Goal: Communication & Community: Answer question/provide support

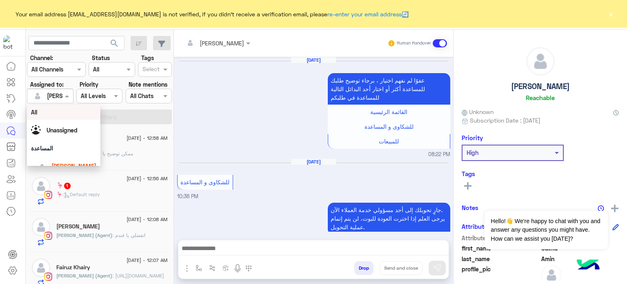
scroll to position [213, 0]
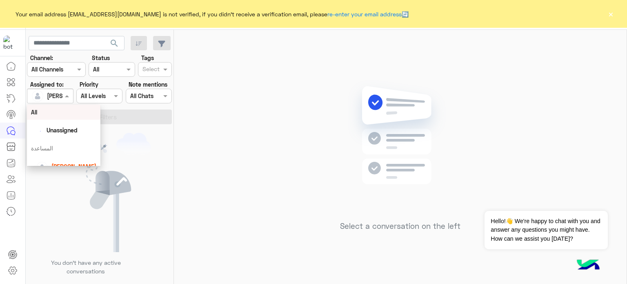
click at [67, 94] on span at bounding box center [68, 96] width 10 height 9
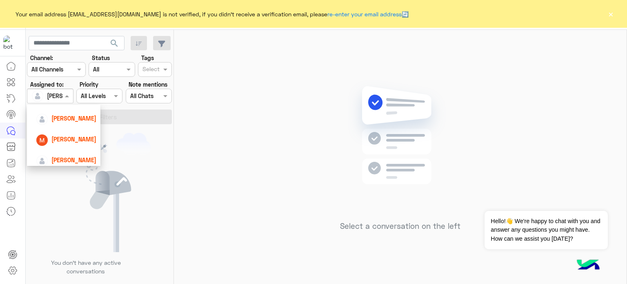
scroll to position [94, 0]
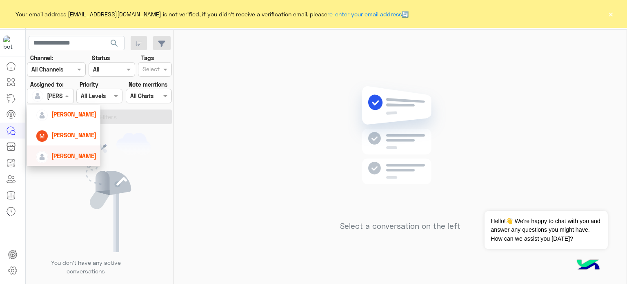
click at [76, 155] on span "[PERSON_NAME]" at bounding box center [73, 155] width 45 height 7
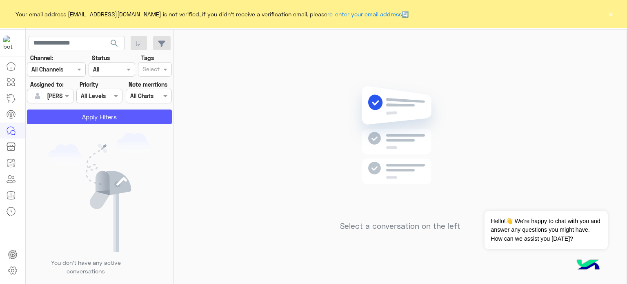
drag, startPoint x: 119, startPoint y: 127, endPoint x: 115, endPoint y: 121, distance: 7.3
click at [115, 121] on div "search Channel: Channel All Channels Status Channel All Tags Select Assigned to…" at bounding box center [100, 158] width 148 height 257
click at [115, 121] on button "Apply Filters" at bounding box center [99, 116] width 145 height 15
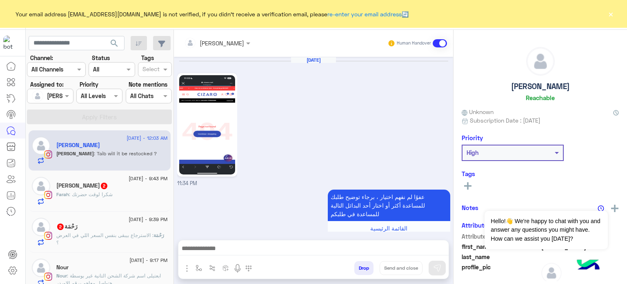
scroll to position [272, 0]
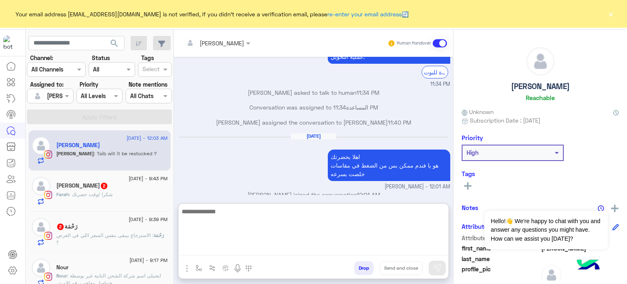
click at [266, 249] on textarea at bounding box center [314, 230] width 270 height 49
type textarea "*"
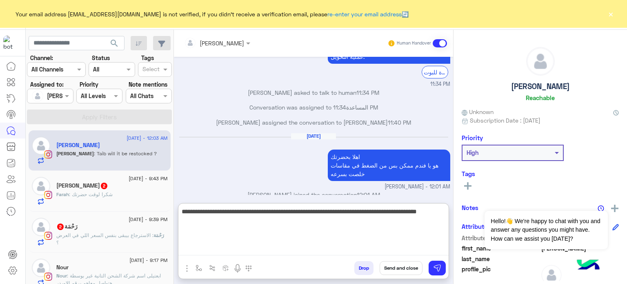
type textarea "**********"
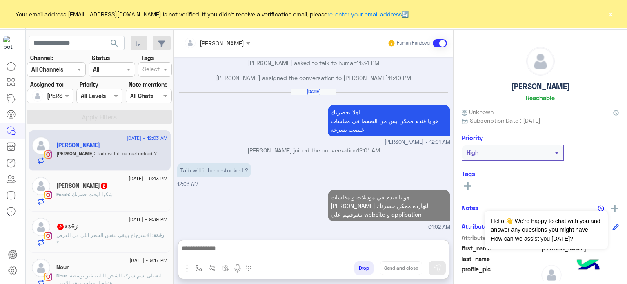
scroll to position [337, 0]
click at [98, 196] on span ": شكرا لوقت حضرتك" at bounding box center [91, 194] width 44 height 6
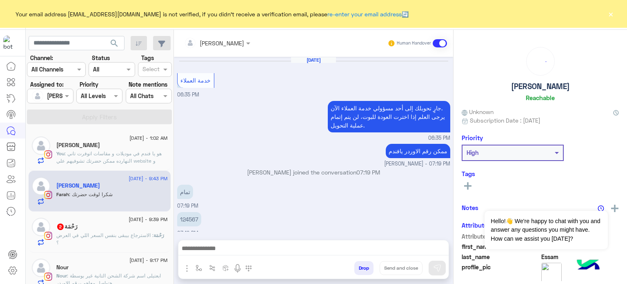
scroll to position [100, 0]
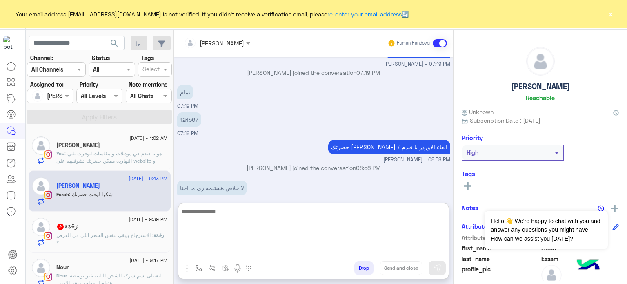
click at [231, 251] on textarea at bounding box center [314, 230] width 270 height 49
type textarea "*"
type textarea "**********"
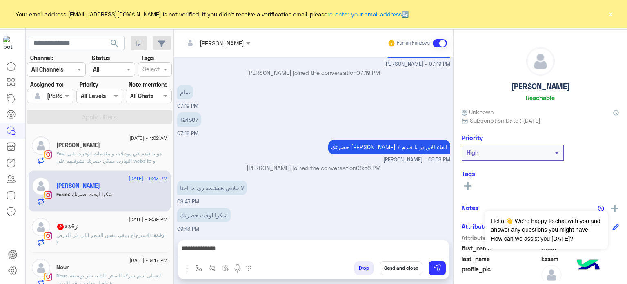
click at [397, 274] on button "Send and close" at bounding box center [401, 268] width 43 height 14
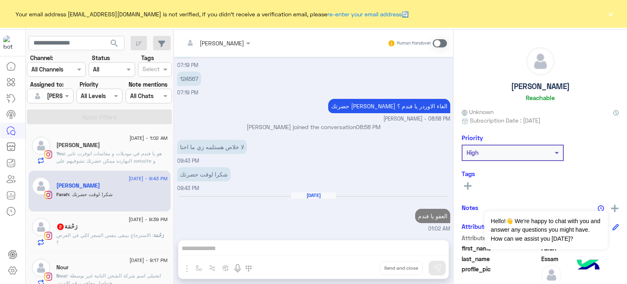
scroll to position [155, 0]
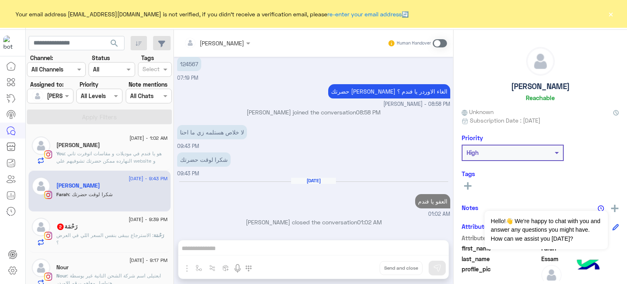
click at [96, 228] on div "رَحْمَة 2" at bounding box center [112, 227] width 112 height 9
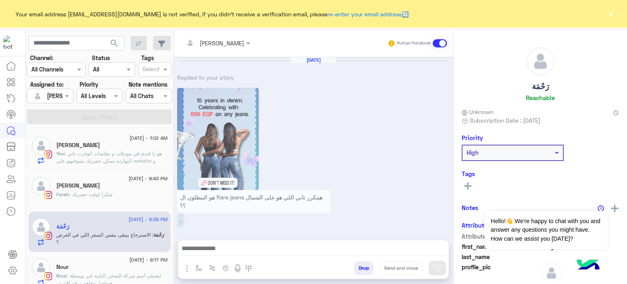
drag, startPoint x: 96, startPoint y: 228, endPoint x: 372, endPoint y: 167, distance: 282.8
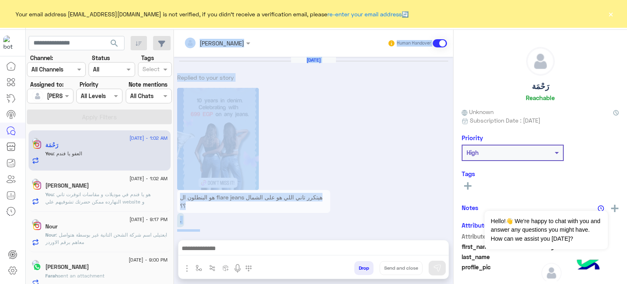
scroll to position [328, 0]
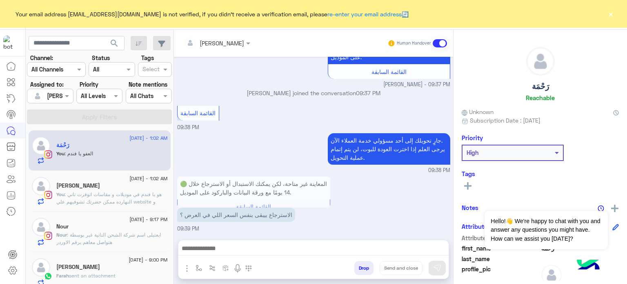
click at [368, 209] on div "🟢 المعاينة غير متاحة، لكن يمكنك الاستبدال أو الاسترجاع خلال 14 يومًا مع ورقة ال…" at bounding box center [313, 203] width 273 height 58
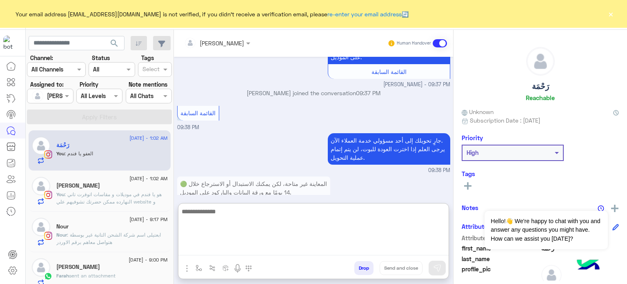
click at [259, 251] on textarea at bounding box center [314, 230] width 270 height 49
type textarea "**********"
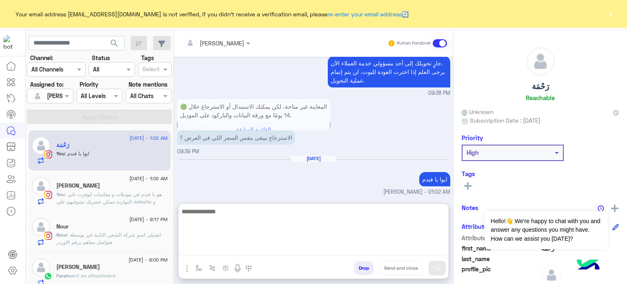
scroll to position [406, 0]
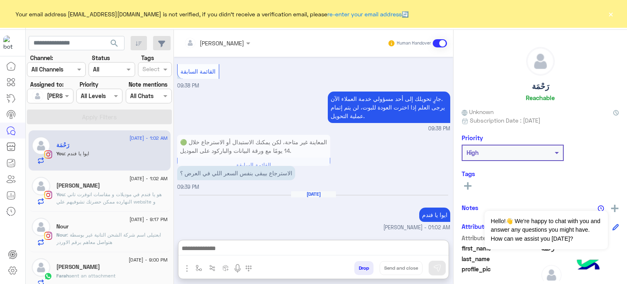
click at [95, 147] on div "رَحْمَة" at bounding box center [112, 146] width 112 height 9
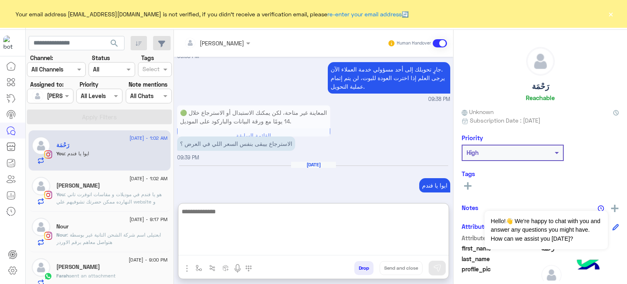
click at [212, 251] on textarea at bounding box center [314, 230] width 270 height 49
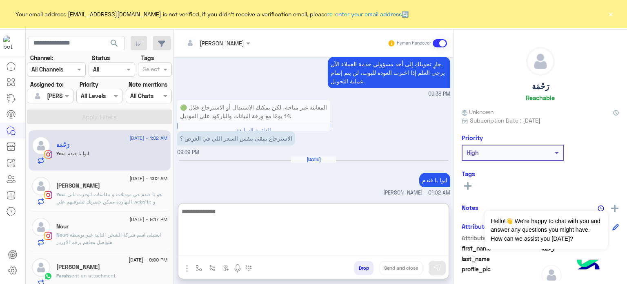
scroll to position [406, 0]
paste textarea "**********"
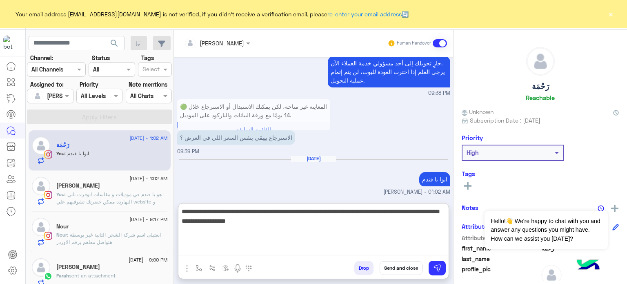
type textarea "**********"
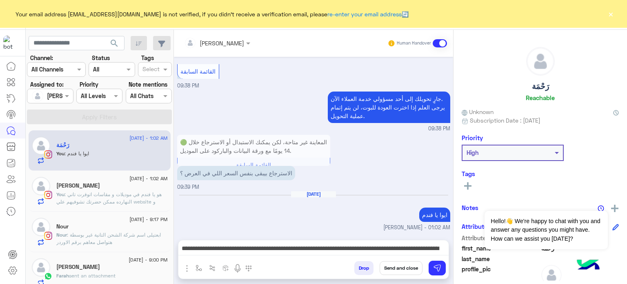
click at [403, 269] on button "Send and close" at bounding box center [401, 268] width 43 height 14
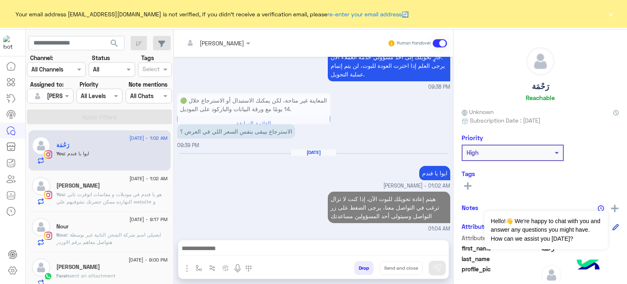
scroll to position [426, 0]
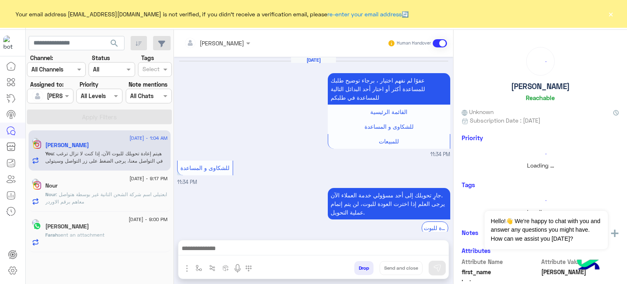
scroll to position [199, 0]
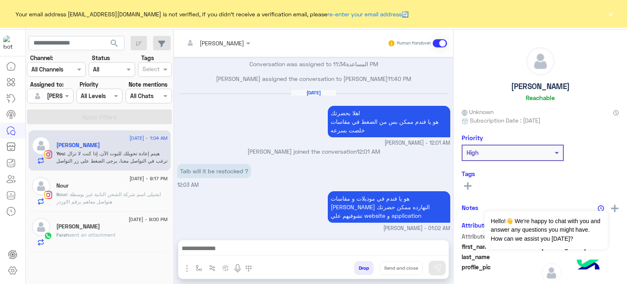
click at [121, 153] on span ": هيتم إعادة تحويلك للبوت الآن. إذا كنت لا تزال ترغب في التواصل معنا، يرجى الضغ…" at bounding box center [111, 160] width 111 height 21
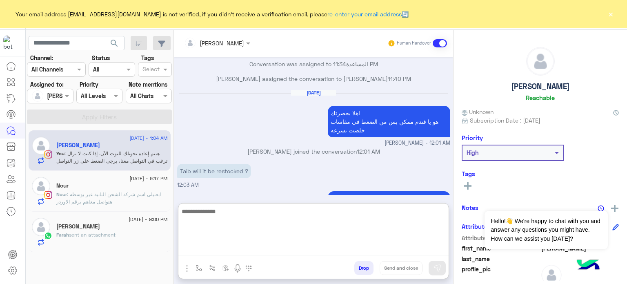
click at [243, 249] on textarea at bounding box center [314, 230] width 270 height 49
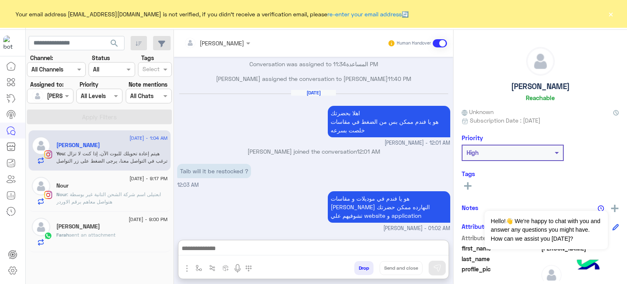
click at [270, 129] on div "Sep 2, 2025 اهلا بحضرتك هو يا فندم ممكن بس من الضغط في مقاسات خلصت بسرعه Mona F…" at bounding box center [313, 118] width 273 height 58
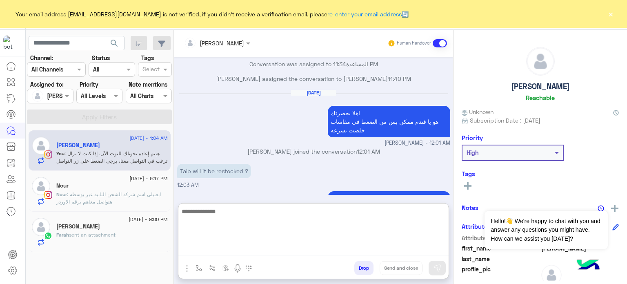
click at [281, 244] on textarea at bounding box center [314, 230] width 270 height 49
paste textarea "**********"
type textarea "**********"
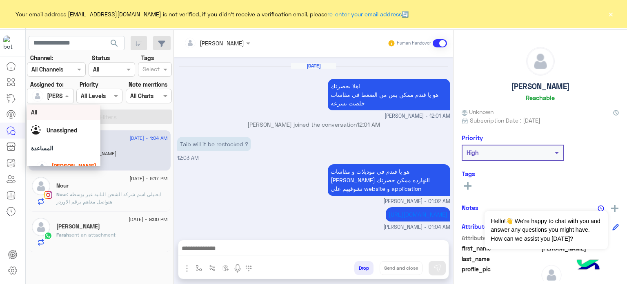
click at [62, 96] on div at bounding box center [49, 95] width 45 height 9
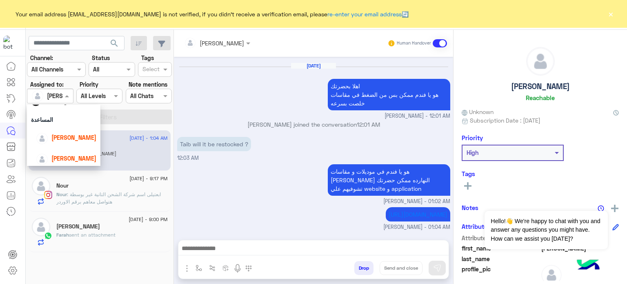
scroll to position [33, 0]
click at [74, 125] on div "lobna Mounir" at bounding box center [66, 132] width 60 height 14
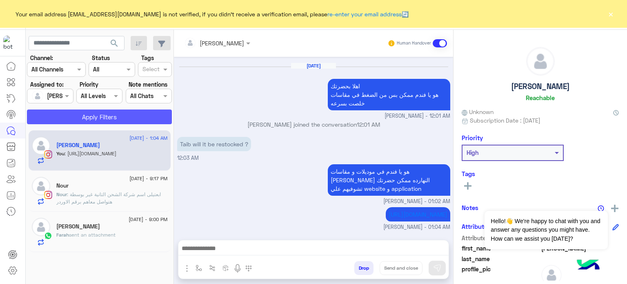
click at [103, 110] on button "Apply Filters" at bounding box center [99, 116] width 145 height 15
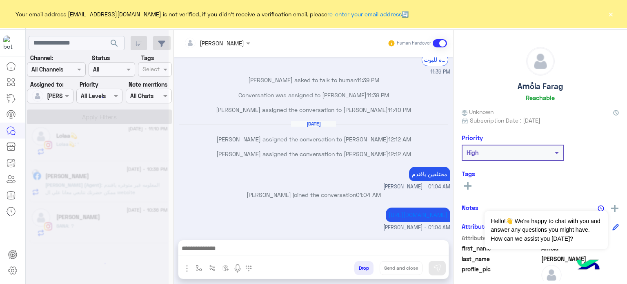
scroll to position [4, 0]
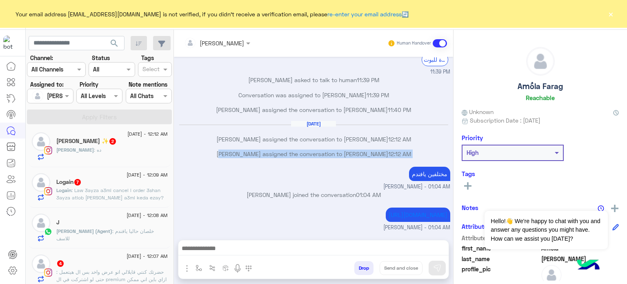
drag, startPoint x: 173, startPoint y: 134, endPoint x: 183, endPoint y: 144, distance: 14.2
click at [183, 144] on mat-drawer "lobna Mounir Human Handover Sep 1, 2025 عفوًا لم نفهم اختيار ، برجاء توضيح طلبك…" at bounding box center [401, 158] width 454 height 257
click at [183, 150] on div "Nada Khaled assigned the conversation to lobna Mounir 12:12 AM" at bounding box center [313, 157] width 273 height 15
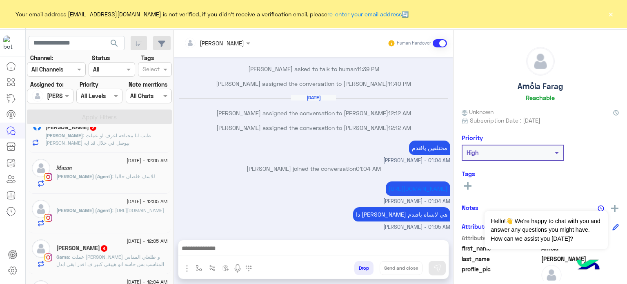
scroll to position [660, 0]
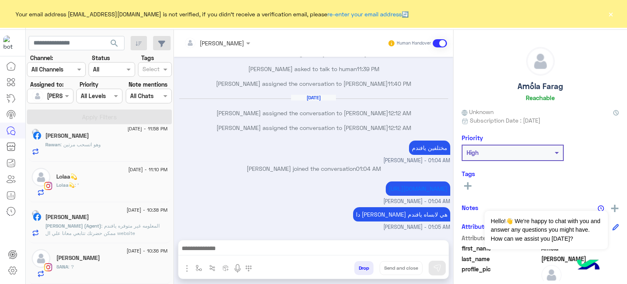
click at [109, 228] on span ": المعلومه غير متوفره يافندم ممكن حضرتك تتابعي معانا علي ال website" at bounding box center [102, 229] width 114 height 13
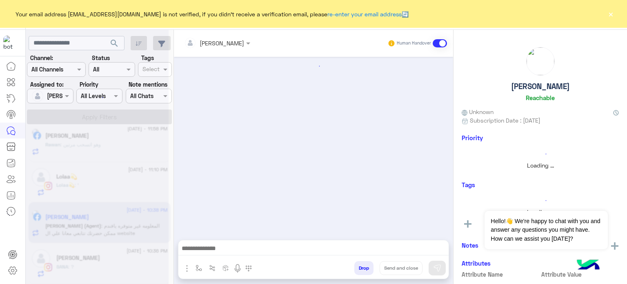
scroll to position [203, 0]
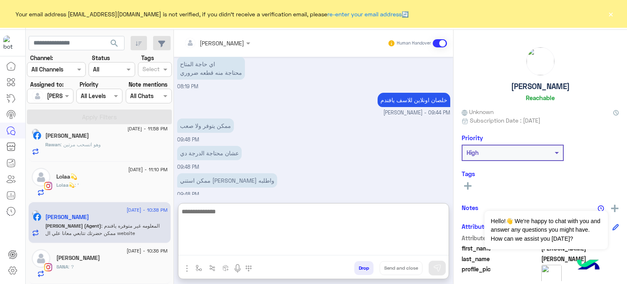
click at [222, 250] on textarea at bounding box center [314, 230] width 270 height 49
paste textarea "**********"
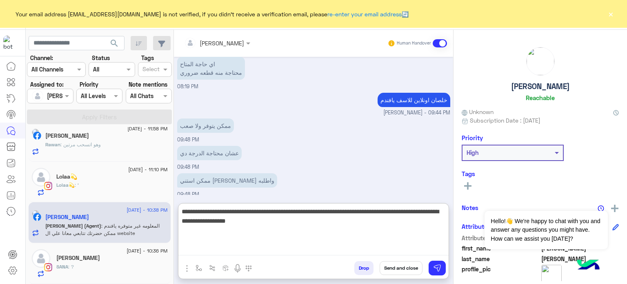
type textarea "**********"
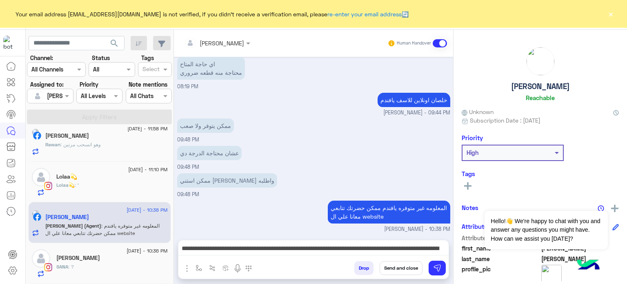
click at [382, 270] on button "Send and close" at bounding box center [401, 268] width 43 height 14
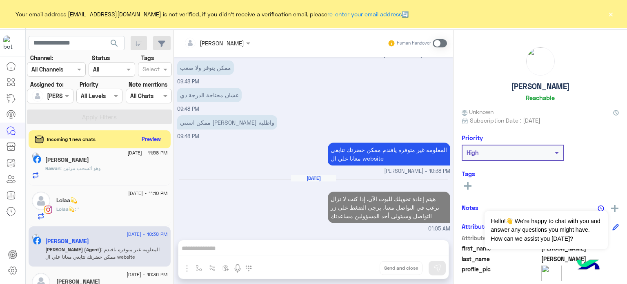
scroll to position [275, 0]
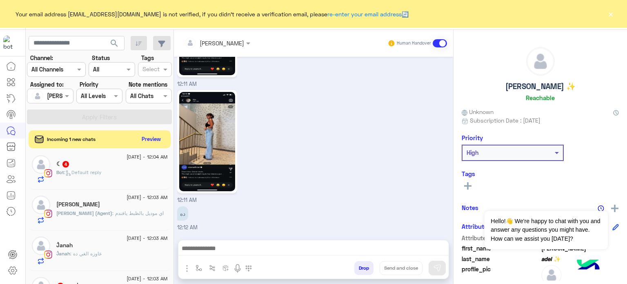
scroll to position [484, 0]
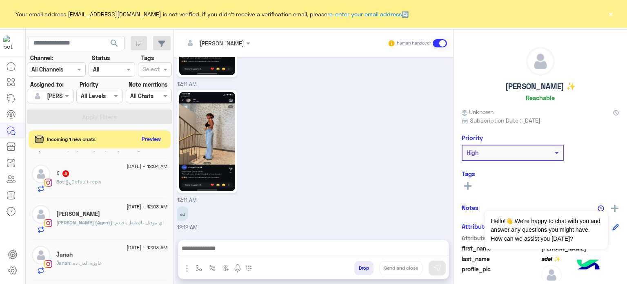
click at [147, 219] on div "Bassant Hamed" at bounding box center [112, 214] width 112 height 9
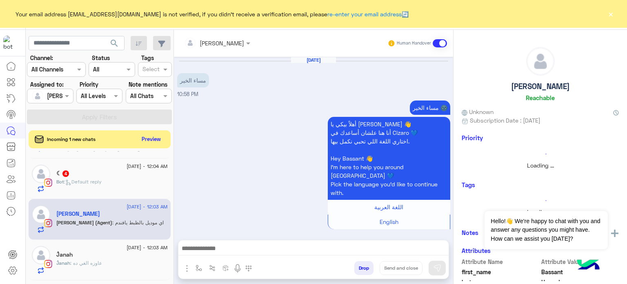
scroll to position [334, 0]
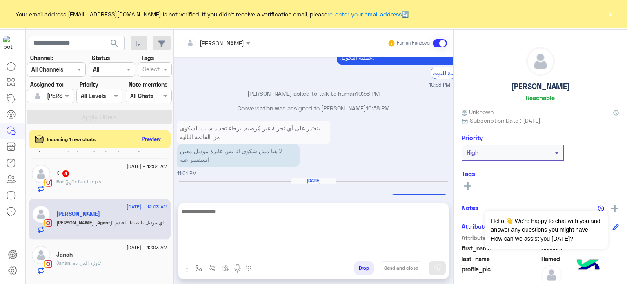
click at [211, 251] on textarea at bounding box center [314, 230] width 270 height 49
paste textarea "**********"
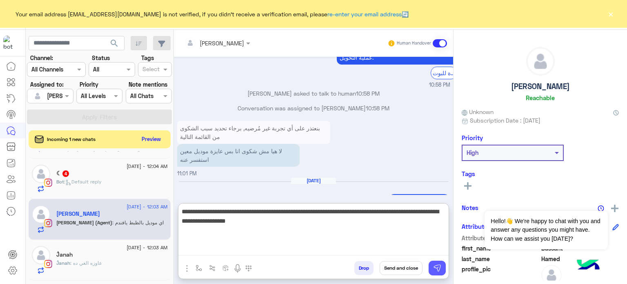
type textarea "**********"
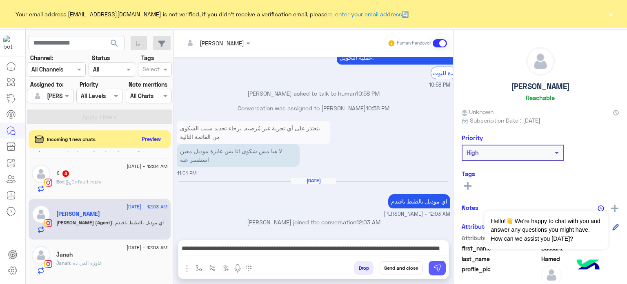
click at [434, 268] on img at bounding box center [437, 268] width 8 height 8
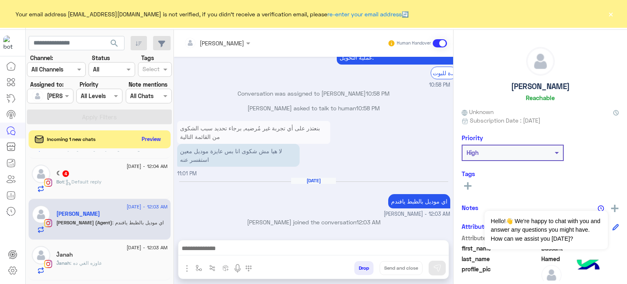
scroll to position [377, 0]
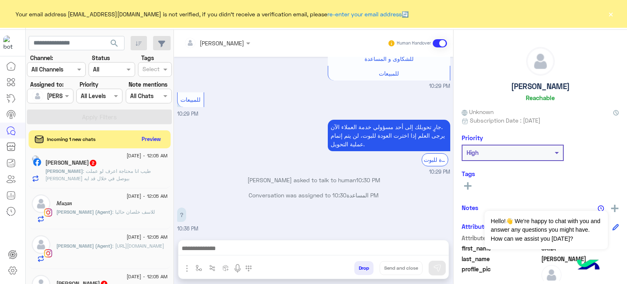
scroll to position [370, 0]
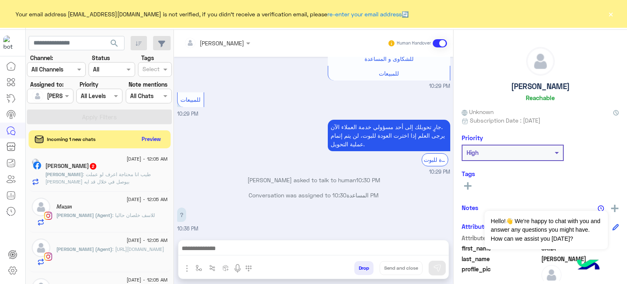
click at [114, 263] on div "lobna Mounir (Agent) : https://cizaro.net/collections/charleston" at bounding box center [112, 256] width 112 height 20
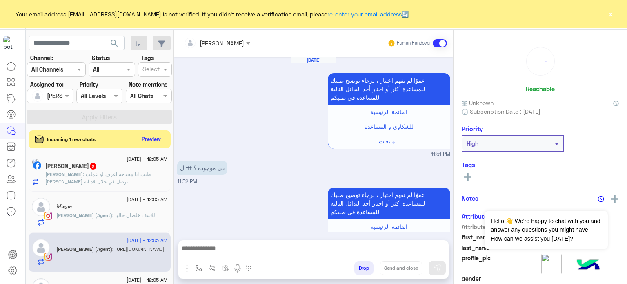
scroll to position [237, 0]
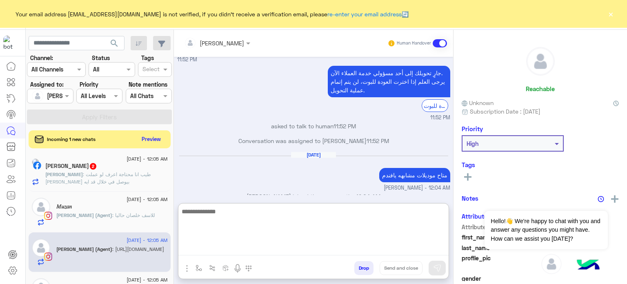
click at [255, 246] on textarea at bounding box center [314, 230] width 270 height 49
paste textarea "**********"
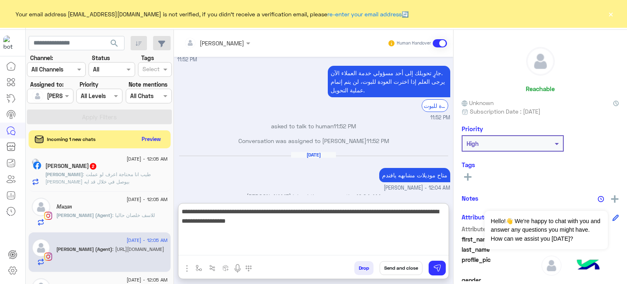
type textarea "**********"
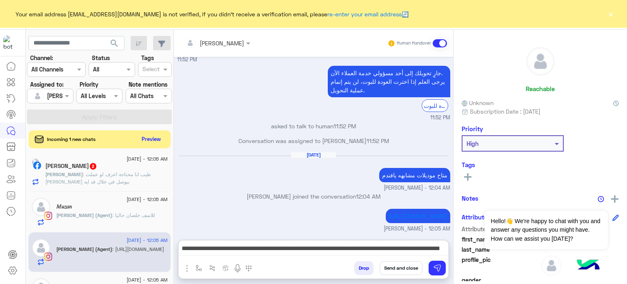
click at [397, 268] on button "Send and close" at bounding box center [401, 268] width 43 height 14
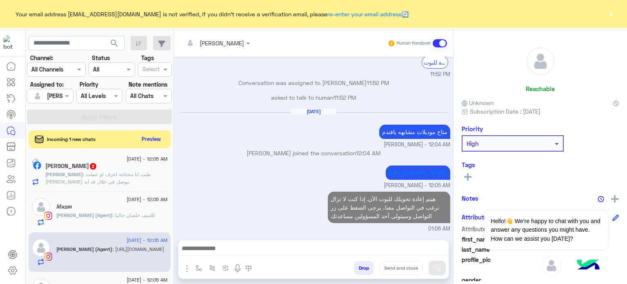
scroll to position [295, 0]
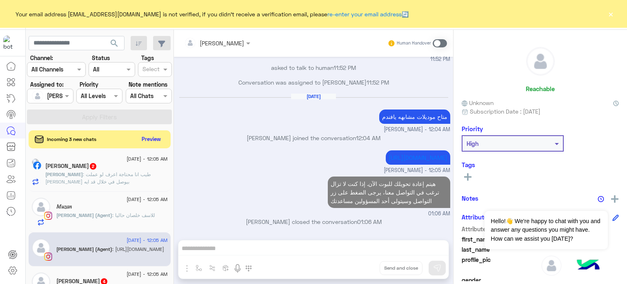
click at [123, 210] on div "𝑀𝑢𝑧𝑎𝑛" at bounding box center [112, 207] width 112 height 9
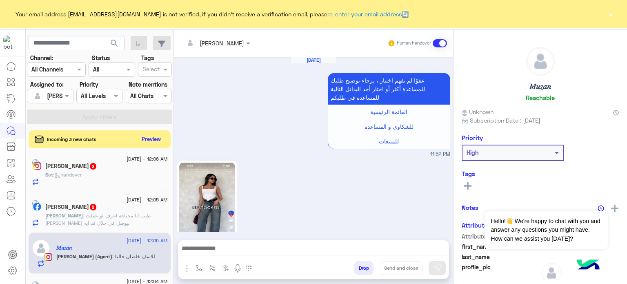
scroll to position [431, 0]
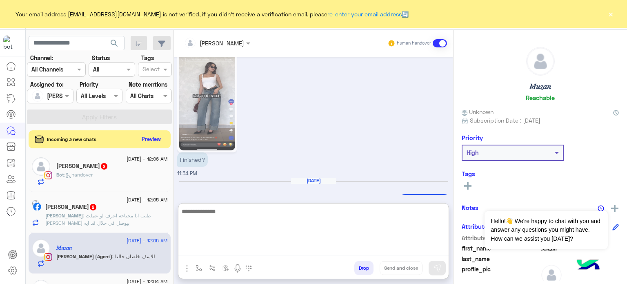
click at [217, 248] on textarea at bounding box center [314, 230] width 270 height 49
paste textarea "**********"
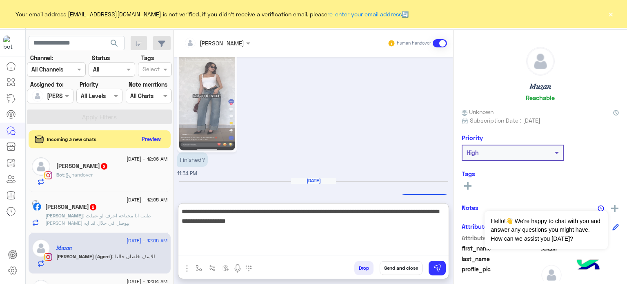
type textarea "**********"
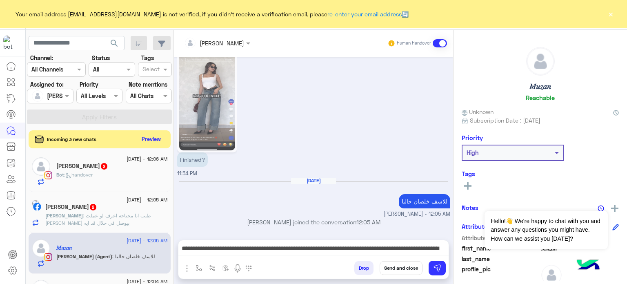
click at [405, 267] on button "Send and close" at bounding box center [401, 268] width 43 height 14
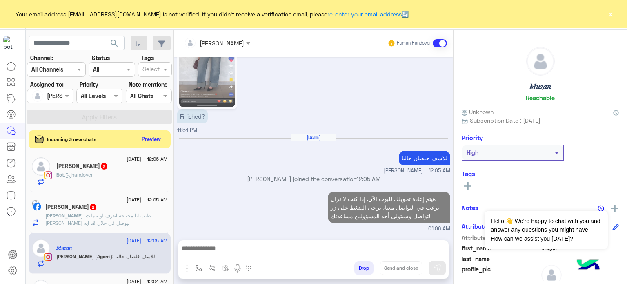
scroll to position [489, 0]
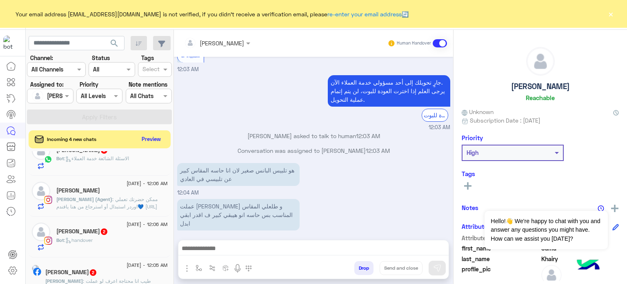
scroll to position [346, 0]
click at [129, 199] on span ": ممكن حضرتك تعملي اوردر استبدال أو استرجاع من هنا يافندم💙 https://cizaro.e-ste…" at bounding box center [106, 204] width 101 height 21
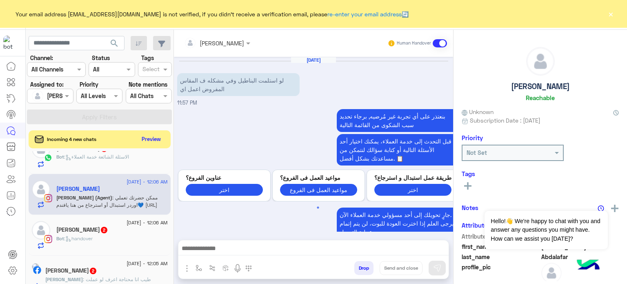
scroll to position [142, 0]
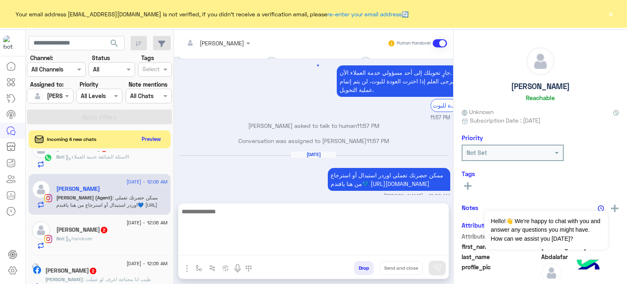
click at [249, 252] on textarea at bounding box center [314, 230] width 270 height 49
paste textarea "**********"
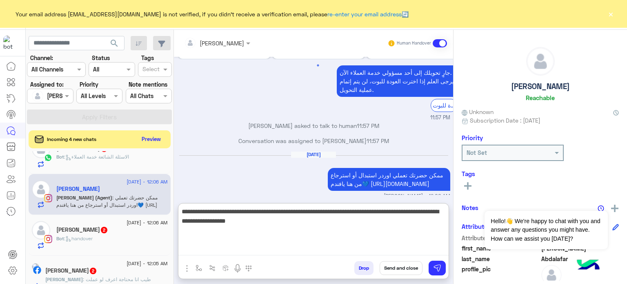
type textarea "**********"
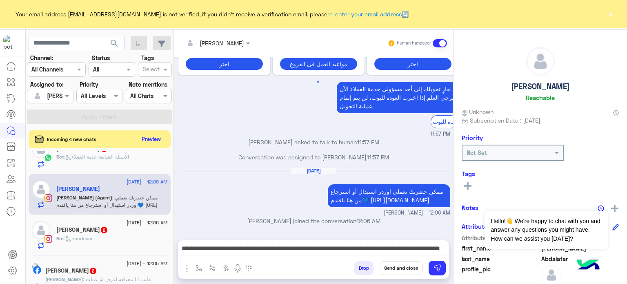
click at [404, 264] on button "Send and close" at bounding box center [401, 268] width 43 height 14
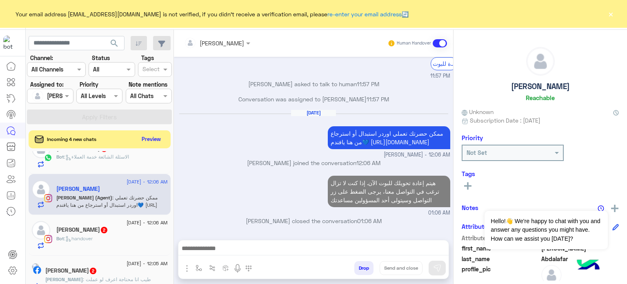
scroll to position [200, 0]
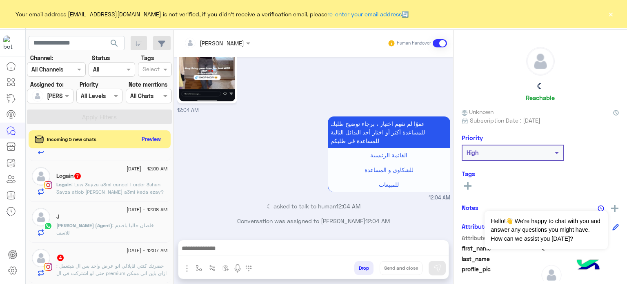
click at [145, 223] on span ": خلصان حاليا يافندم للاسف" at bounding box center [105, 228] width 98 height 13
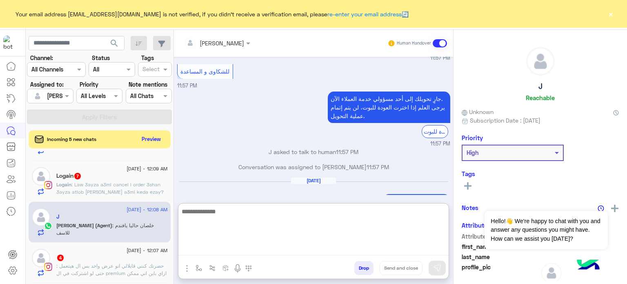
click at [257, 245] on textarea at bounding box center [314, 230] width 270 height 49
paste textarea "**********"
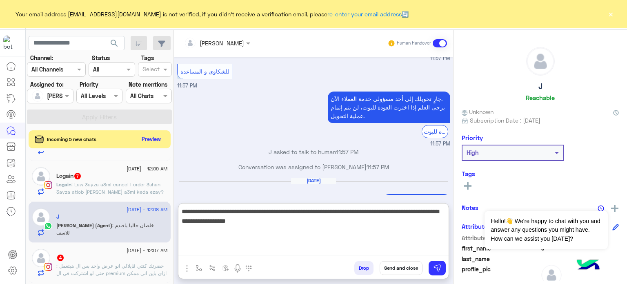
type textarea "**********"
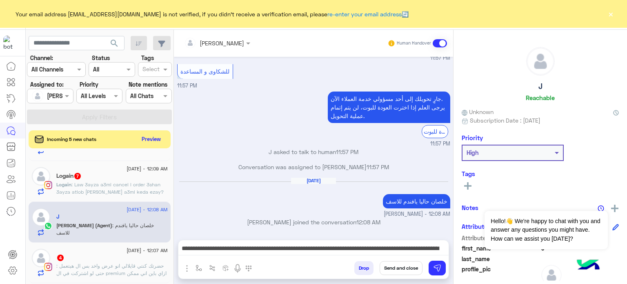
click at [407, 266] on button "Send and close" at bounding box center [401, 268] width 43 height 14
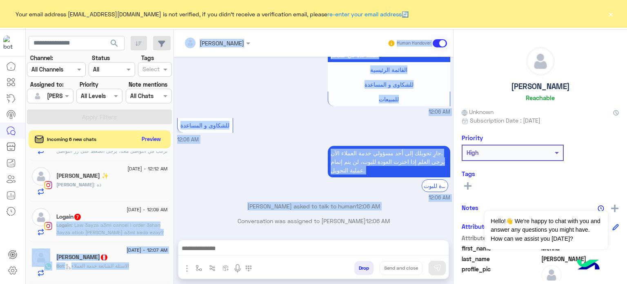
click at [173, 220] on mat-drawer-container "search Channel: Channel All Channels Status Channel All Tags Select Assigned to…" at bounding box center [327, 158] width 602 height 257
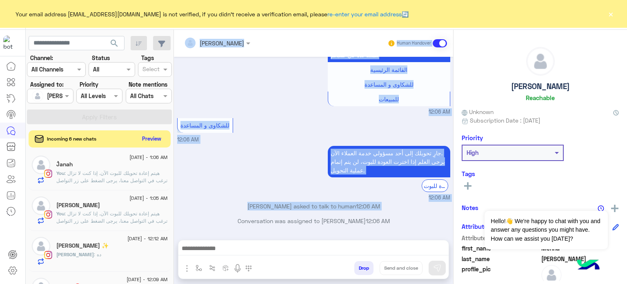
click at [151, 135] on button "Preview" at bounding box center [151, 138] width 25 height 11
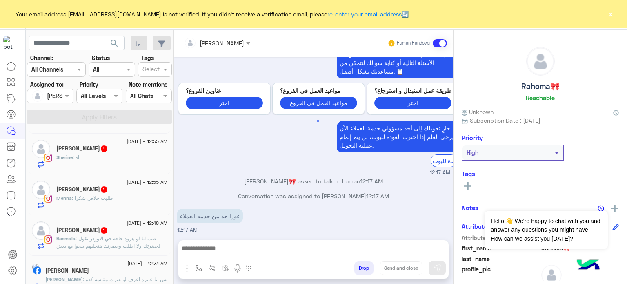
click at [208, 177] on p "Rahoma🎀 asked to talk to human 12:17 AM" at bounding box center [313, 181] width 273 height 9
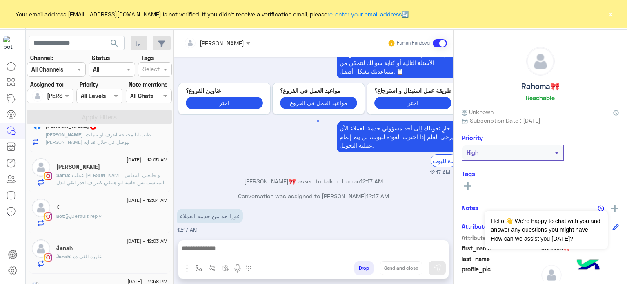
scroll to position [594, 0]
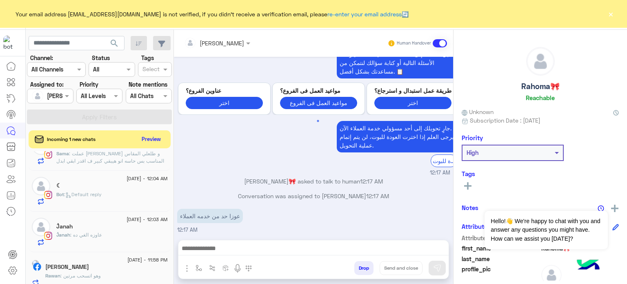
click at [203, 149] on div "جارٍ تحويلك إلى أحد مسؤولي خدمة العملاء الآن. يرجى العلم إذا اخترت العودة للبوت…" at bounding box center [318, 144] width 282 height 46
click at [148, 138] on button "Preview" at bounding box center [151, 138] width 25 height 11
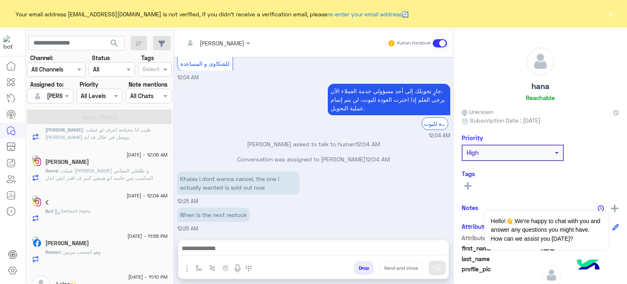
scroll to position [594, 0]
click at [69, 94] on span at bounding box center [68, 96] width 10 height 9
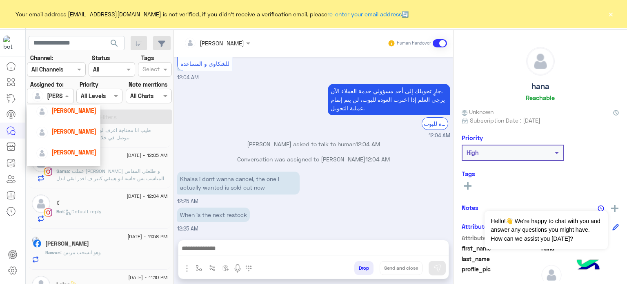
scroll to position [94, 0]
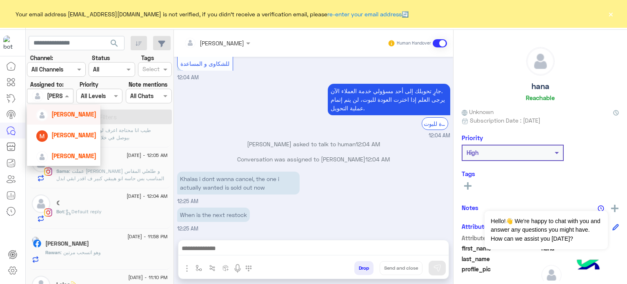
click at [74, 116] on span "[PERSON_NAME]" at bounding box center [73, 114] width 45 height 7
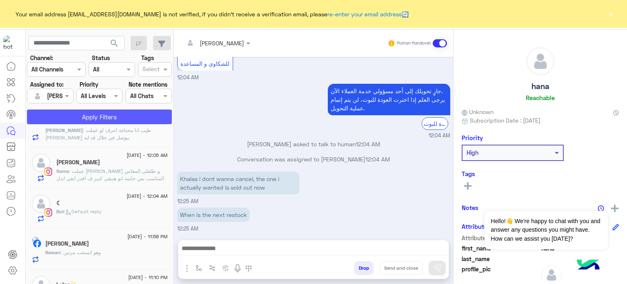
click at [112, 116] on button "Apply Filters" at bounding box center [99, 116] width 145 height 15
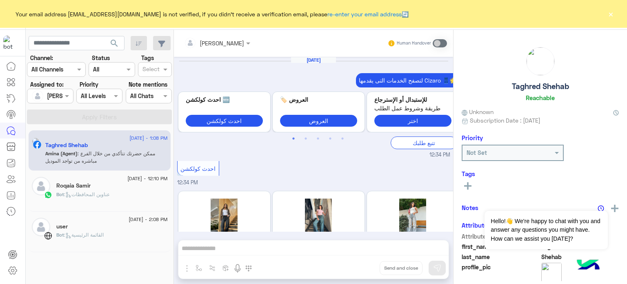
scroll to position [256, 0]
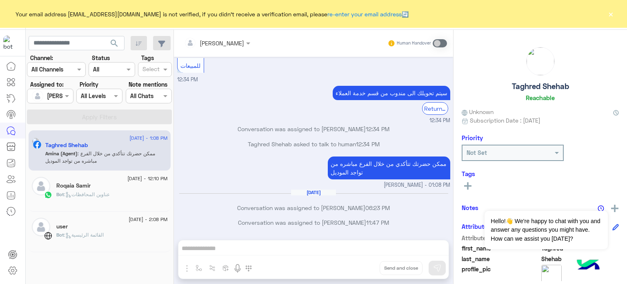
click at [54, 93] on div at bounding box center [49, 95] width 45 height 9
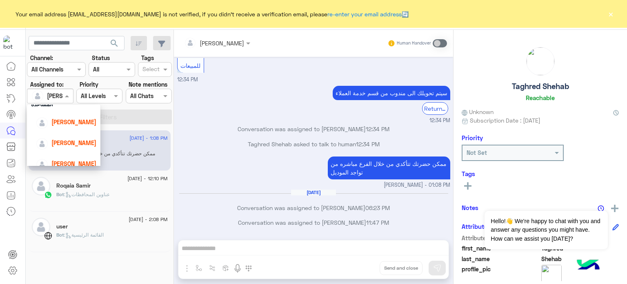
scroll to position [46, 0]
click at [65, 117] on span "[PERSON_NAME]" at bounding box center [73, 120] width 45 height 7
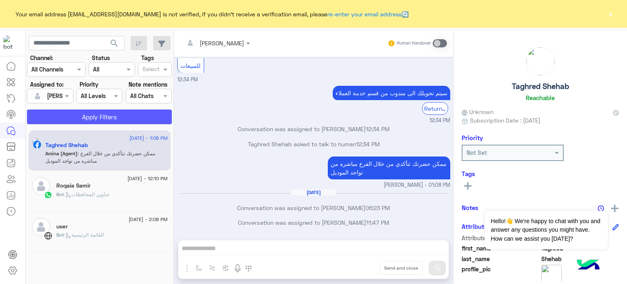
click at [105, 118] on button "Apply Filters" at bounding box center [99, 116] width 145 height 15
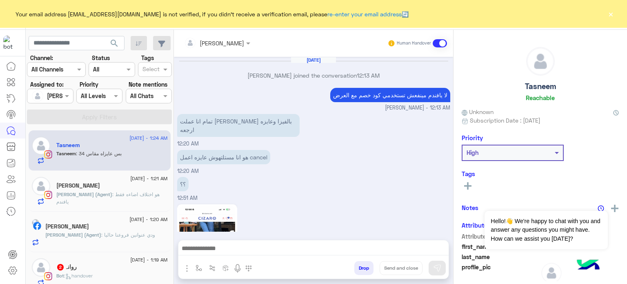
scroll to position [283, 0]
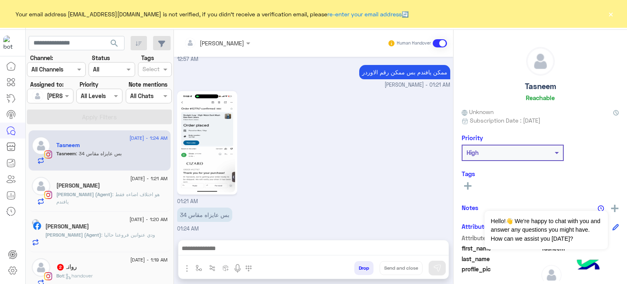
click at [102, 277] on div "Bot : handover" at bounding box center [112, 279] width 112 height 14
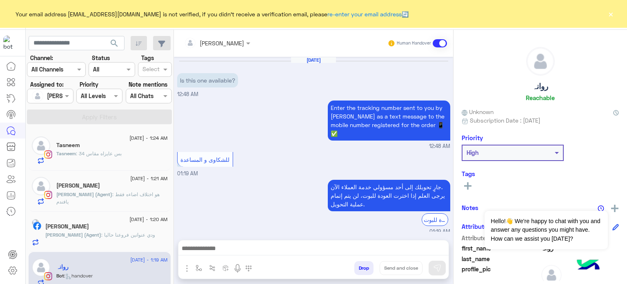
click at [233, 256] on div at bounding box center [314, 250] width 270 height 20
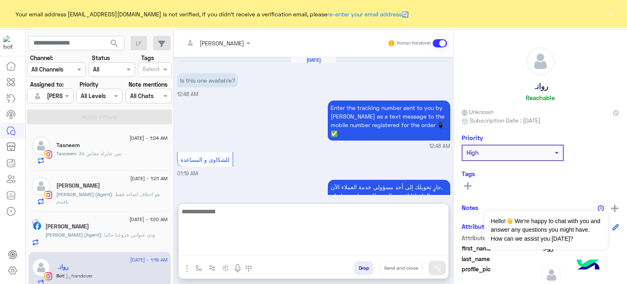
click at [226, 248] on textarea at bounding box center [314, 230] width 270 height 49
type textarea "**********"
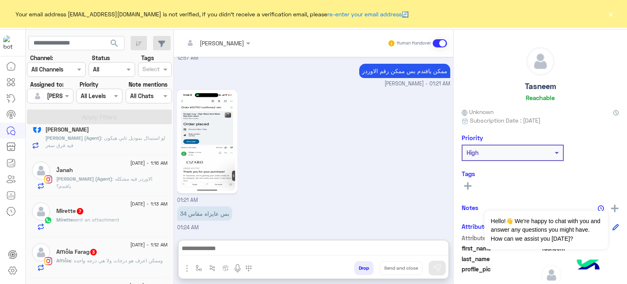
scroll to position [293, 0]
click at [130, 205] on span "[DATE] - 1:13 AM" at bounding box center [148, 203] width 37 height 7
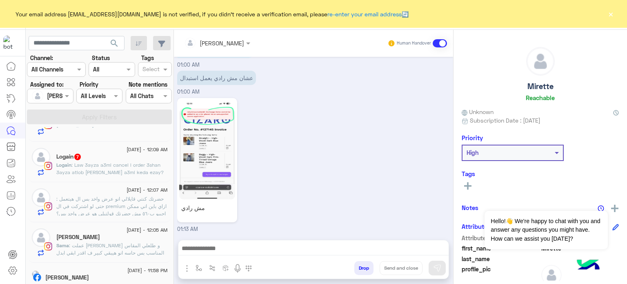
scroll to position [1244, 0]
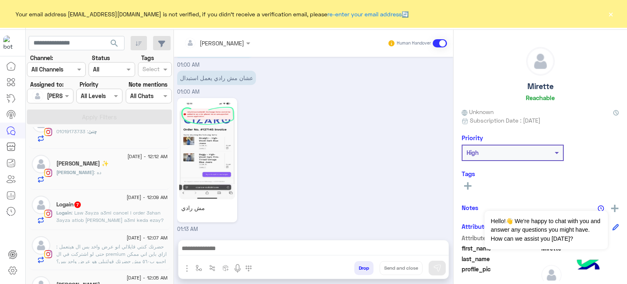
click at [140, 210] on div "Logain 7" at bounding box center [112, 205] width 112 height 9
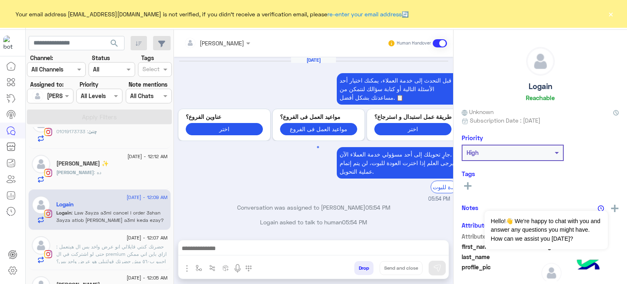
scroll to position [442, 0]
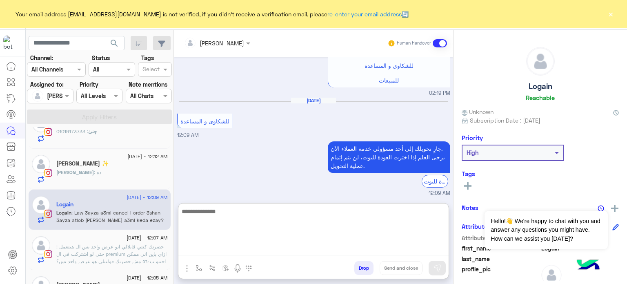
click at [227, 247] on textarea at bounding box center [314, 230] width 270 height 49
type textarea "**********"
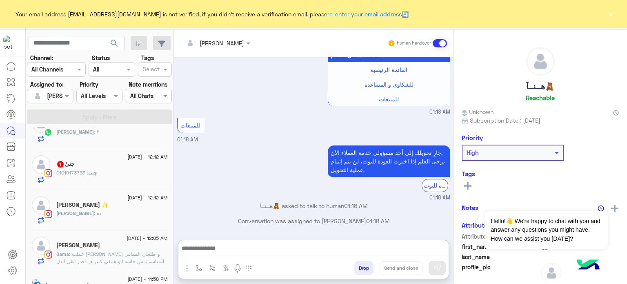
scroll to position [286, 0]
click at [109, 177] on div "چنىٰ : 01019173733" at bounding box center [112, 176] width 112 height 14
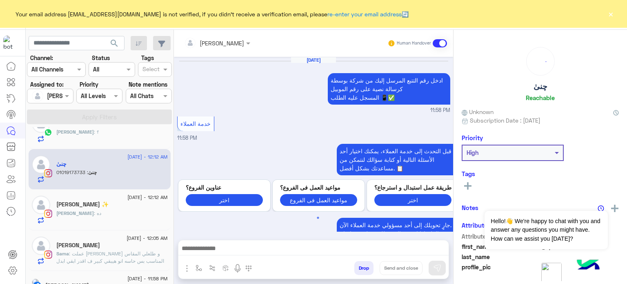
scroll to position [224, 0]
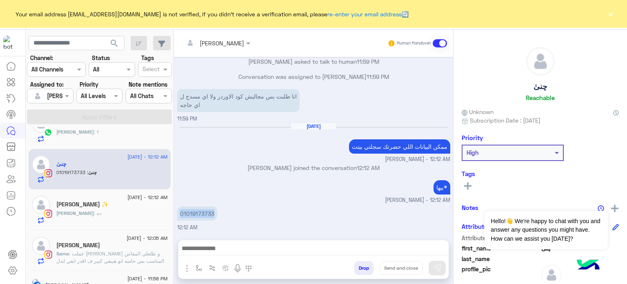
drag, startPoint x: 216, startPoint y: 215, endPoint x: 175, endPoint y: 212, distance: 40.5
click at [175, 212] on div "Sep 1, 2025 ادخل رقم التتبع المرسل إليك من شركة بوسطة كرسالة نصية على رقم الموب…" at bounding box center [313, 144] width 279 height 175
copy p "01019173733"
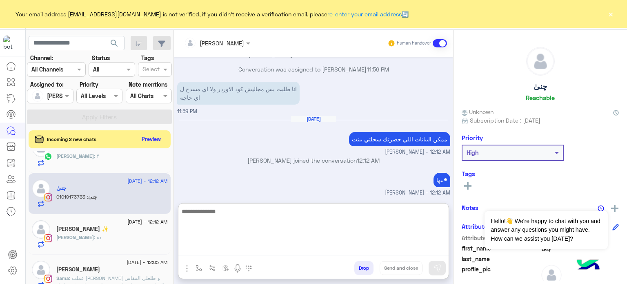
click at [259, 247] on textarea at bounding box center [314, 230] width 270 height 49
paste textarea "*******"
type textarea "**********"
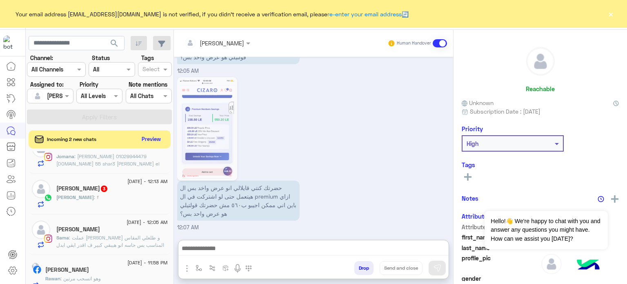
scroll to position [552, 0]
click at [90, 194] on div "Jana : f" at bounding box center [112, 201] width 112 height 14
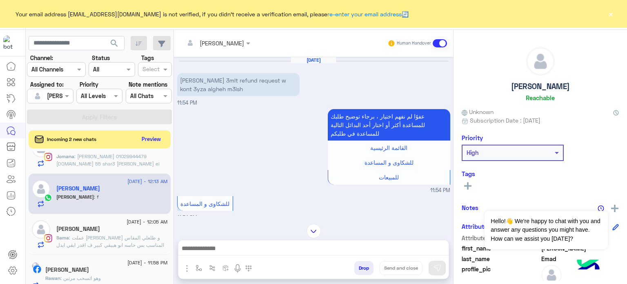
scroll to position [190, 0]
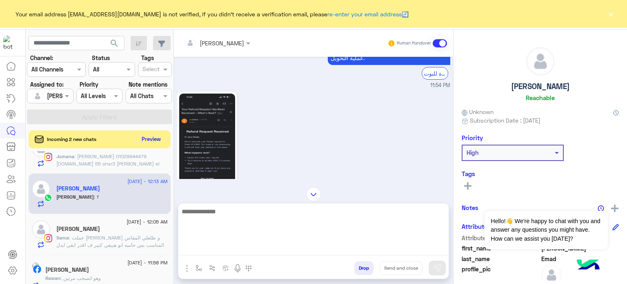
click at [226, 247] on textarea at bounding box center [314, 230] width 270 height 49
type textarea "**********"
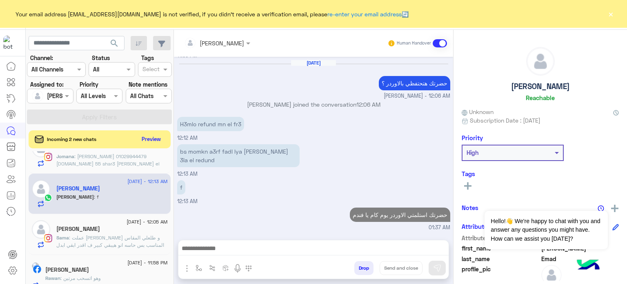
scroll to position [419, 0]
click at [107, 174] on div "2 September - 12:13 AM Jomana Gerges 1 Jomana : Jomana gerges 01029944479 Joman…" at bounding box center [100, 153] width 142 height 41
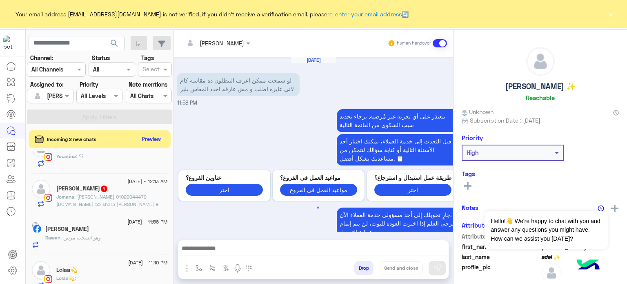
scroll to position [1242, 0]
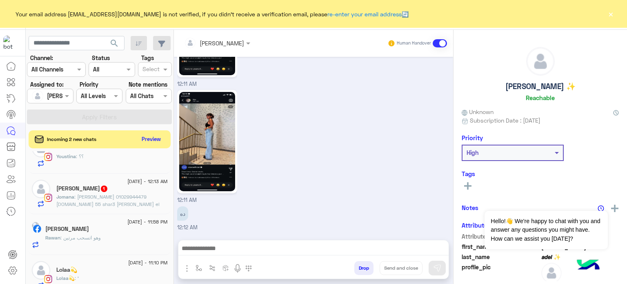
click at [114, 194] on p "Jomana : Jomana gerges 01029944479 Jomanagerges13icloud.com 55 shar3 abd el azi…" at bounding box center [112, 204] width 112 height 22
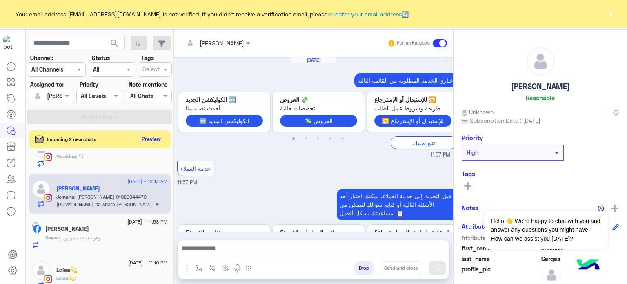
scroll to position [304, 0]
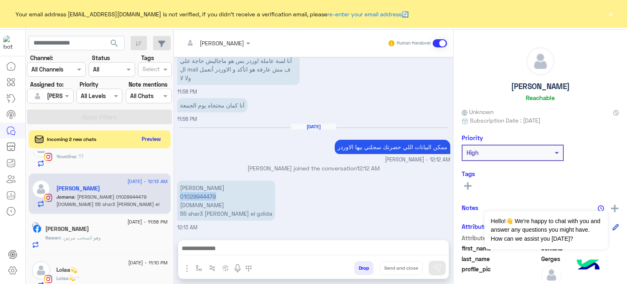
drag, startPoint x: 217, startPoint y: 195, endPoint x: 180, endPoint y: 198, distance: 37.7
click at [180, 198] on p "Jomana gerges 01029944479 Jomanagerges13icloud.com 55 shar3 abd el aziz fahmy m…" at bounding box center [226, 201] width 98 height 40
copy p "01029944479"
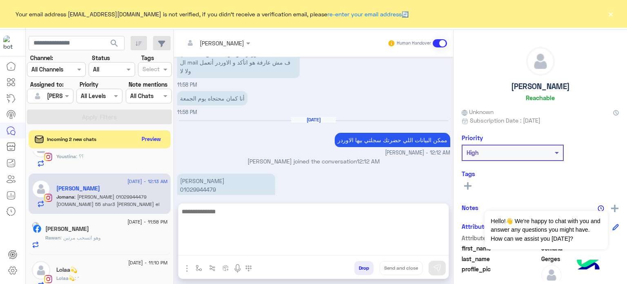
click at [209, 251] on textarea at bounding box center [314, 230] width 270 height 49
paste textarea "*******"
type textarea "**********"
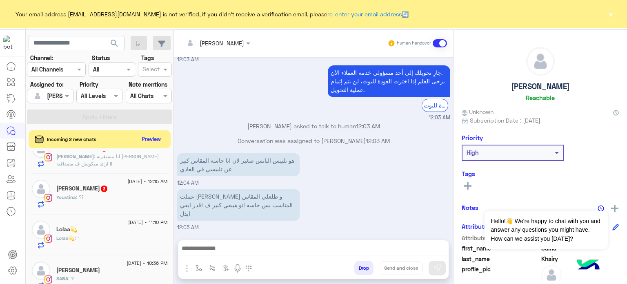
scroll to position [252, 0]
click at [123, 194] on div "Youstina Reda 3" at bounding box center [112, 189] width 112 height 9
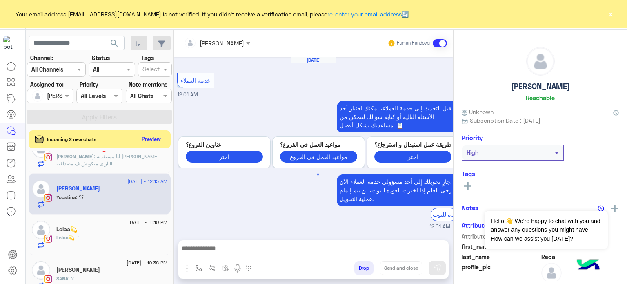
scroll to position [194, 0]
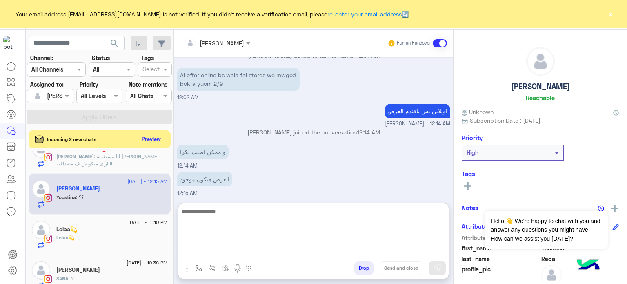
click at [236, 249] on textarea at bounding box center [314, 230] width 270 height 49
type textarea "**********"
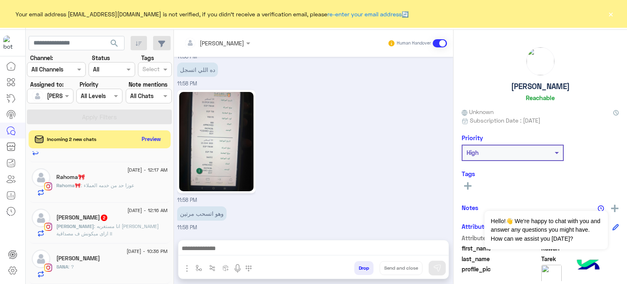
scroll to position [395, 0]
click at [116, 231] on p "Nadeen : انا مستغربه براند زيكوا ازاى ميكونش ف مصداقية !!" at bounding box center [112, 230] width 112 height 15
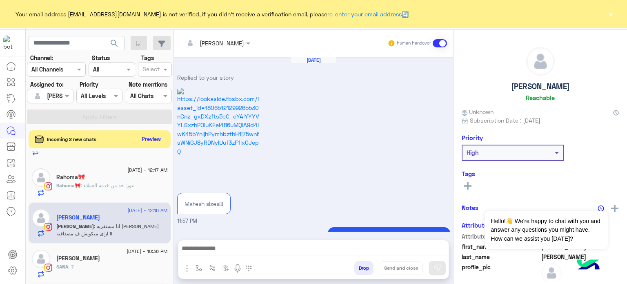
scroll to position [313, 0]
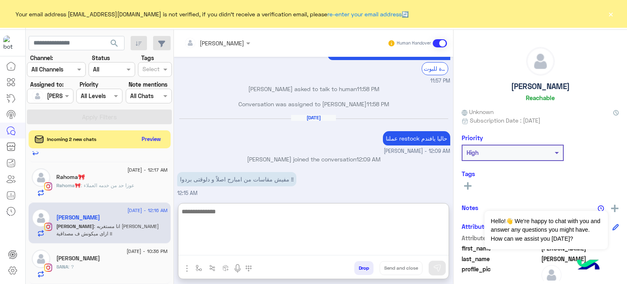
click at [284, 243] on textarea at bounding box center [314, 230] width 270 height 49
type textarea "*"
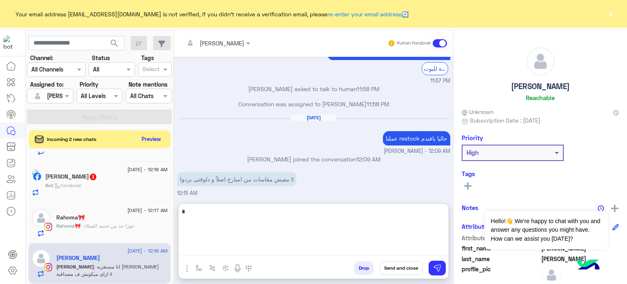
scroll to position [1172, 0]
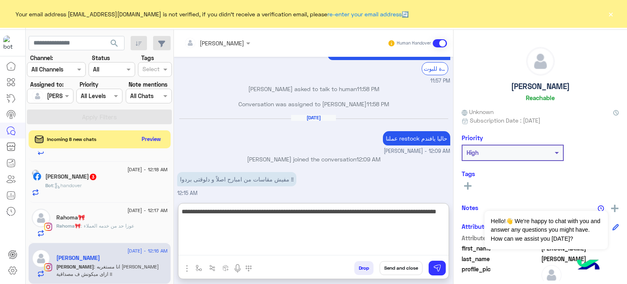
type textarea "**********"
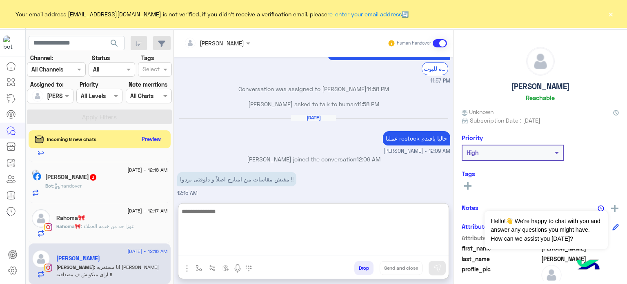
scroll to position [393, 0]
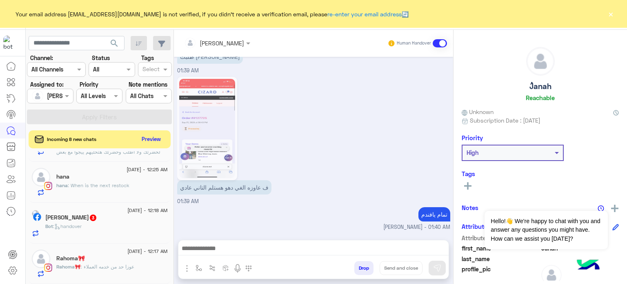
scroll to position [399, 0]
click at [105, 269] on span ": عوزا حد من خدمه العملاء" at bounding box center [108, 266] width 54 height 6
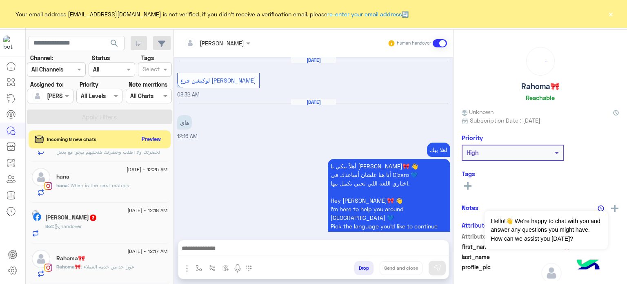
scroll to position [379, 0]
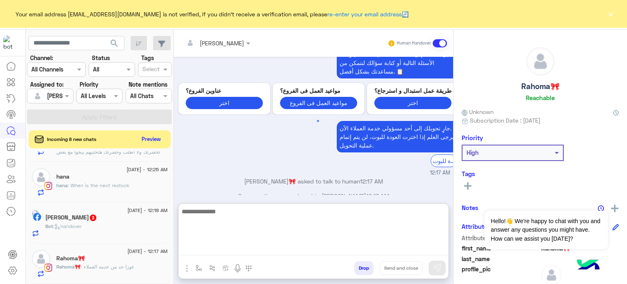
click at [282, 246] on textarea at bounding box center [314, 230] width 270 height 49
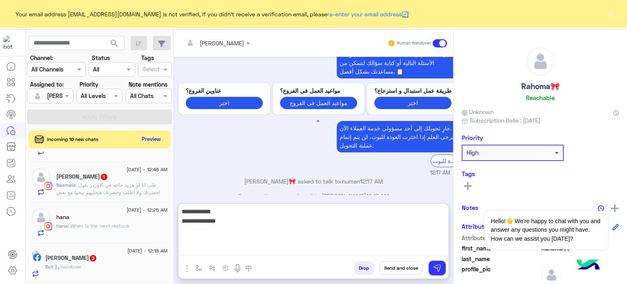
type textarea "**********"
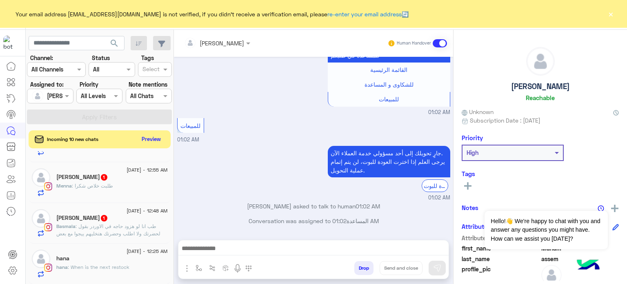
scroll to position [83, 0]
click at [126, 186] on div "Menna : طلبت خلاص شكرا" at bounding box center [112, 189] width 112 height 14
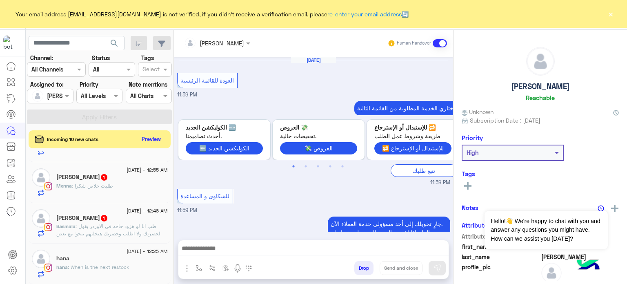
scroll to position [210, 0]
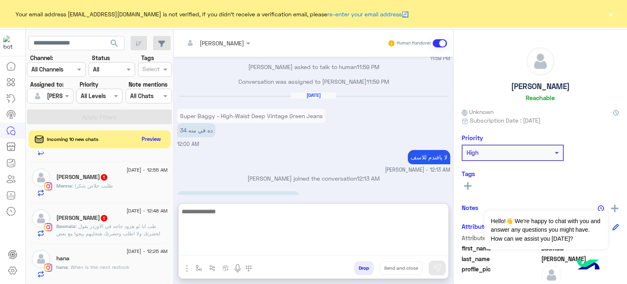
click at [262, 254] on textarea at bounding box center [314, 230] width 270 height 49
type textarea "**********"
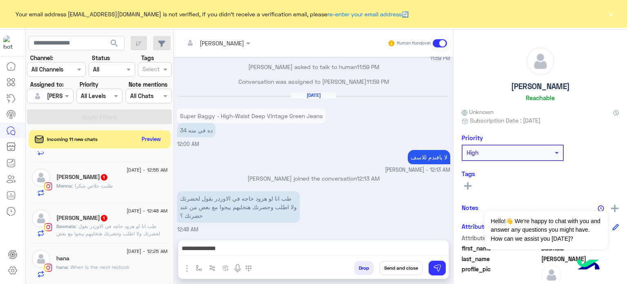
click at [389, 267] on button "Send and close" at bounding box center [401, 268] width 43 height 14
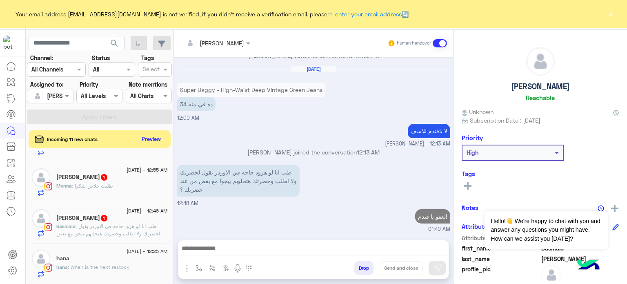
scroll to position [251, 0]
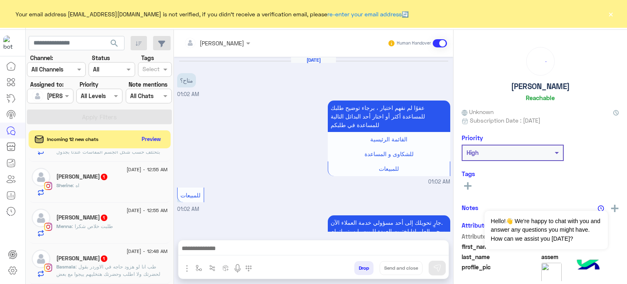
scroll to position [69, 0]
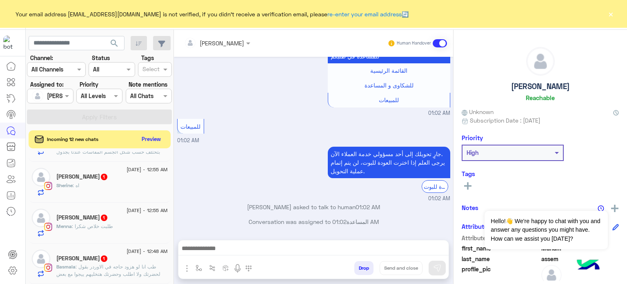
click at [116, 230] on div "Menna : طلبت خلاص شكرا" at bounding box center [112, 230] width 112 height 14
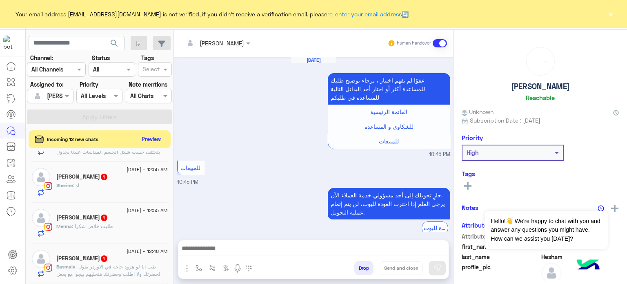
scroll to position [267, 0]
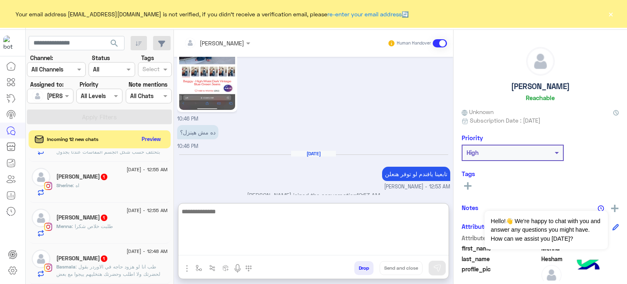
click at [270, 244] on textarea at bounding box center [314, 230] width 270 height 49
paste textarea "*******"
type textarea "**********"
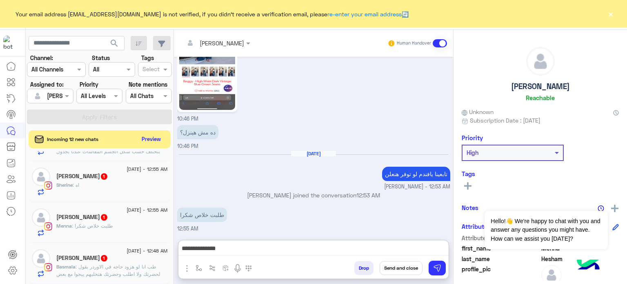
click at [404, 271] on button "Send and close" at bounding box center [401, 268] width 43 height 14
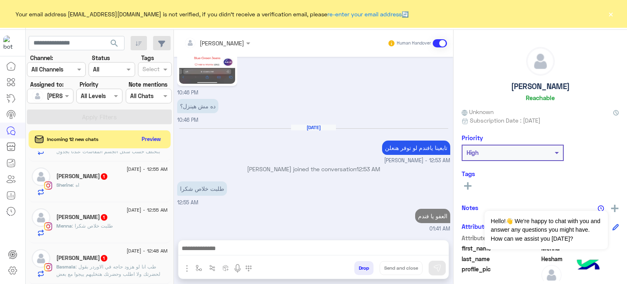
scroll to position [308, 0]
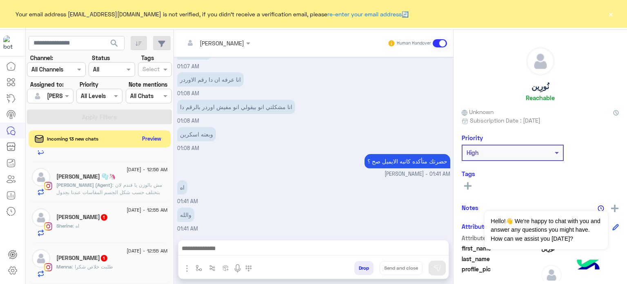
scroll to position [969, 0]
click at [156, 143] on button "Preview" at bounding box center [151, 138] width 25 height 11
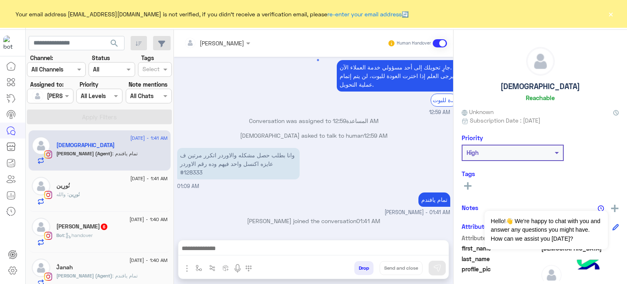
scroll to position [662, 0]
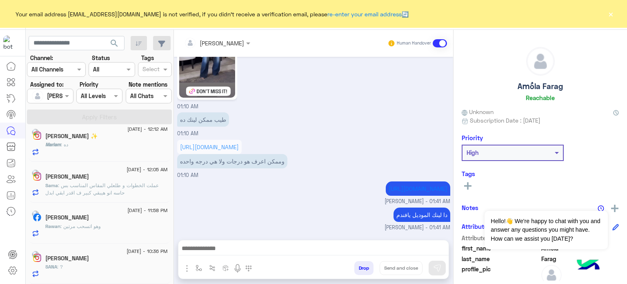
scroll to position [4, 0]
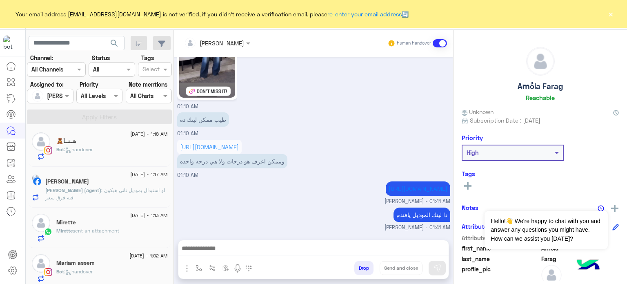
click at [172, 147] on mat-drawer-container "search Channel: Channel All Channels Status Channel All Tags Select Assigned to…" at bounding box center [327, 158] width 602 height 257
click at [201, 208] on div "دا لينك الموديل يافندم lobna Mounir - 01:41 AM" at bounding box center [313, 218] width 273 height 26
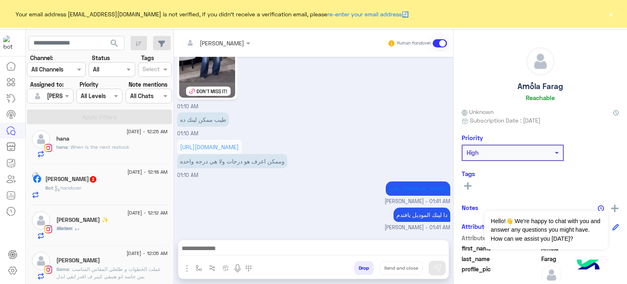
scroll to position [570, 0]
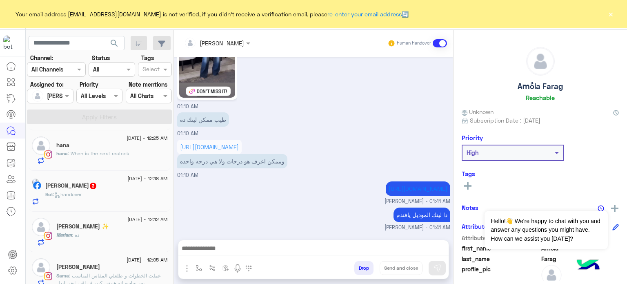
click at [131, 188] on div "Sara Maher 3" at bounding box center [106, 186] width 123 height 9
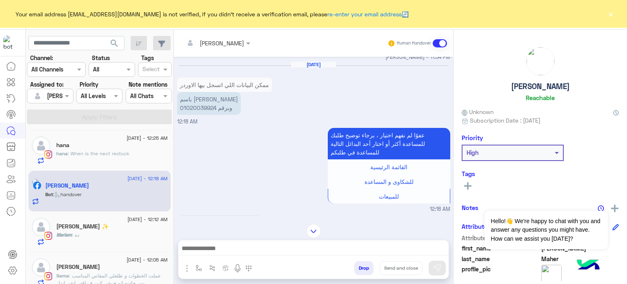
scroll to position [54, 0]
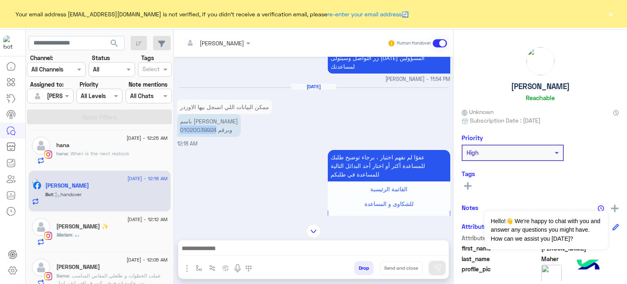
drag, startPoint x: 178, startPoint y: 119, endPoint x: 215, endPoint y: 121, distance: 36.8
click at [215, 121] on p "باسم Sara Maher وبرقم 01020039924" at bounding box center [209, 125] width 64 height 23
copy p "01020039924"
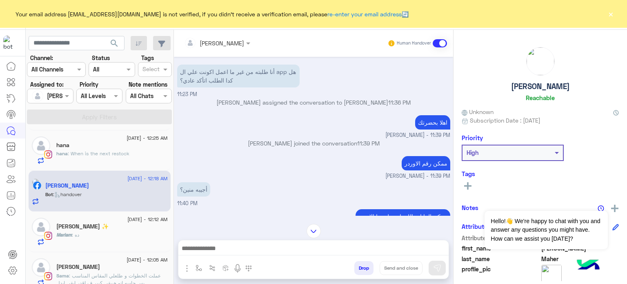
scroll to position [92, 0]
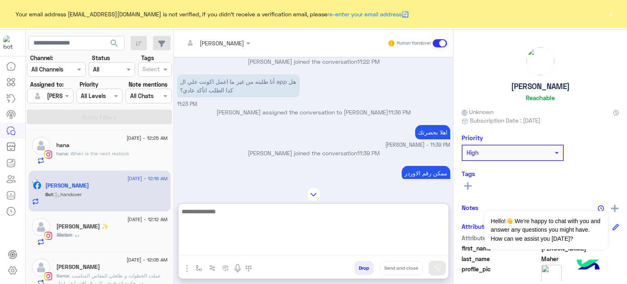
click at [216, 255] on textarea at bounding box center [314, 230] width 270 height 49
paste textarea "**********"
drag, startPoint x: 243, startPoint y: 225, endPoint x: 172, endPoint y: 220, distance: 71.7
click at [172, 220] on mat-drawer-container "search Channel: Channel All Channels Status Channel All Tags Select Assigned to…" at bounding box center [327, 158] width 602 height 257
type textarea "**********"
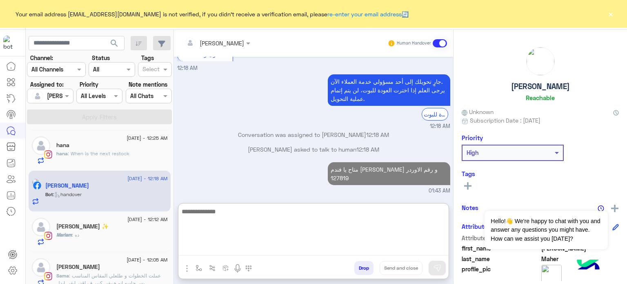
scroll to position [684, 0]
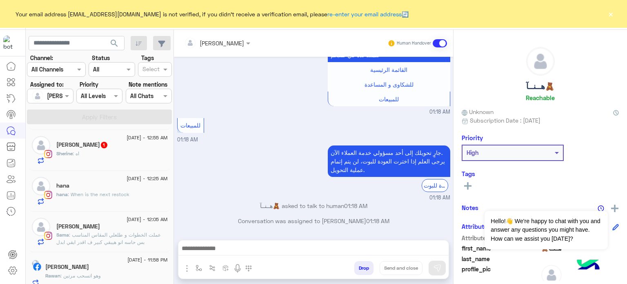
scroll to position [290, 0]
click at [115, 191] on span ": When is the next restock" at bounding box center [99, 194] width 62 height 6
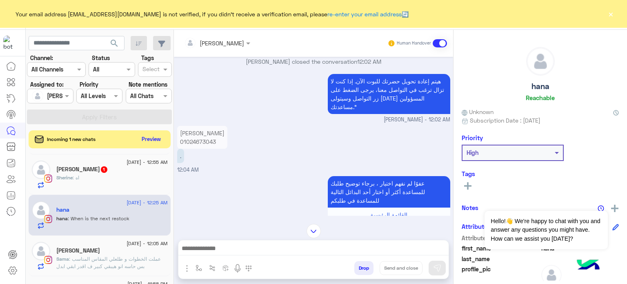
scroll to position [13, 0]
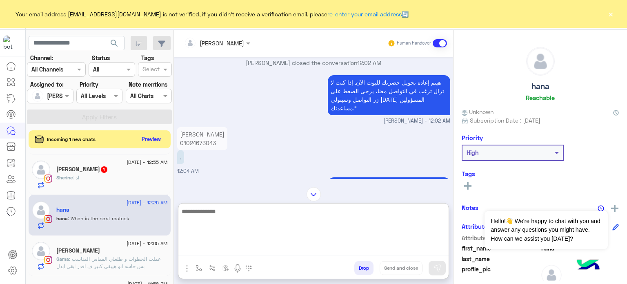
click at [247, 245] on textarea at bounding box center [314, 230] width 270 height 49
type textarea "*"
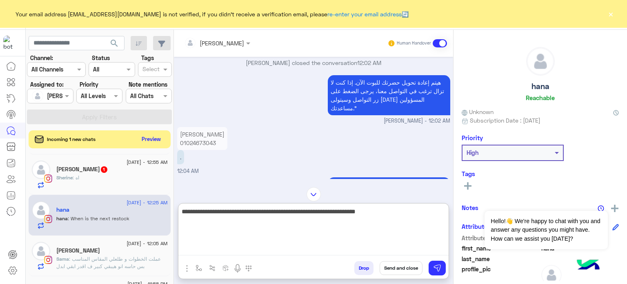
type textarea "**********"
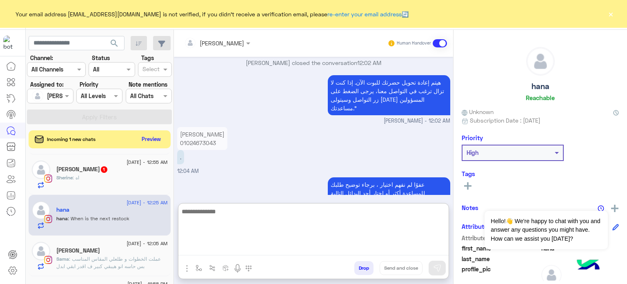
scroll to position [284, 0]
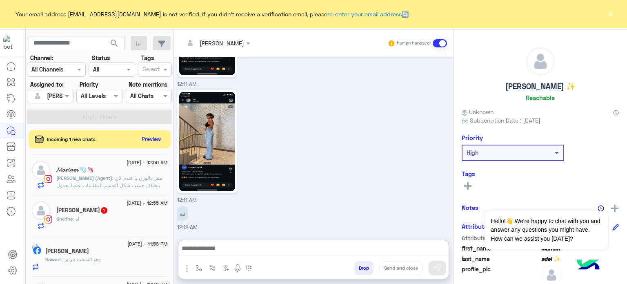
scroll to position [402, 0]
click at [105, 216] on div "Sherine : اه" at bounding box center [112, 222] width 112 height 14
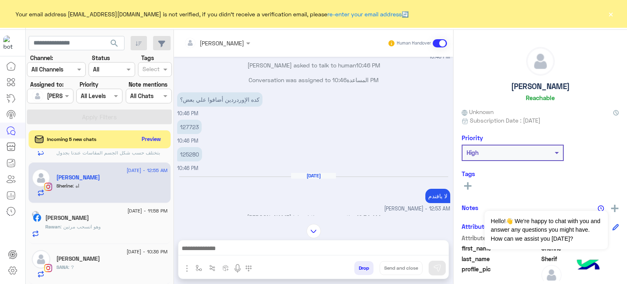
scroll to position [199, 0]
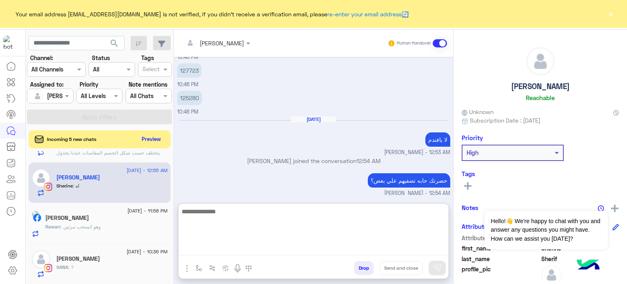
click at [217, 249] on textarea at bounding box center [314, 230] width 270 height 49
type textarea "**********"
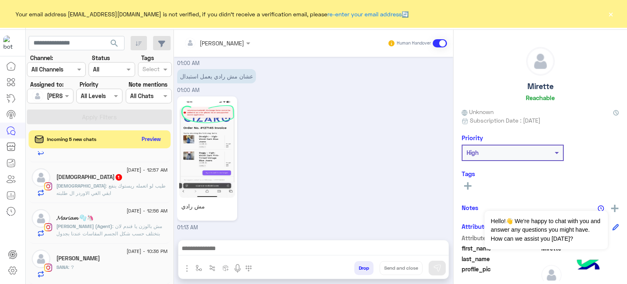
scroll to position [475, 0]
click at [123, 186] on span ": طيب لو اتعمله ريستوك ينفع ابقي الغي الاوردر ال طلبته" at bounding box center [110, 189] width 109 height 13
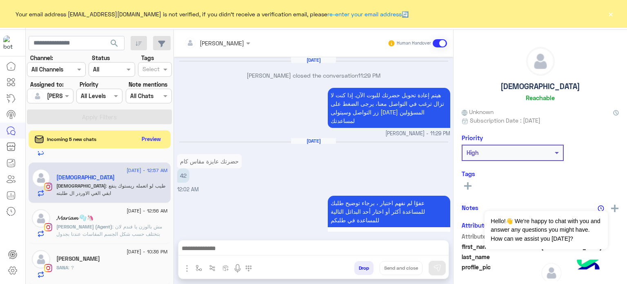
scroll to position [322, 0]
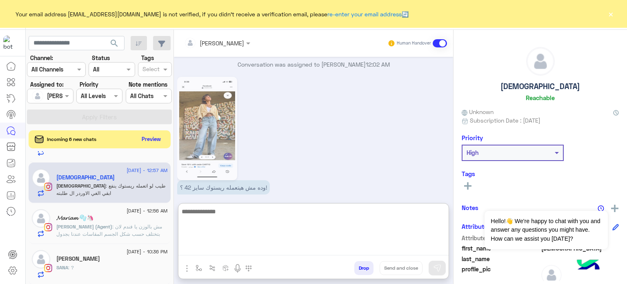
click at [257, 248] on textarea at bounding box center [314, 230] width 270 height 49
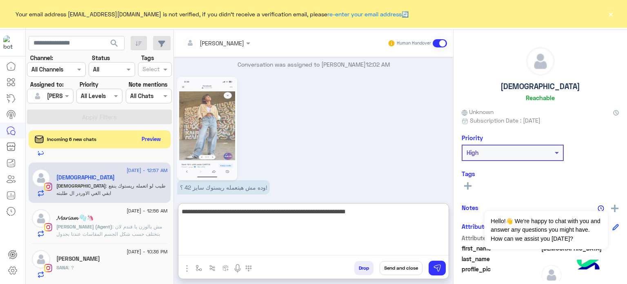
type textarea "**********"
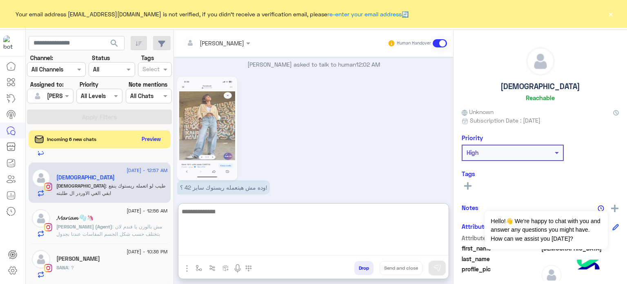
scroll to position [393, 0]
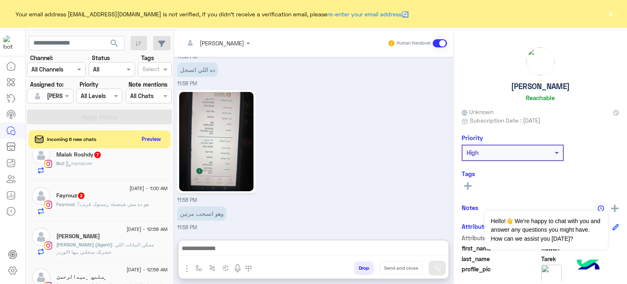
scroll to position [391, 0]
click at [141, 211] on div "Fayrouz : هو ده مش هيتعمله ريستوك قريب؟" at bounding box center [112, 208] width 112 height 14
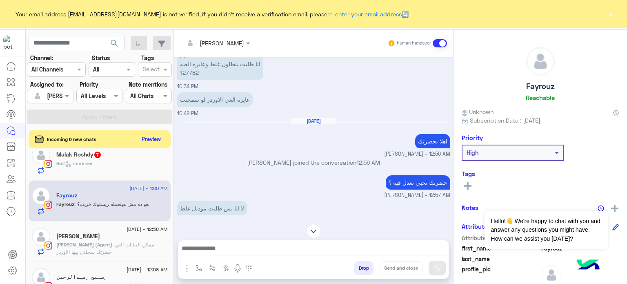
scroll to position [44, 0]
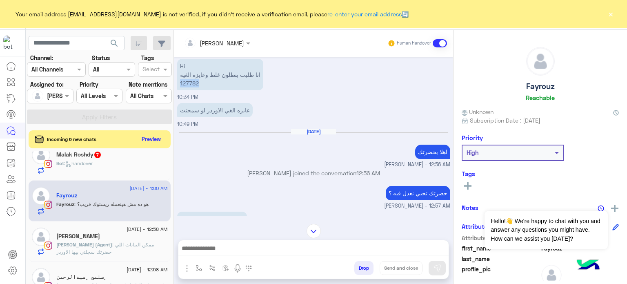
drag, startPoint x: 201, startPoint y: 82, endPoint x: 178, endPoint y: 82, distance: 23.3
click at [178, 82] on p "Hi انا طلبت بنطلون غلط وعايزه الغيه 127782" at bounding box center [220, 74] width 86 height 31
copy p "127782"
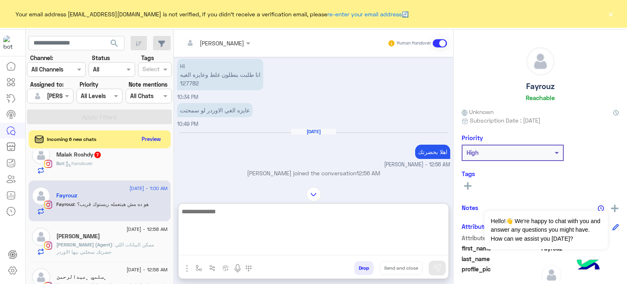
click at [220, 253] on textarea at bounding box center [314, 230] width 270 height 49
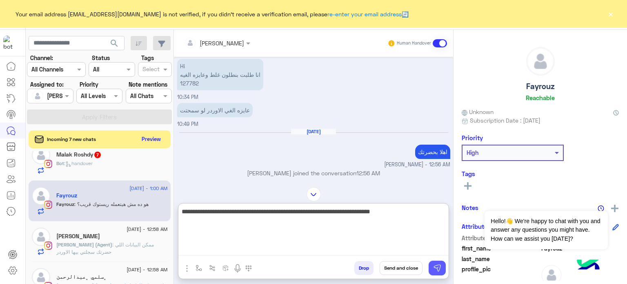
type textarea "**********"
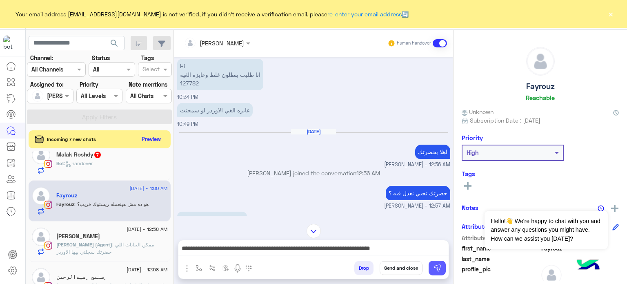
click at [432, 265] on button at bounding box center [437, 268] width 17 height 15
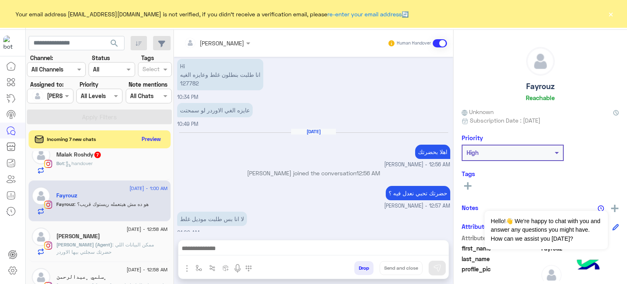
scroll to position [226, 0]
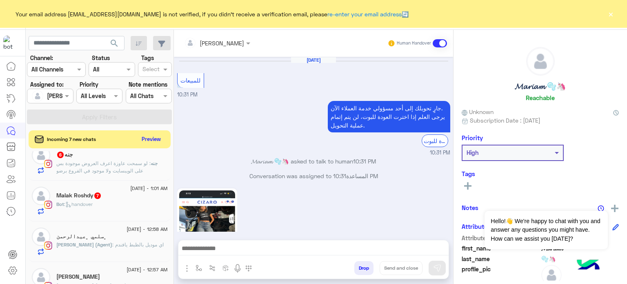
scroll to position [224, 0]
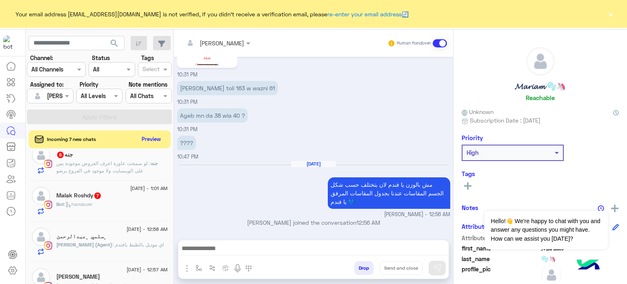
click at [103, 201] on div "Bot : handover" at bounding box center [112, 208] width 112 height 14
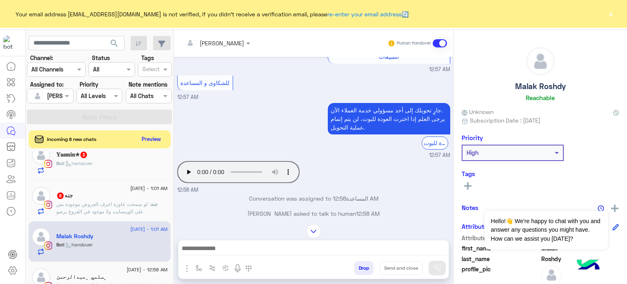
scroll to position [443, 0]
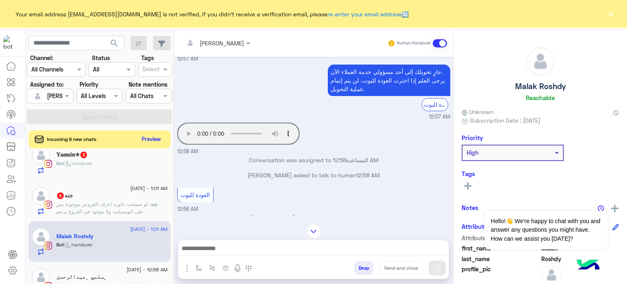
click at [351, 122] on div "Your browser does not support the audio tag. 12:58 AM" at bounding box center [313, 138] width 273 height 35
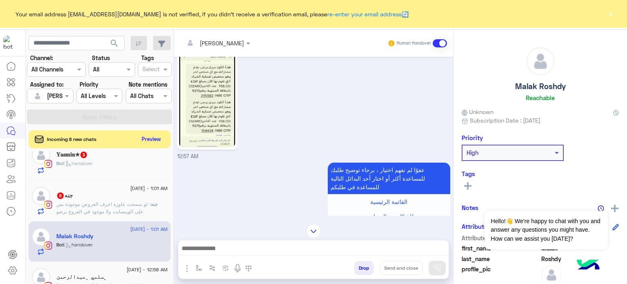
scroll to position [208, 0]
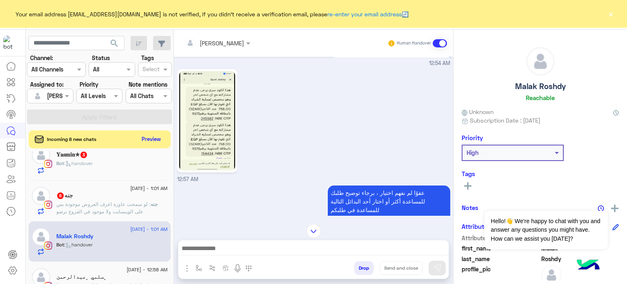
click at [451, 121] on div "Sep 2, 2025 12:54 AM عفوًا لم نفهم اختيار ، برجاء توضيح طلبك للمساعدة أكثر أو ا…" at bounding box center [313, 136] width 279 height 159
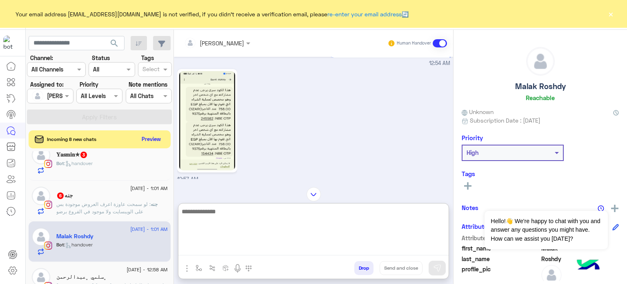
click at [235, 253] on textarea at bounding box center [314, 230] width 270 height 49
type textarea "**********"
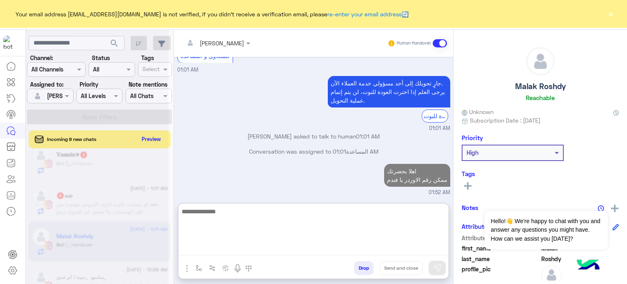
scroll to position [739, 0]
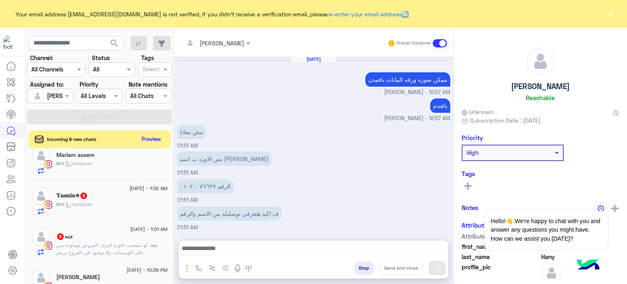
scroll to position [125, 0]
click at [93, 204] on span ": handover" at bounding box center [78, 204] width 29 height 6
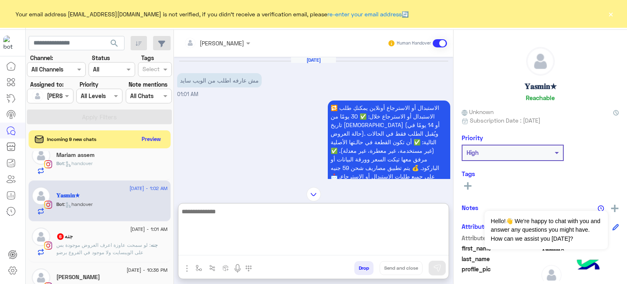
click at [278, 245] on textarea at bounding box center [314, 230] width 270 height 49
type textarea "**********"
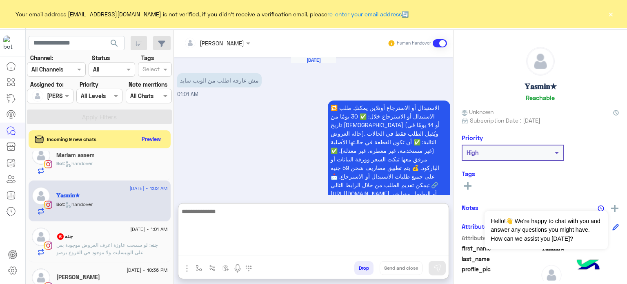
scroll to position [357, 0]
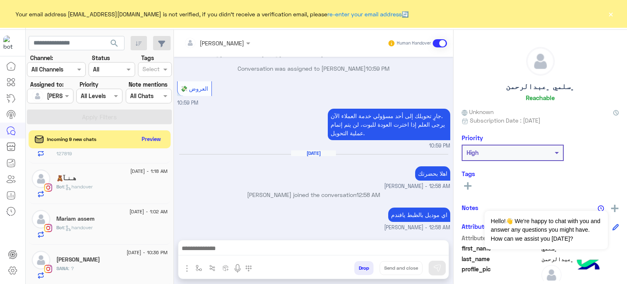
scroll to position [228, 0]
click at [80, 185] on span ": handover" at bounding box center [78, 186] width 29 height 6
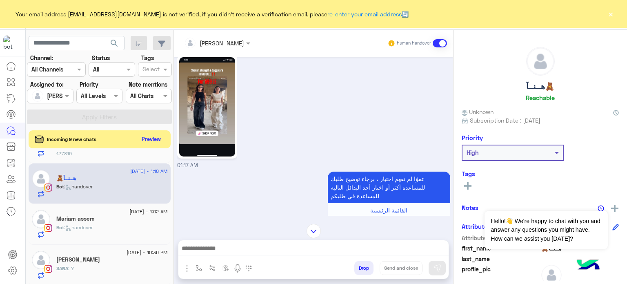
scroll to position [16, 0]
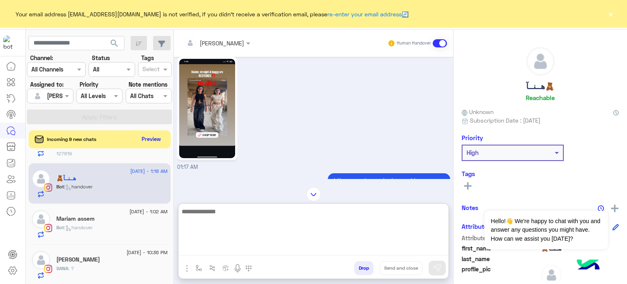
click at [249, 250] on textarea at bounding box center [314, 230] width 270 height 49
type textarea "*"
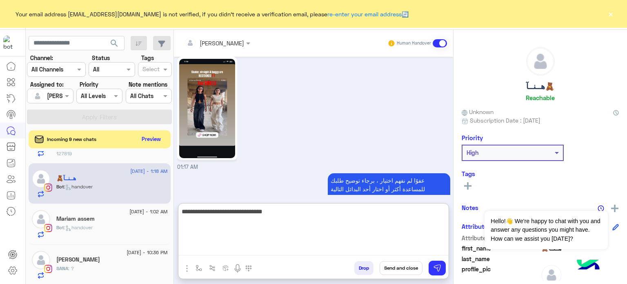
scroll to position [350, 0]
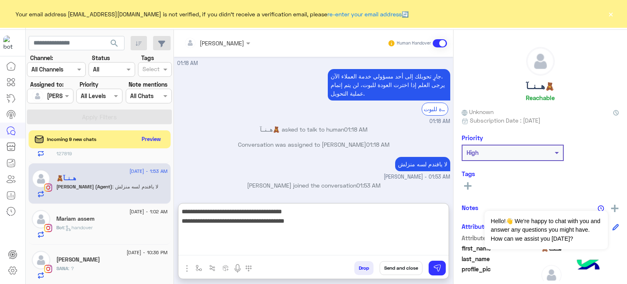
paste textarea "**********"
type textarea "**********"
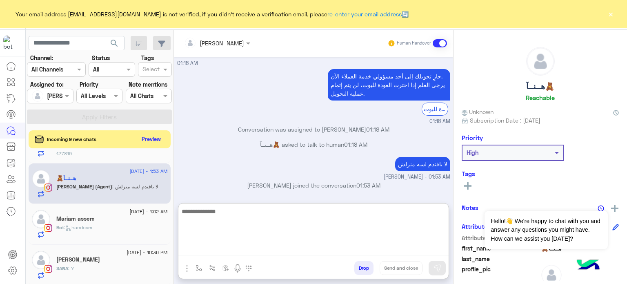
scroll to position [393, 0]
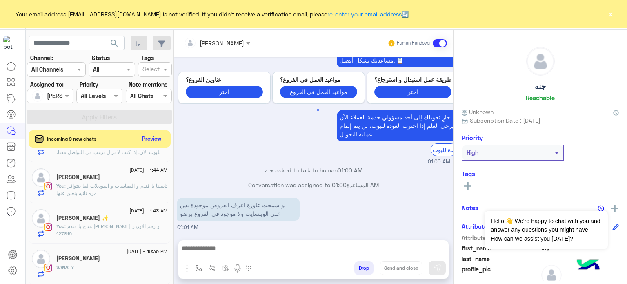
scroll to position [316, 0]
click at [152, 140] on button "Preview" at bounding box center [151, 138] width 25 height 11
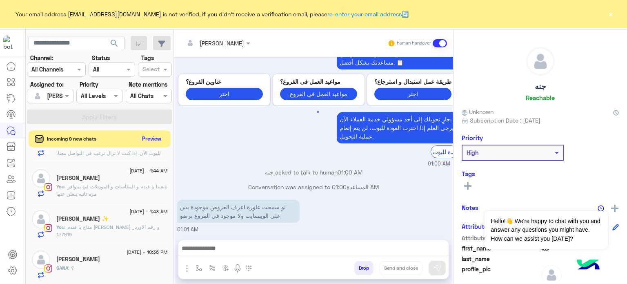
scroll to position [464, 0]
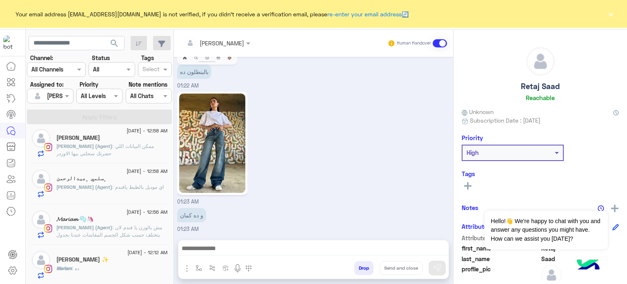
scroll to position [409, 0]
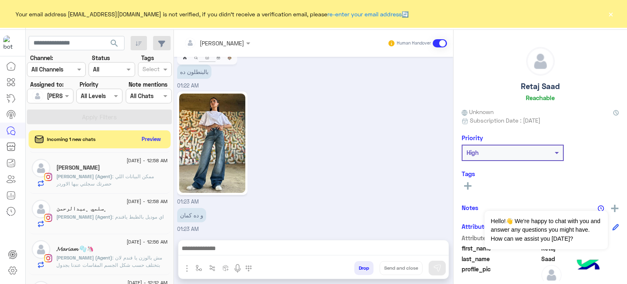
click at [134, 206] on div "﮼سلمي ﮼عبدالرحمن" at bounding box center [112, 209] width 112 height 9
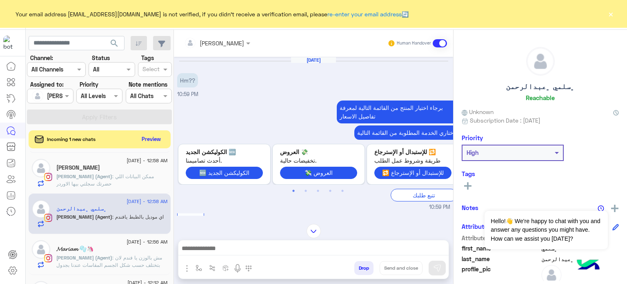
scroll to position [8, 0]
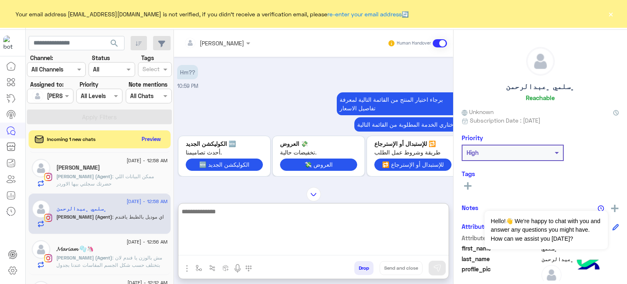
click at [255, 248] on textarea at bounding box center [314, 230] width 270 height 49
paste textarea "**********"
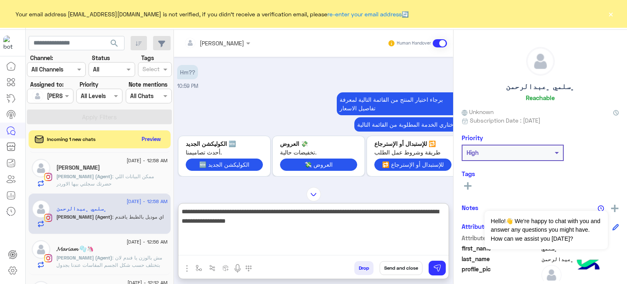
type textarea "**********"
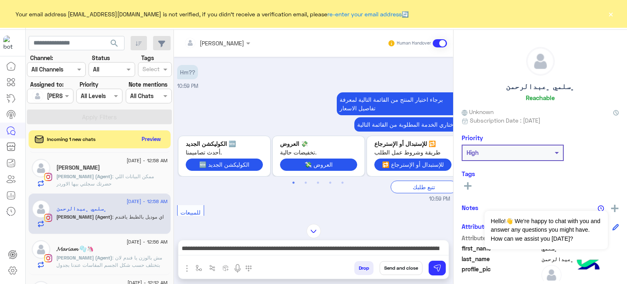
click at [403, 266] on button "Send and close" at bounding box center [401, 268] width 43 height 14
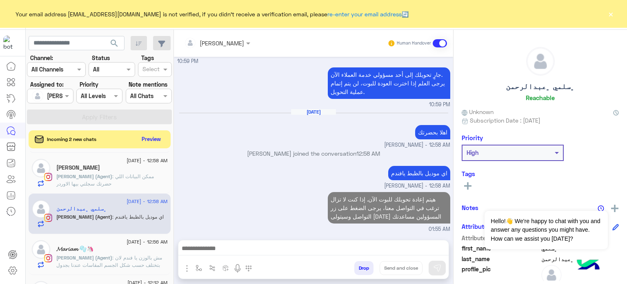
scroll to position [304, 0]
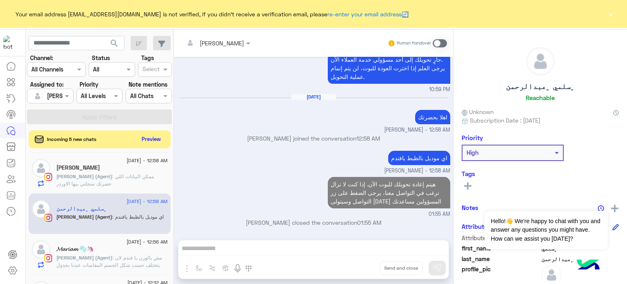
click at [80, 267] on p "lobna Mounir (Agent) : مش بالوزن يا فندم لان بتختلف حسب شكل الجسم المقاسات عندن…" at bounding box center [112, 265] width 112 height 22
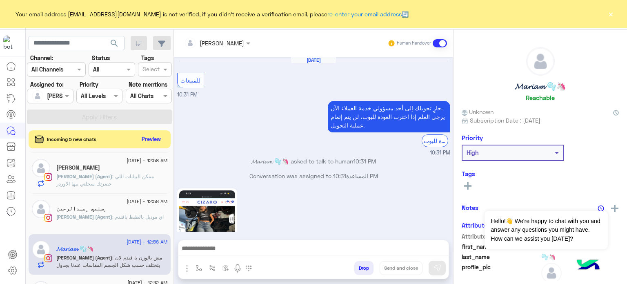
scroll to position [224, 0]
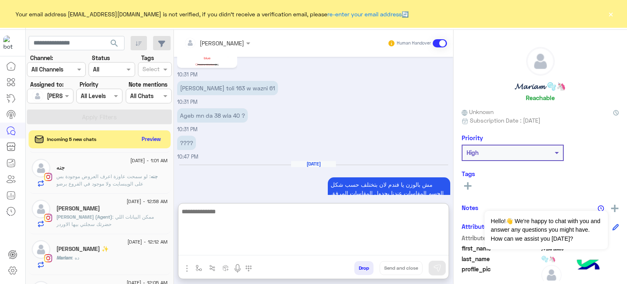
click at [223, 246] on textarea at bounding box center [314, 230] width 270 height 49
paste textarea "**********"
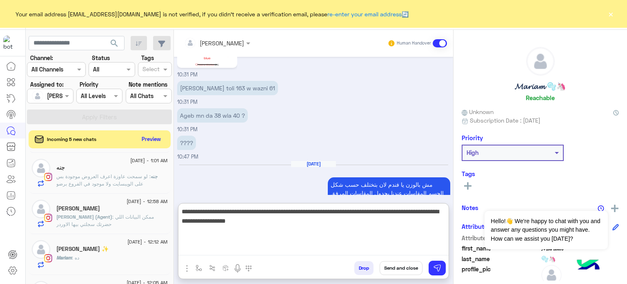
type textarea "**********"
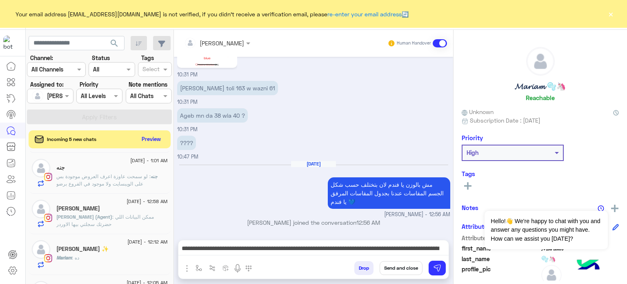
click at [395, 267] on button "Send and close" at bounding box center [401, 268] width 43 height 14
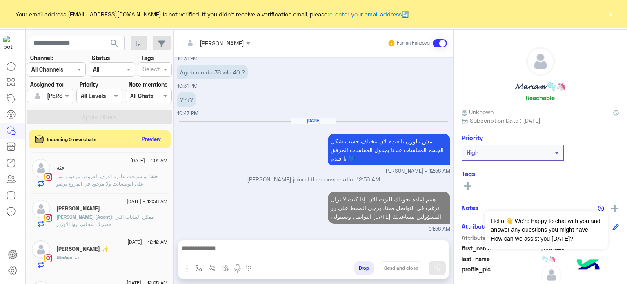
scroll to position [282, 0]
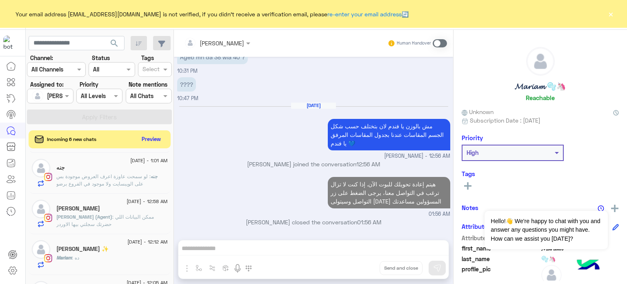
click at [95, 214] on span "[PERSON_NAME] (Agent)" at bounding box center [84, 217] width 56 height 6
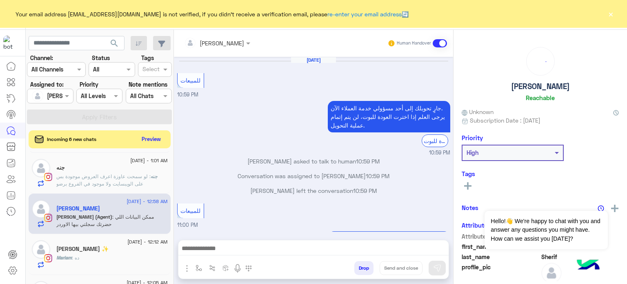
scroll to position [125, 0]
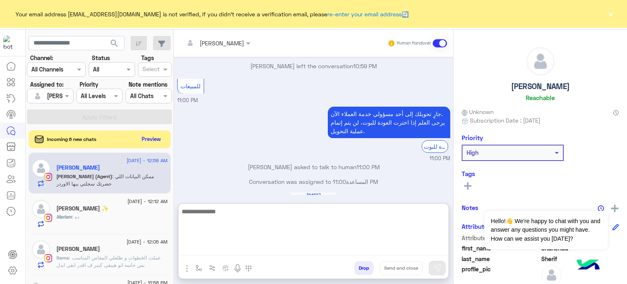
click at [219, 252] on textarea at bounding box center [314, 230] width 270 height 49
paste textarea "**********"
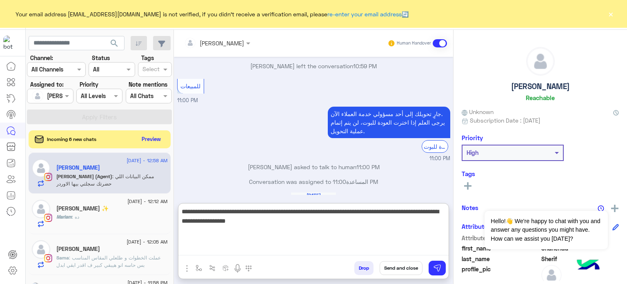
type textarea "**********"
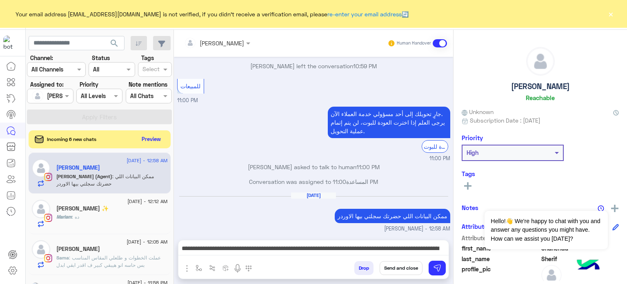
click at [399, 271] on button "Send and close" at bounding box center [401, 268] width 43 height 14
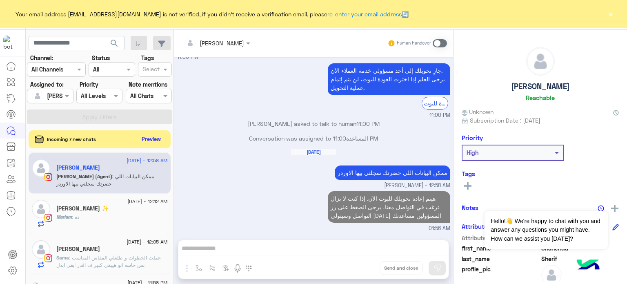
scroll to position [183, 0]
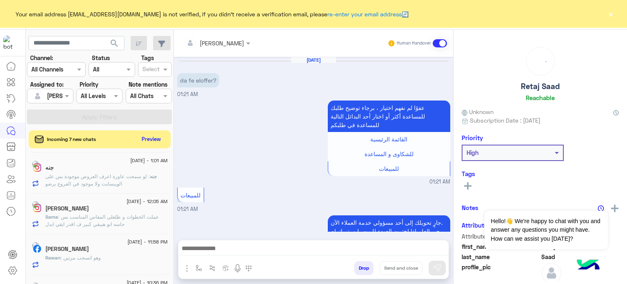
scroll to position [369, 0]
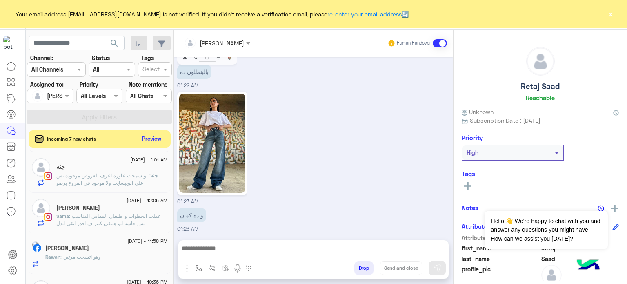
click at [154, 136] on button "Preview" at bounding box center [151, 138] width 25 height 11
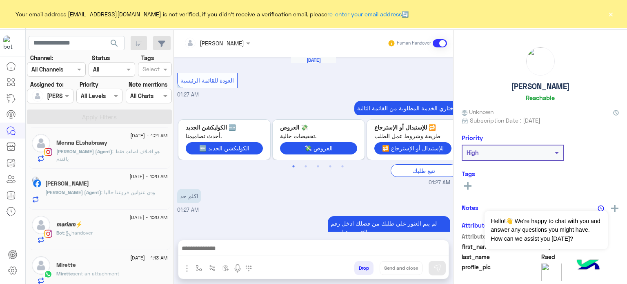
scroll to position [349, 0]
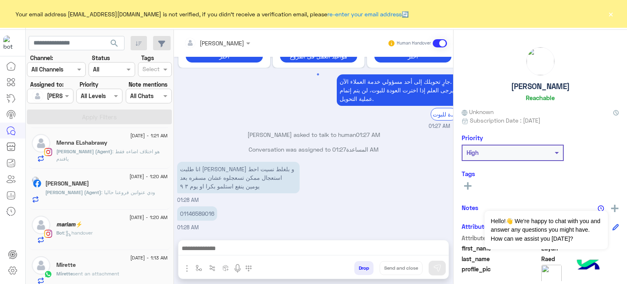
click at [153, 193] on span ": ودي عنوانين فروعنا حاليا" at bounding box center [128, 192] width 54 height 6
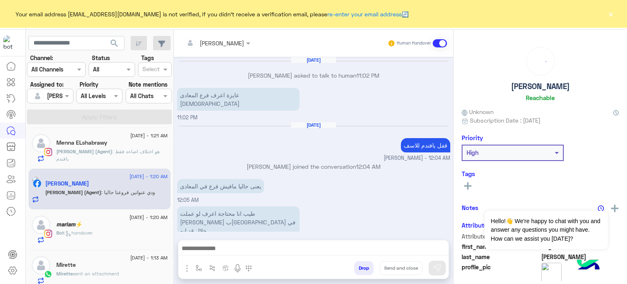
scroll to position [146, 0]
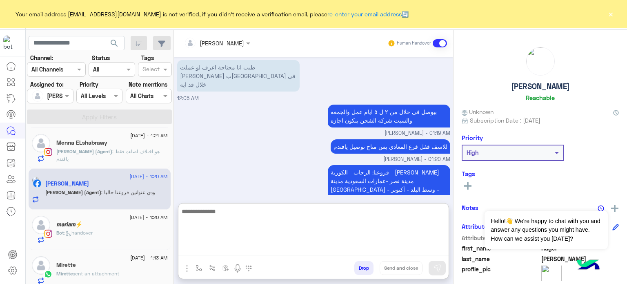
click at [252, 250] on textarea at bounding box center [314, 230] width 270 height 49
paste textarea "**********"
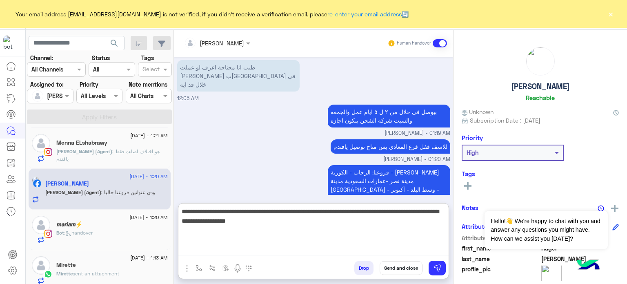
type textarea "**********"
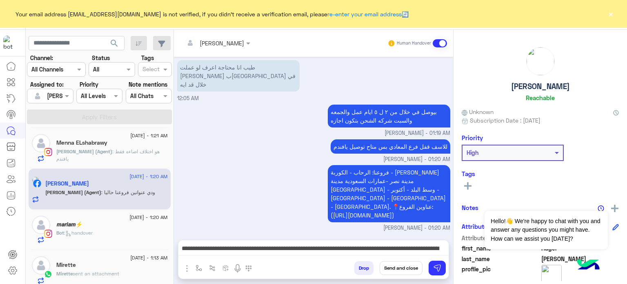
click at [407, 267] on button "Send and close" at bounding box center [401, 268] width 43 height 14
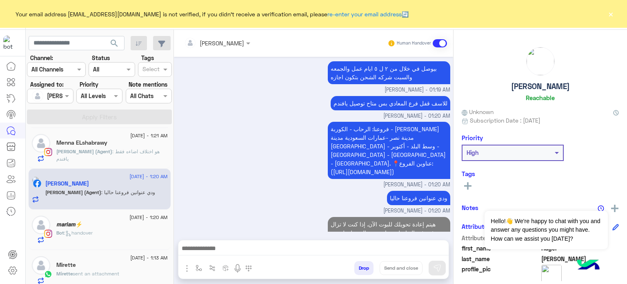
scroll to position [204, 0]
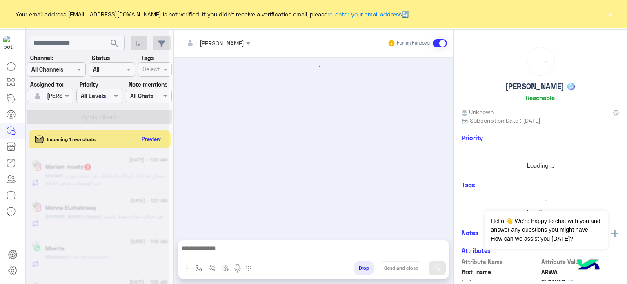
scroll to position [409, 0]
click at [117, 179] on div at bounding box center [97, 145] width 143 height 284
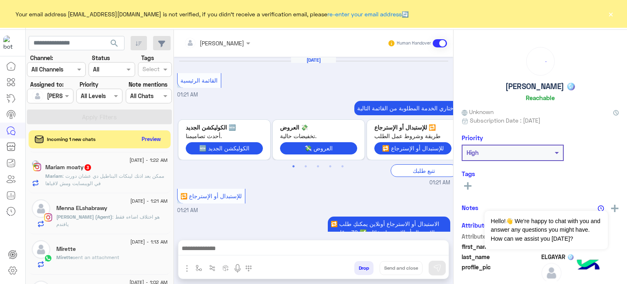
scroll to position [304, 0]
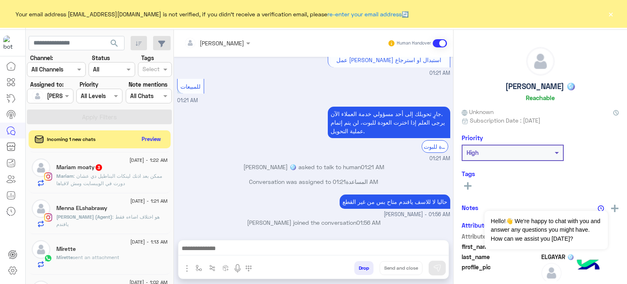
click at [146, 223] on p "lobna Mounir (Agent) : هو اختلاف اضاءه فقط يافندم" at bounding box center [112, 220] width 112 height 15
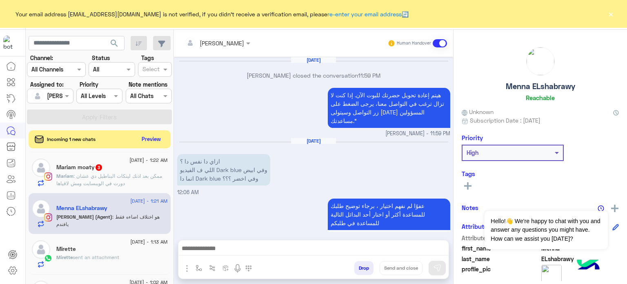
scroll to position [199, 0]
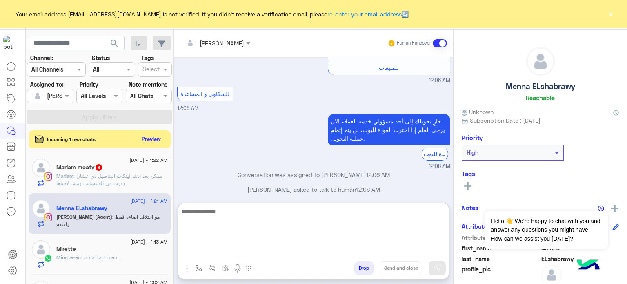
click at [243, 250] on textarea at bounding box center [314, 230] width 270 height 49
paste textarea "**********"
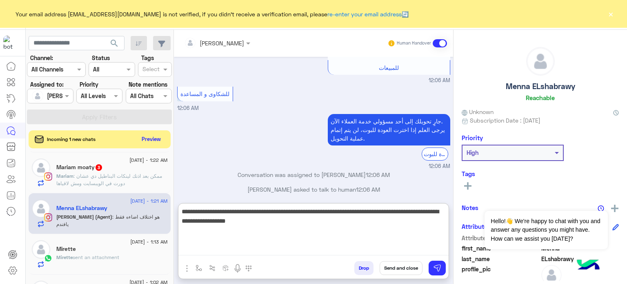
type textarea "**********"
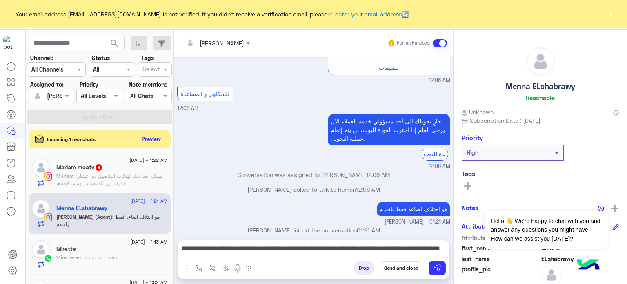
click at [414, 271] on button "Send and close" at bounding box center [401, 268] width 43 height 14
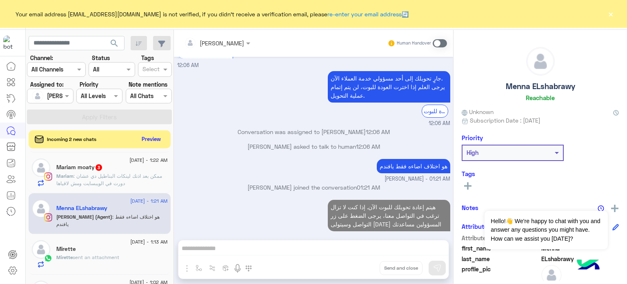
scroll to position [257, 0]
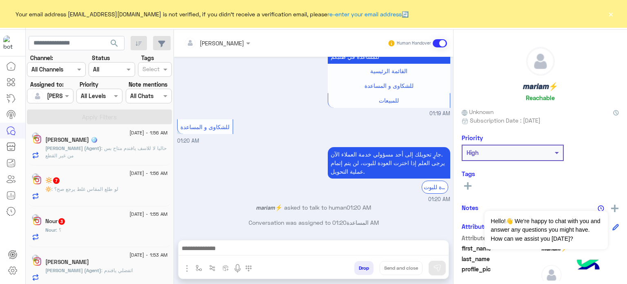
scroll to position [4, 0]
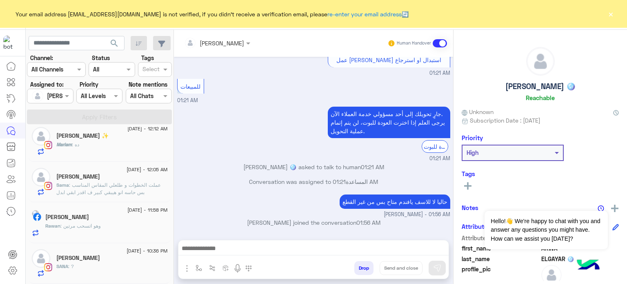
scroll to position [4, 0]
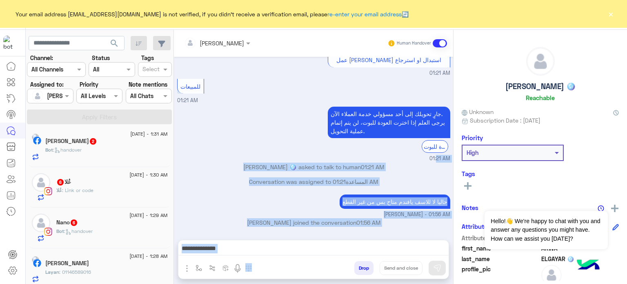
drag, startPoint x: 178, startPoint y: 283, endPoint x: 196, endPoint y: 142, distance: 141.7
click at [196, 142] on div "lobna Mounir Human Handover Sep 2, 2025 القائمة الرئيسية 01:21 AM اختاري الخدمة…" at bounding box center [313, 158] width 279 height 257
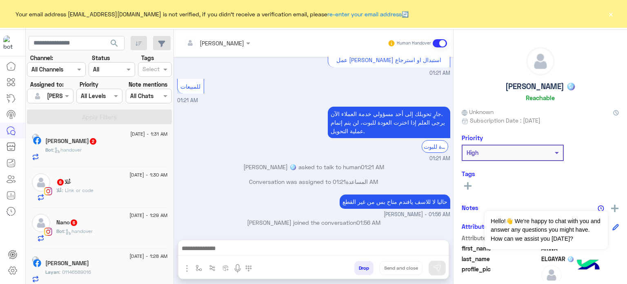
click at [196, 142] on div "جارٍ تحويلك إلى أحد مسؤولي خدمة العملاء الآن. يرجى العلم إذا اخترت العودة للبوت…" at bounding box center [313, 134] width 273 height 58
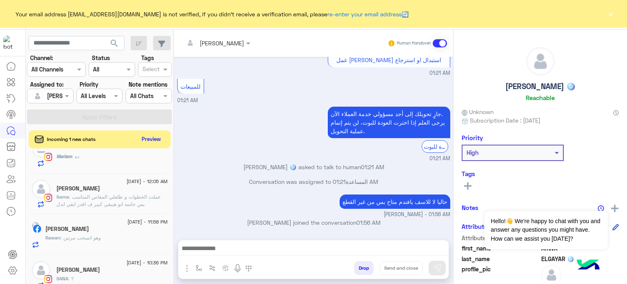
scroll to position [681, 0]
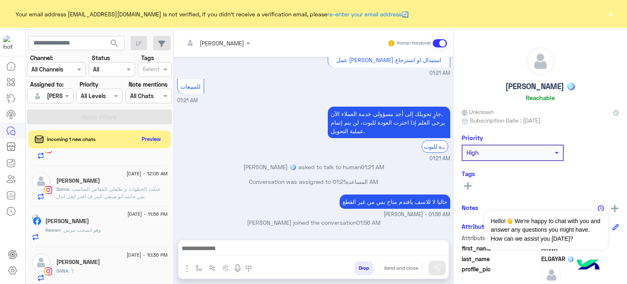
click at [118, 270] on div "SANA : ?" at bounding box center [112, 274] width 112 height 14
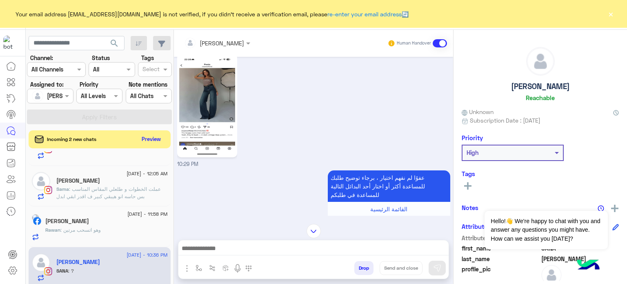
scroll to position [18, 0]
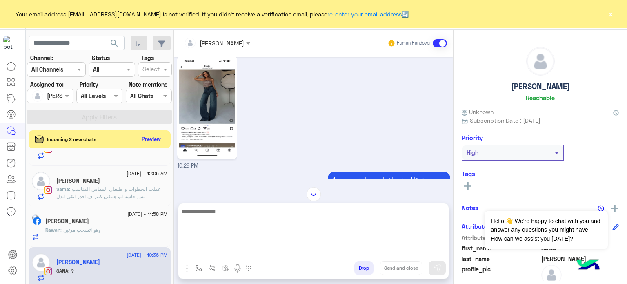
click at [269, 250] on textarea at bounding box center [314, 230] width 270 height 49
paste textarea "**********"
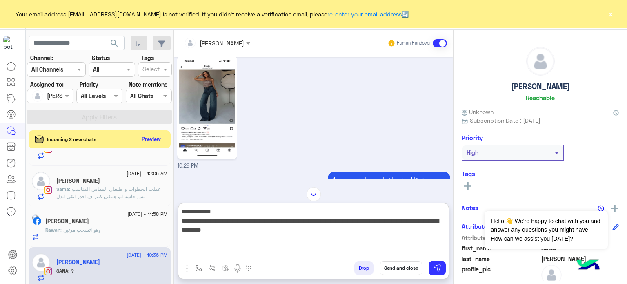
type textarea "**********"
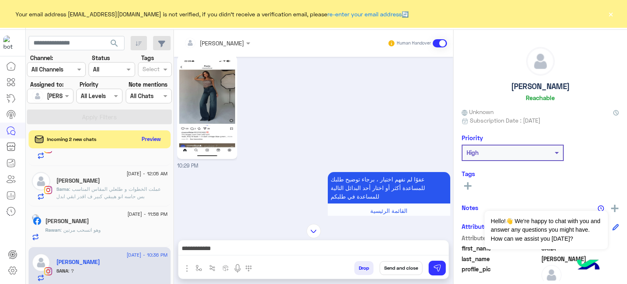
click at [409, 269] on button "Send and close" at bounding box center [401, 268] width 43 height 14
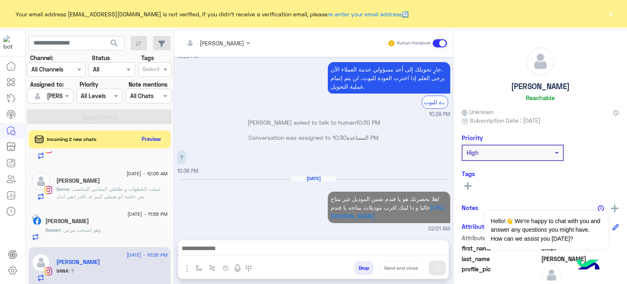
scroll to position [372, 0]
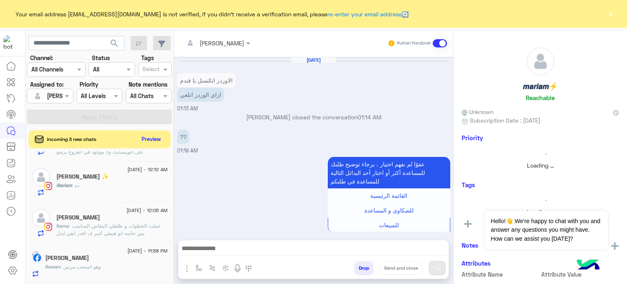
scroll to position [183, 0]
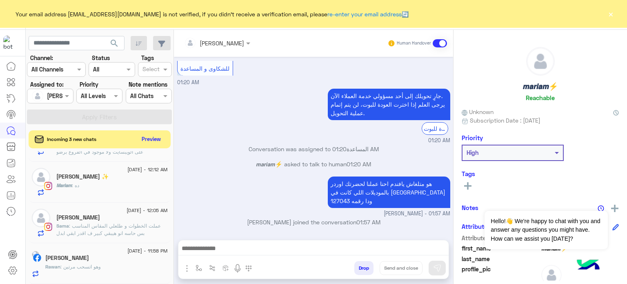
click at [116, 259] on div "Rawan Tarek" at bounding box center [106, 259] width 123 height 9
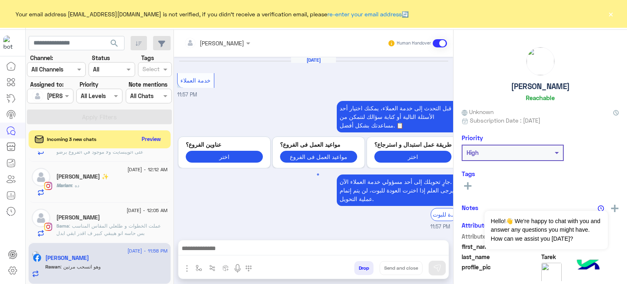
scroll to position [377, 0]
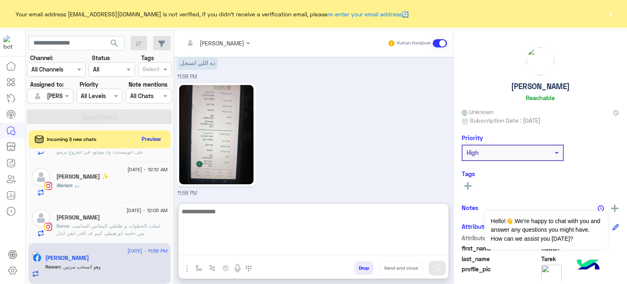
click at [216, 250] on textarea at bounding box center [314, 230] width 270 height 49
type textarea "**********"
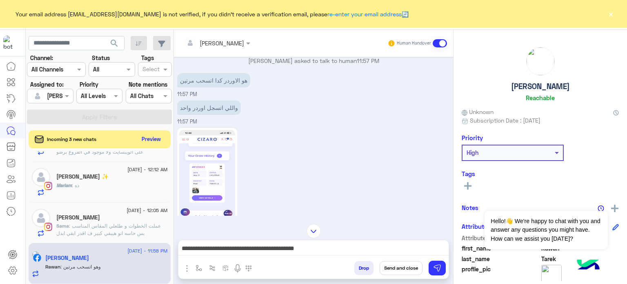
scroll to position [187, 0]
click at [212, 154] on img at bounding box center [207, 181] width 56 height 99
click at [440, 265] on img at bounding box center [437, 268] width 8 height 8
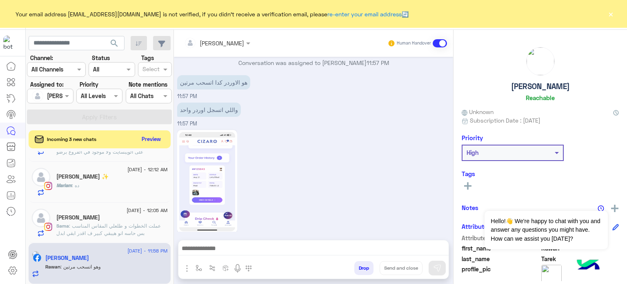
scroll to position [426, 0]
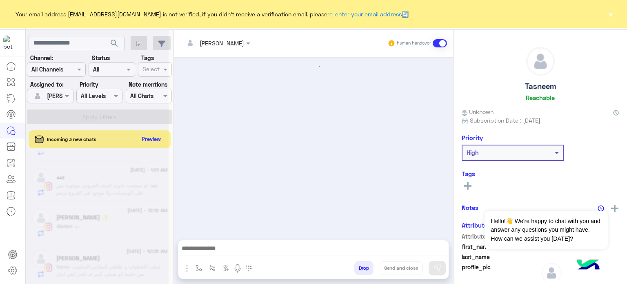
scroll to position [294, 0]
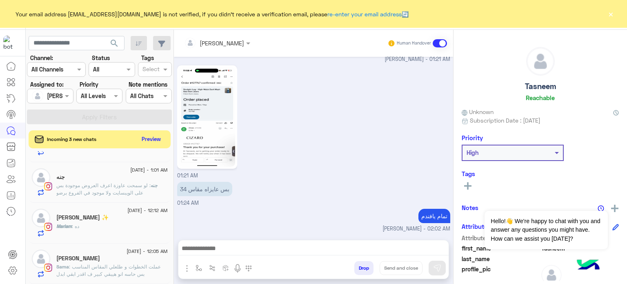
click at [118, 271] on span ": عملت الخطوات و طلعلي المقاس المناسب بس حاسه انو هيبقي كبير ف اقدر ابقي ابدل" at bounding box center [108, 269] width 105 height 13
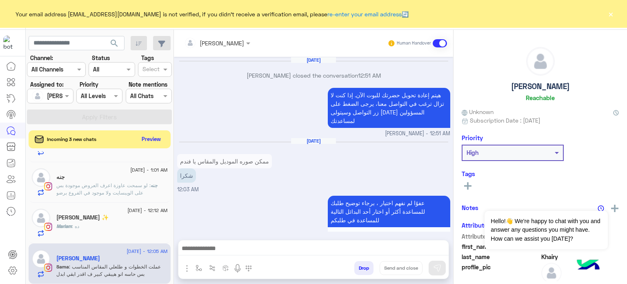
scroll to position [227, 0]
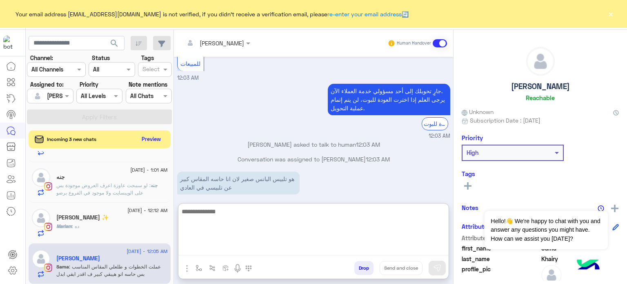
click at [279, 250] on textarea at bounding box center [314, 230] width 270 height 49
type textarea "**********"
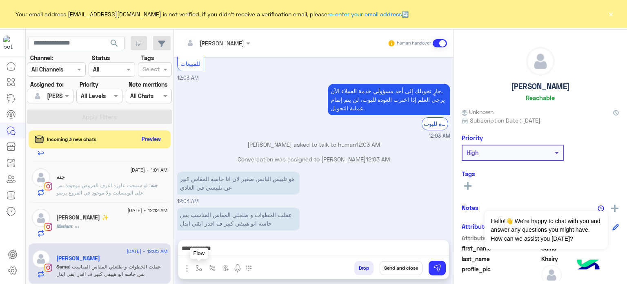
click at [199, 268] on img "button" at bounding box center [199, 268] width 7 height 7
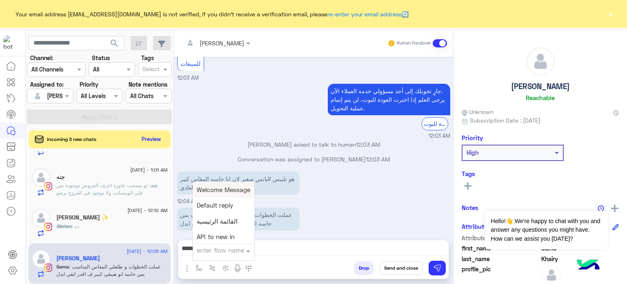
click at [226, 249] on input "text" at bounding box center [213, 250] width 33 height 9
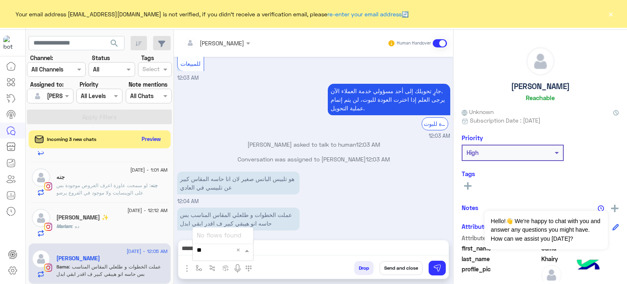
type input "*"
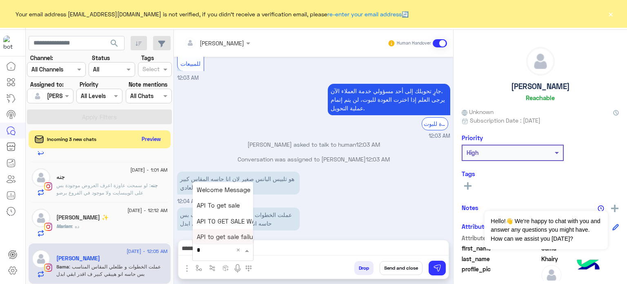
type input "**"
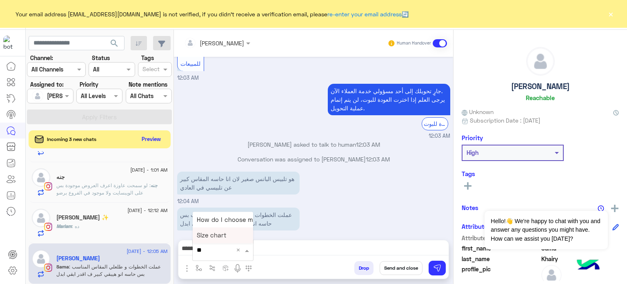
click at [219, 237] on span "Size chart" at bounding box center [211, 235] width 29 height 7
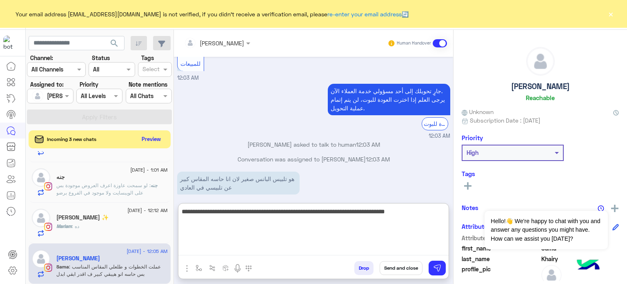
click at [196, 249] on textarea "**********" at bounding box center [314, 230] width 270 height 49
type textarea "**********"
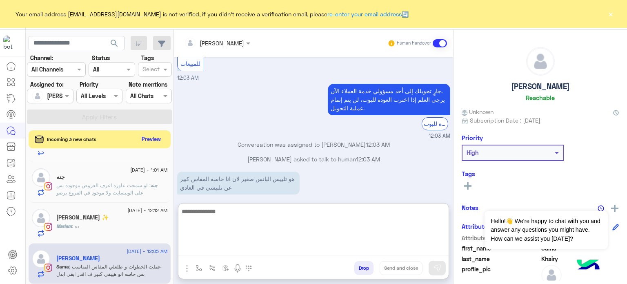
scroll to position [307, 0]
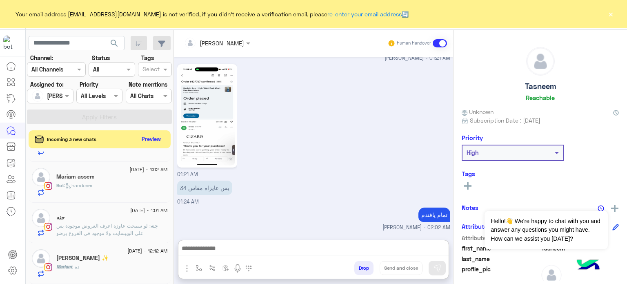
scroll to position [312, 0]
click at [114, 230] on span ": لو سمحت عاوزة اعرف العروض موجودة بس على الويبسايت ولا موجود في الفروع برضو" at bounding box center [103, 229] width 94 height 13
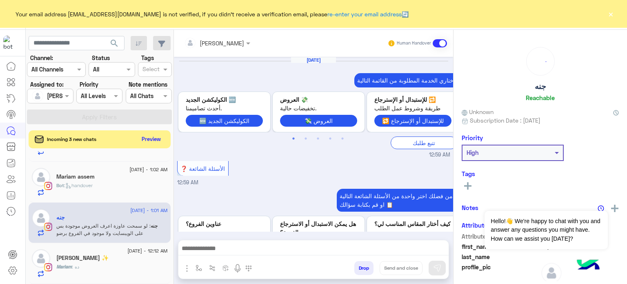
scroll to position [464, 0]
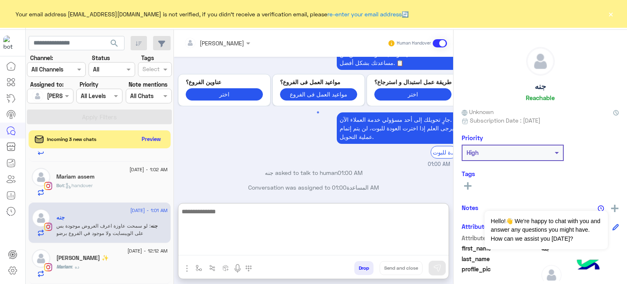
click at [244, 253] on textarea at bounding box center [314, 230] width 270 height 49
type textarea "*"
type textarea "**********"
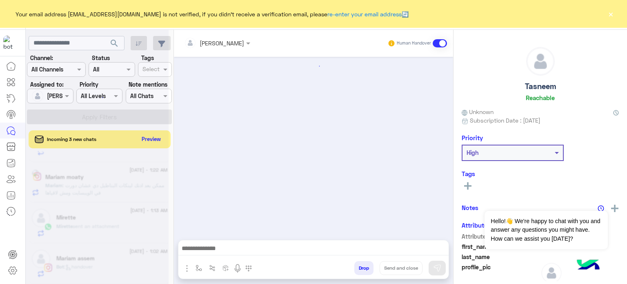
scroll to position [294, 0]
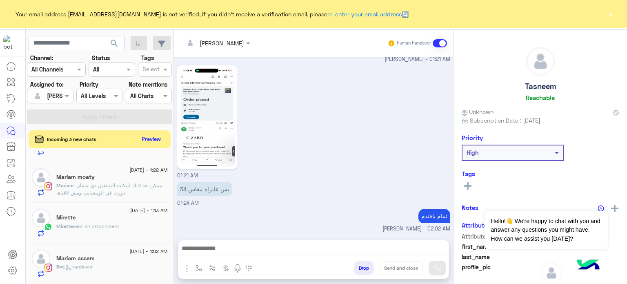
drag, startPoint x: 111, startPoint y: 270, endPoint x: 119, endPoint y: 266, distance: 9.3
click at [119, 266] on div "Bot : handover" at bounding box center [112, 270] width 112 height 14
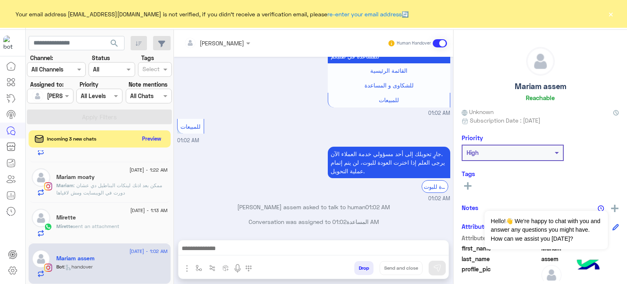
scroll to position [521, 0]
click at [149, 140] on button "Preview" at bounding box center [151, 138] width 25 height 11
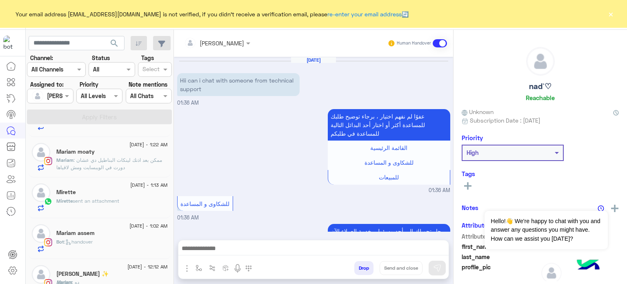
scroll to position [77, 0]
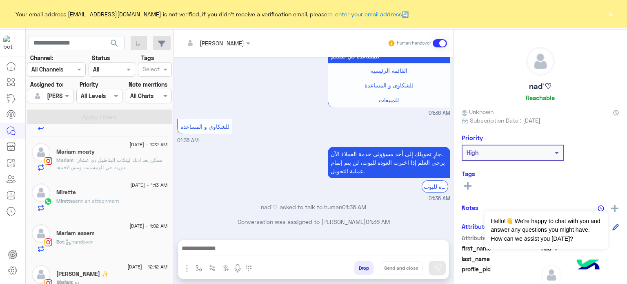
drag, startPoint x: 170, startPoint y: 257, endPoint x: 172, endPoint y: 271, distance: 14.9
click at [172, 271] on div "2 September - 1:36 AM nad`♡ Bot : handover 2 September - 1:32 AM Yasmine Al Say…" at bounding box center [100, 207] width 148 height 160
click at [118, 272] on div "𝙈𝙖𝙧𝙞𝙖𝙢 𝙖𝙙𝙚𝙡 ✨" at bounding box center [112, 274] width 112 height 9
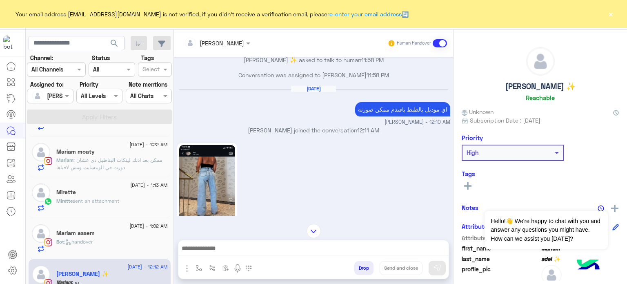
scroll to position [384, 0]
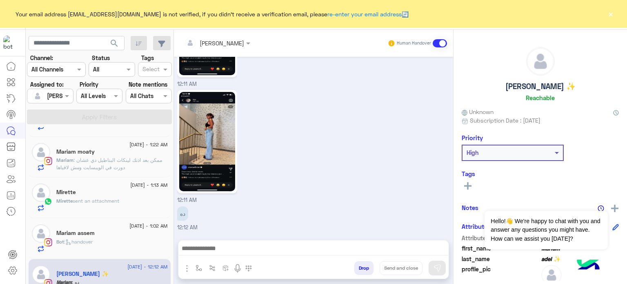
click at [196, 121] on img at bounding box center [207, 141] width 56 height 99
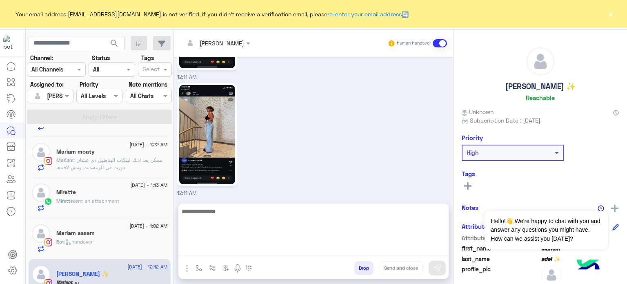
click at [251, 250] on textarea at bounding box center [314, 230] width 270 height 49
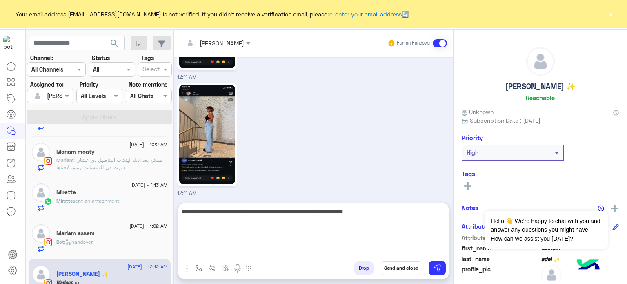
paste textarea "**********"
type textarea "**********"
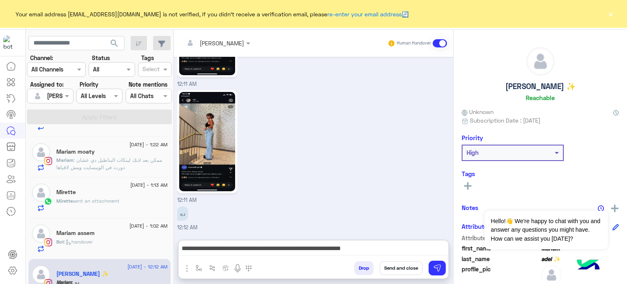
click at [406, 265] on button "Send and close" at bounding box center [401, 268] width 43 height 14
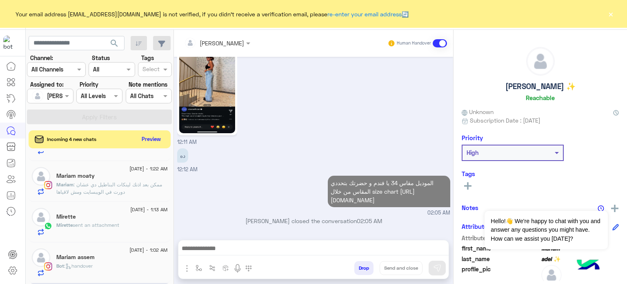
scroll to position [459, 0]
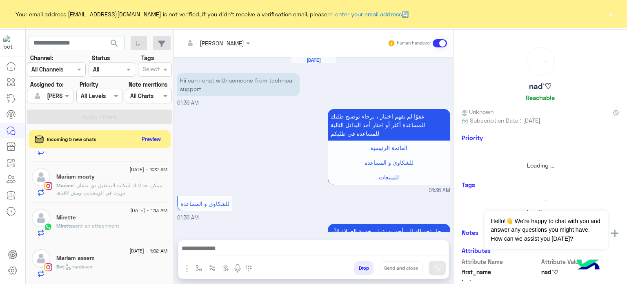
scroll to position [77, 0]
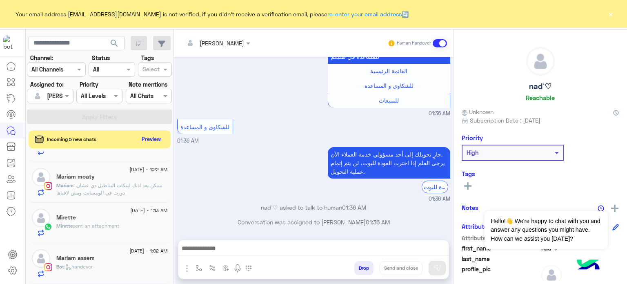
click at [108, 255] on div "Mariam assem" at bounding box center [112, 259] width 112 height 9
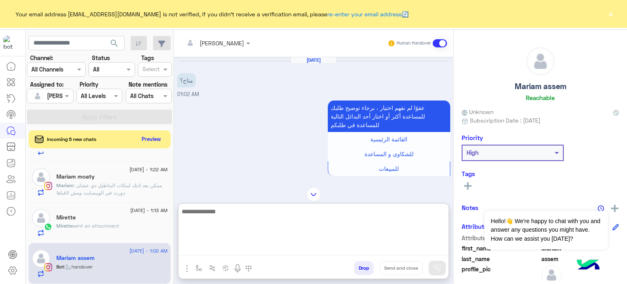
click at [248, 250] on textarea at bounding box center [314, 230] width 270 height 49
type textarea "*"
paste textarea "***"
type textarea "**********"
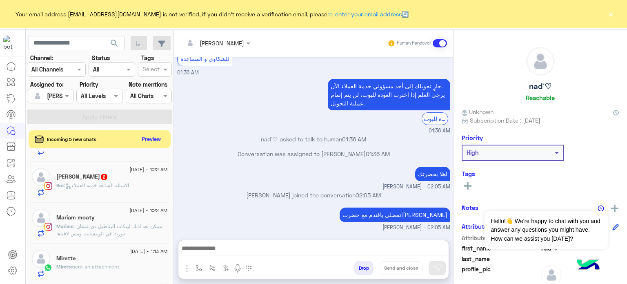
scroll to position [162, 0]
click at [124, 230] on p "Mariam : ممكن بعد اذنك لينكات البناطيل دي عشان دورت في الويبسايت ومش لاقياها" at bounding box center [112, 230] width 112 height 15
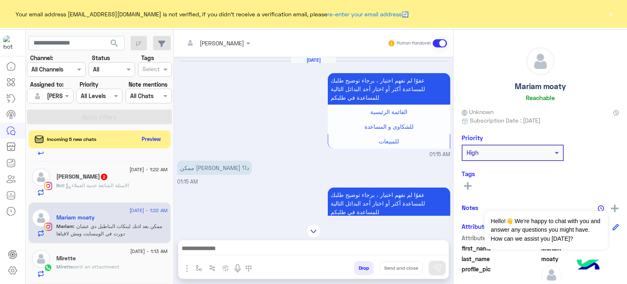
scroll to position [399, 0]
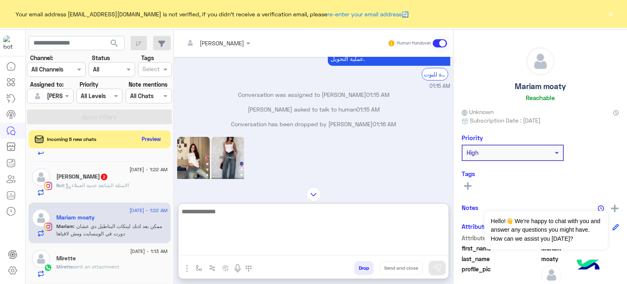
click at [250, 249] on textarea at bounding box center [314, 230] width 270 height 49
paste textarea "**********"
type textarea "**********"
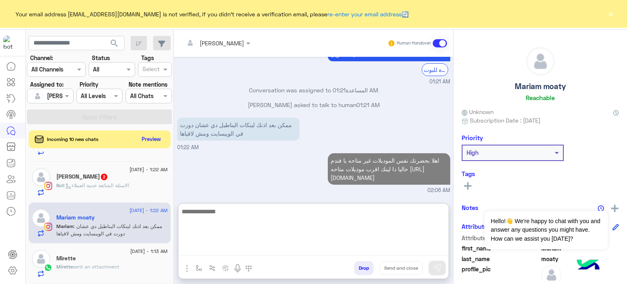
scroll to position [681, 0]
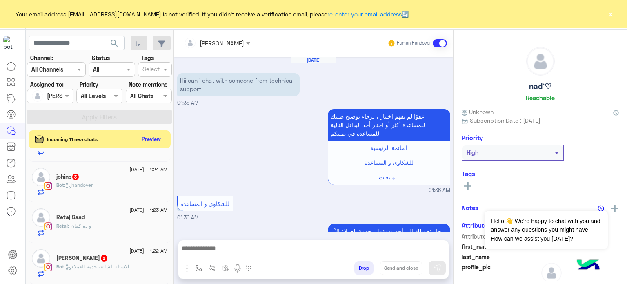
scroll to position [144, 0]
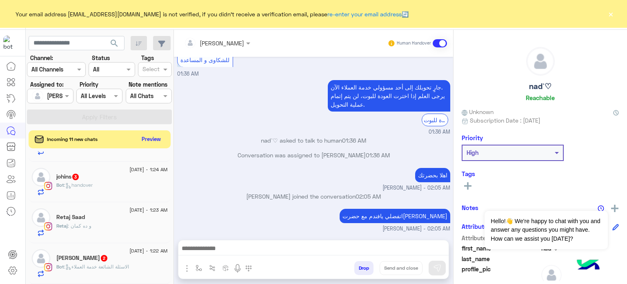
drag, startPoint x: 184, startPoint y: 195, endPoint x: 172, endPoint y: 255, distance: 60.8
click at [172, 255] on mat-drawer-container "search Channel: Channel All Channels Status Channel All Tags Select Assigned to…" at bounding box center [327, 158] width 602 height 257
click at [155, 142] on button "Preview" at bounding box center [151, 138] width 25 height 11
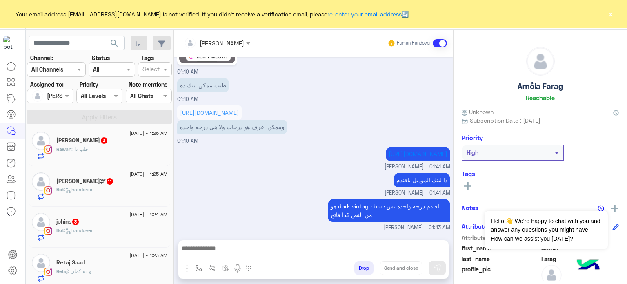
scroll to position [663, 0]
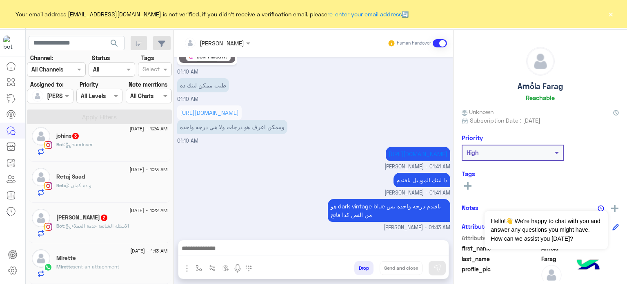
click at [143, 268] on div "Mirette sent an attachment" at bounding box center [112, 270] width 112 height 14
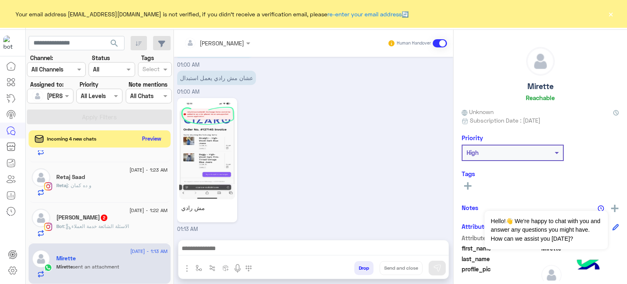
scroll to position [645, 0]
click at [153, 135] on button "Preview" at bounding box center [151, 138] width 25 height 11
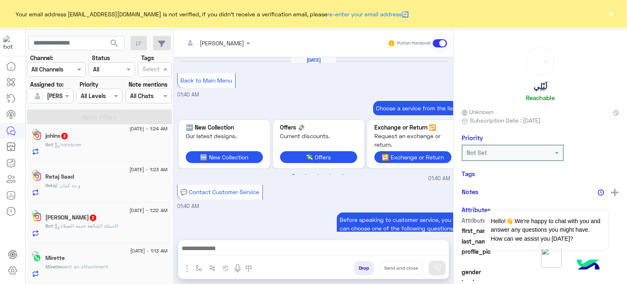
scroll to position [307, 0]
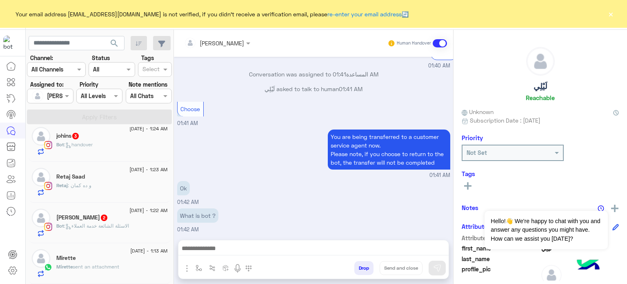
click at [57, 93] on div at bounding box center [49, 95] width 45 height 9
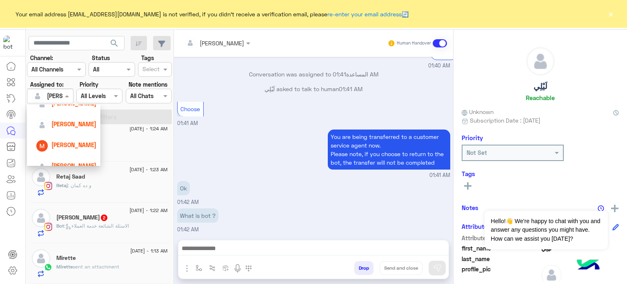
scroll to position [94, 0]
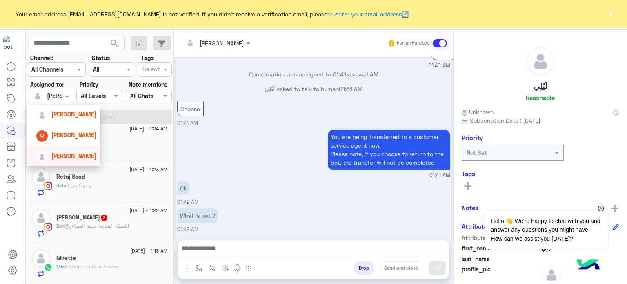
click at [84, 152] on div "[PERSON_NAME]" at bounding box center [66, 156] width 60 height 14
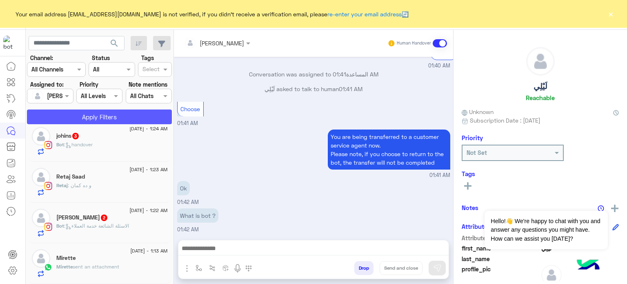
click at [109, 116] on button "Apply Filters" at bounding box center [99, 116] width 145 height 15
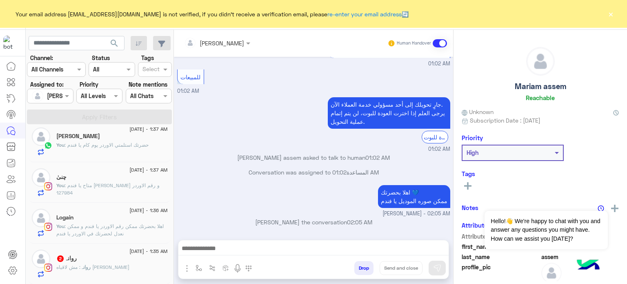
scroll to position [4, 0]
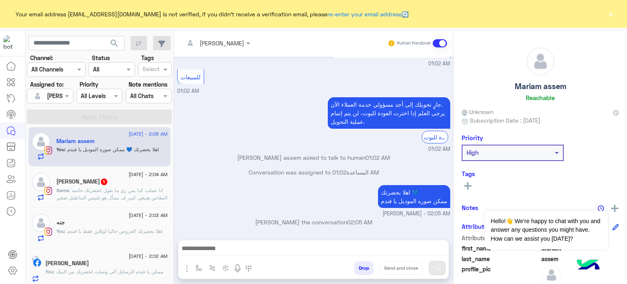
click at [152, 196] on span ": انا عملت كدا بس زي ما بقول لحضرتك حاسه المقاس هيبقي كبير ف بسأل هو تلبيس البن…" at bounding box center [111, 193] width 111 height 13
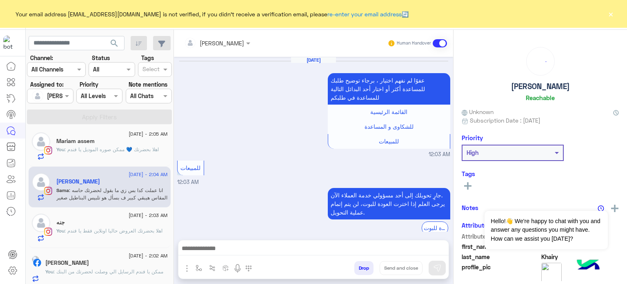
scroll to position [215, 0]
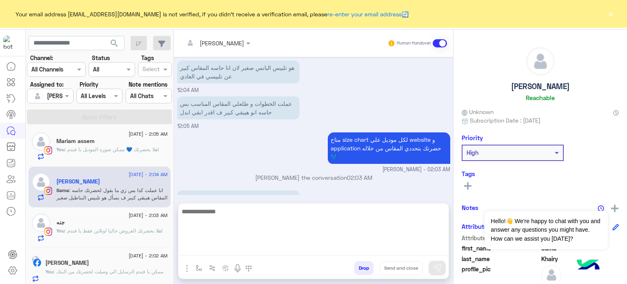
click at [248, 253] on textarea at bounding box center [314, 230] width 270 height 49
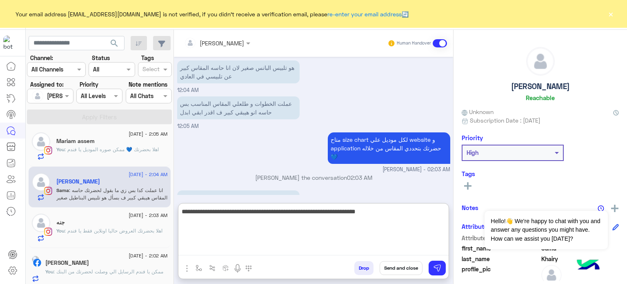
type textarea "**********"
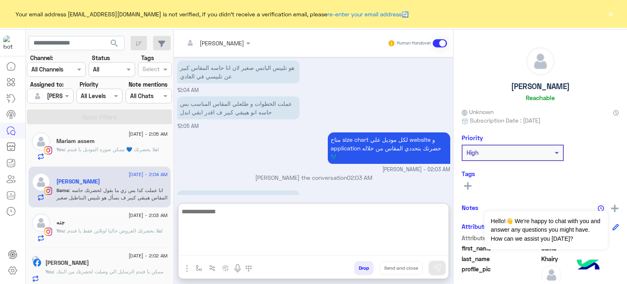
scroll to position [287, 0]
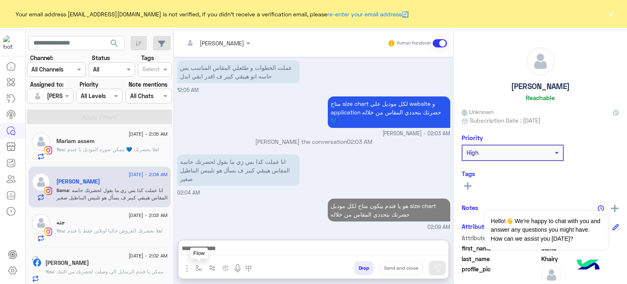
click at [199, 269] on img "button" at bounding box center [199, 268] width 7 height 7
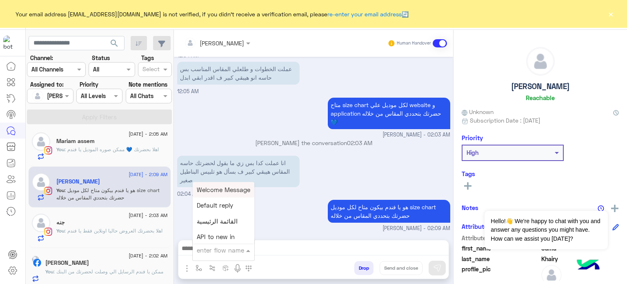
click at [216, 254] on input "text" at bounding box center [213, 250] width 33 height 9
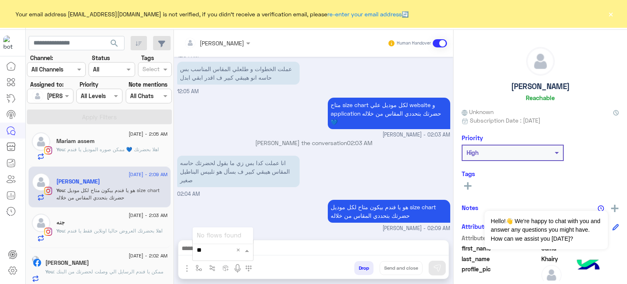
type input "*"
type input "****"
click at [208, 233] on span "طريقه القياس" at bounding box center [215, 235] width 37 height 7
type textarea "**********"
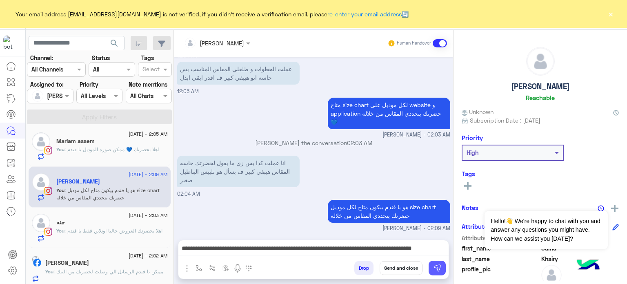
click at [437, 264] on img at bounding box center [437, 268] width 8 height 8
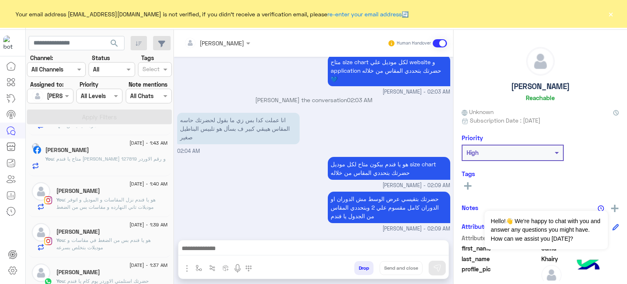
scroll to position [821, 0]
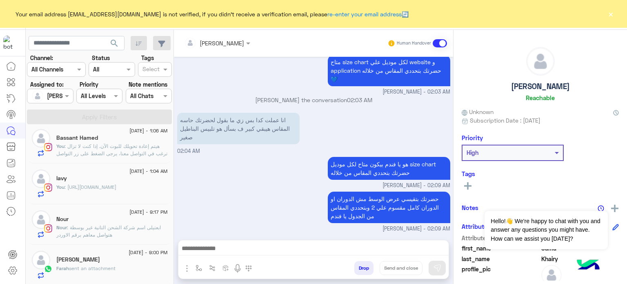
click at [122, 224] on span ": ابعتيلى اسم شركة الشحن التانية غير بوسطة هتواصل معاهم برقم الاوردر" at bounding box center [108, 230] width 105 height 13
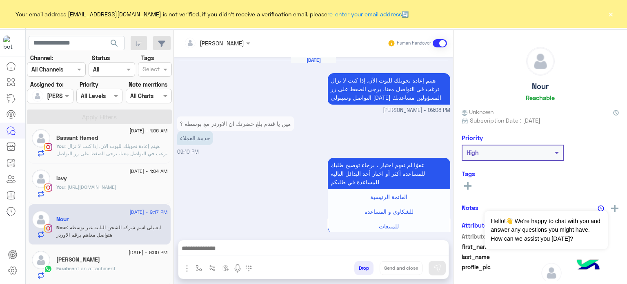
scroll to position [191, 0]
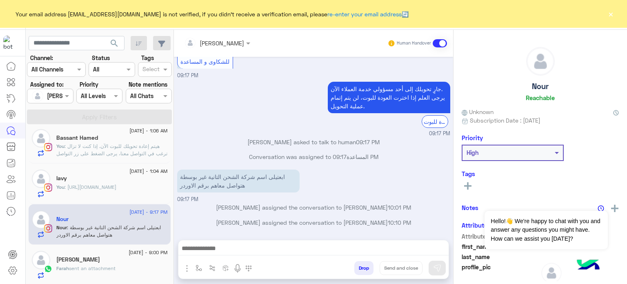
click at [116, 188] on span ": https://cizaro.net/collections/new-collection" at bounding box center [91, 187] width 52 height 6
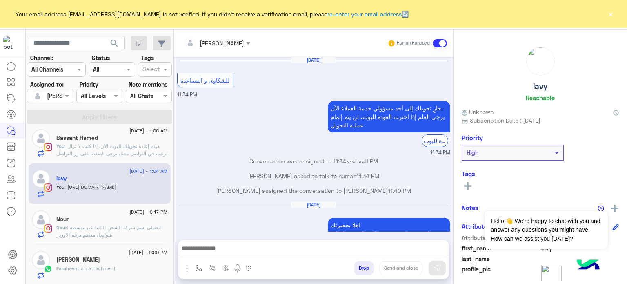
scroll to position [146, 0]
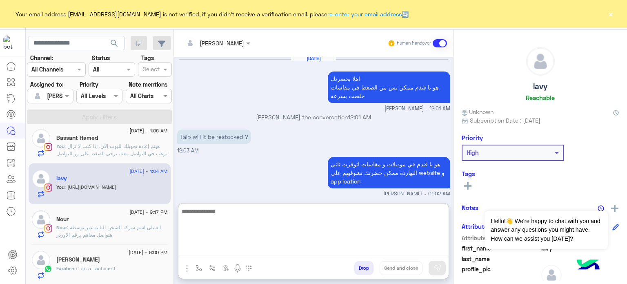
click at [237, 250] on textarea at bounding box center [314, 230] width 270 height 49
paste textarea "**********"
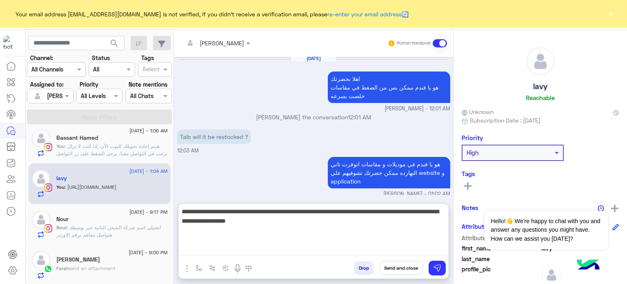
type textarea "**********"
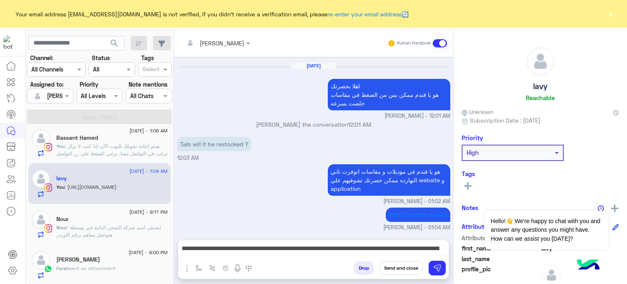
click at [402, 269] on button "Send and close" at bounding box center [401, 268] width 43 height 14
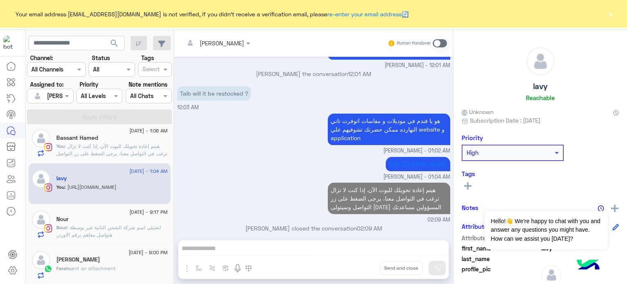
scroll to position [204, 0]
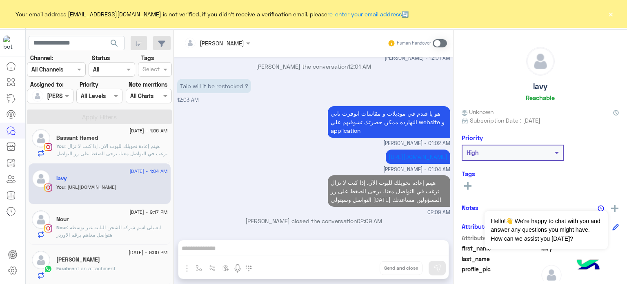
click at [125, 149] on p "You : هيتم إعادة تحويلك للبوت الآن. إذا كنت لا تزال ترغب في التواصل معنا، يرجى …" at bounding box center [112, 154] width 112 height 22
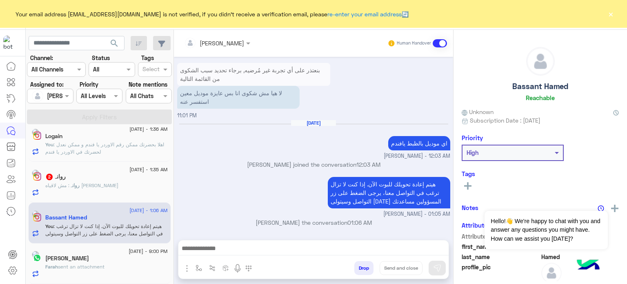
scroll to position [781, 0]
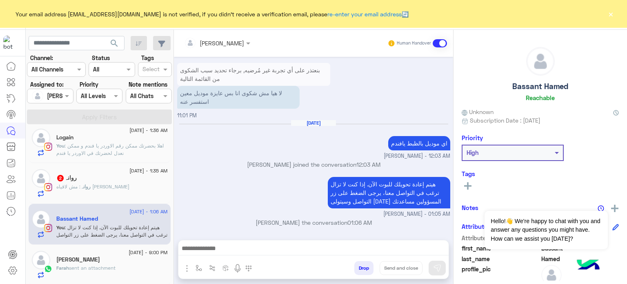
click at [364, 269] on button "Drop" at bounding box center [364, 268] width 19 height 14
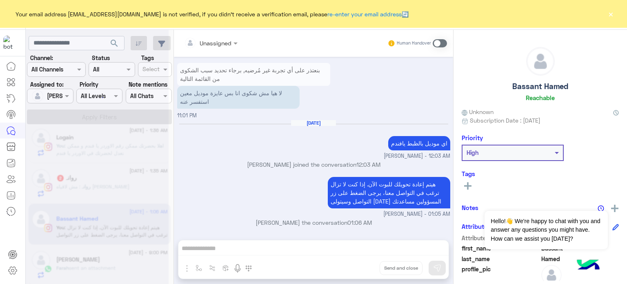
scroll to position [380, 0]
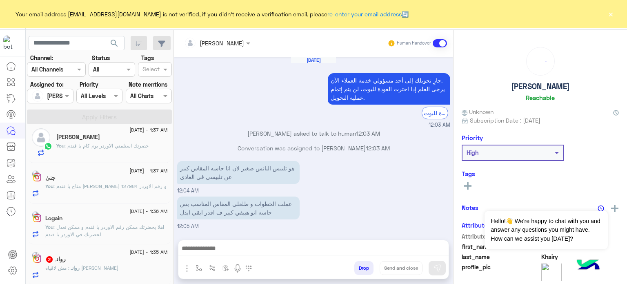
scroll to position [178, 0]
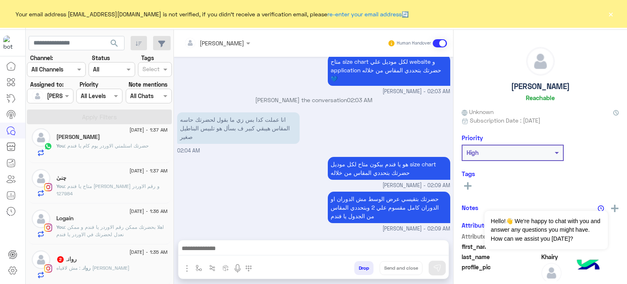
click at [142, 229] on p "You : اهلا بحضرتك ممكن رقم الاوردر يا فندم و ممكن نعدل لحضرتك في الاوردر يا فندم" at bounding box center [112, 230] width 112 height 15
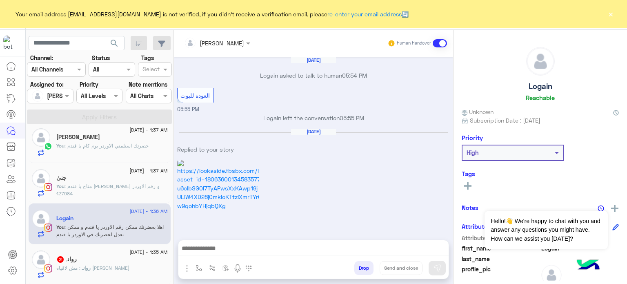
scroll to position [345, 0]
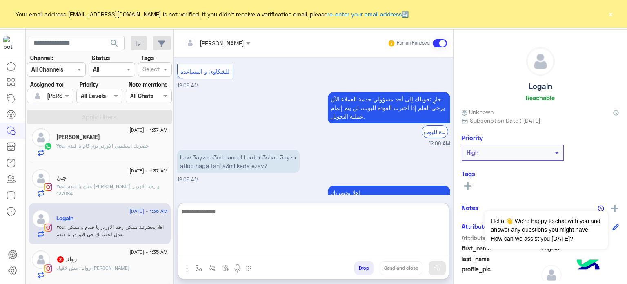
click at [247, 250] on textarea at bounding box center [314, 230] width 270 height 49
paste textarea "**********"
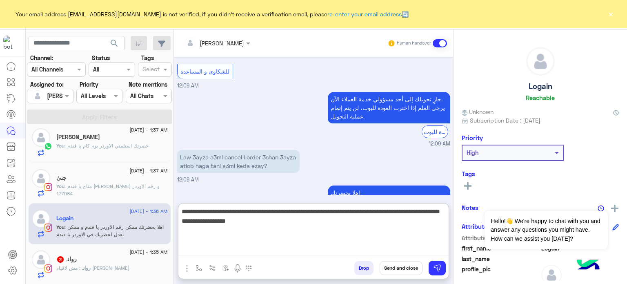
type textarea "**********"
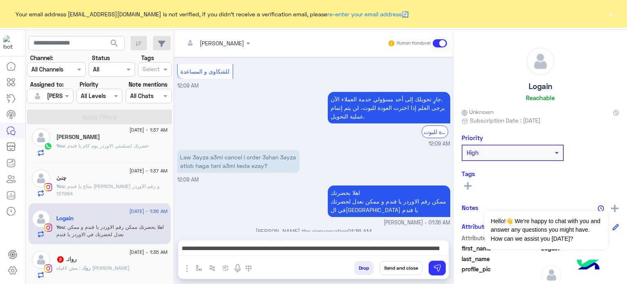
click at [413, 269] on button "Send and close" at bounding box center [401, 268] width 43 height 14
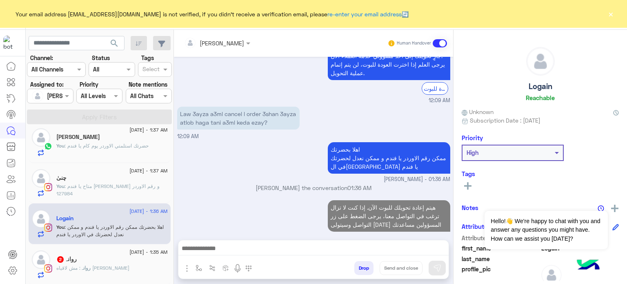
scroll to position [404, 0]
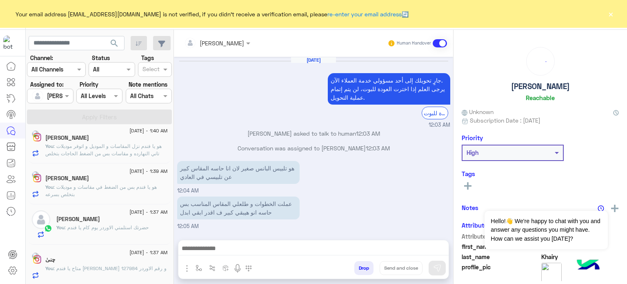
scroll to position [178, 0]
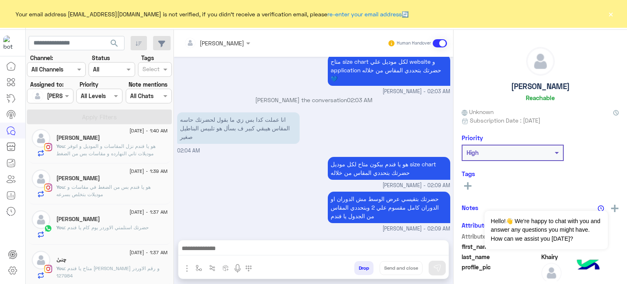
click at [111, 224] on p "You : حضرتك استلمتي الاوردر يوم كام يا فندم" at bounding box center [102, 227] width 92 height 7
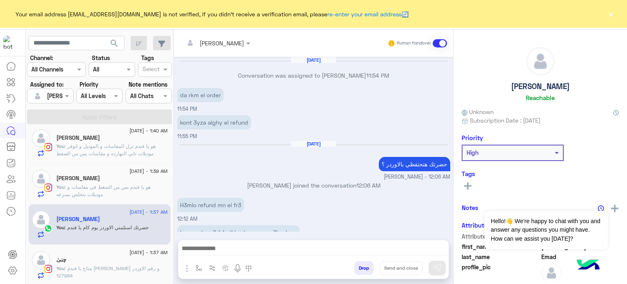
scroll to position [94, 0]
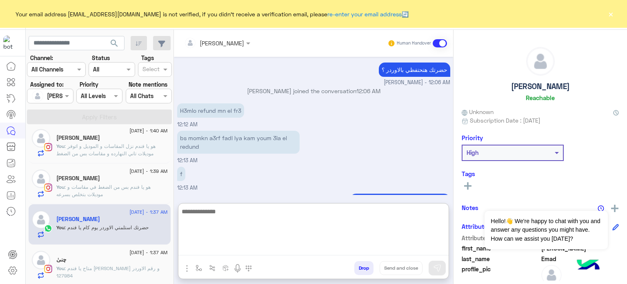
click at [249, 252] on textarea at bounding box center [314, 230] width 270 height 49
paste textarea "**********"
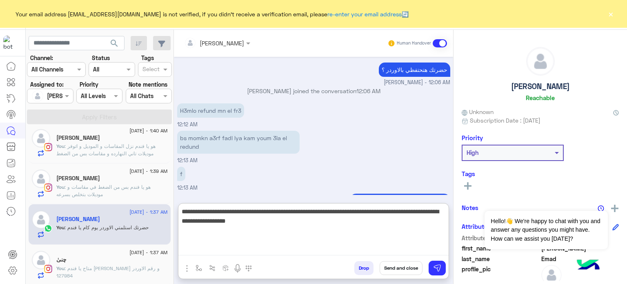
type textarea "**********"
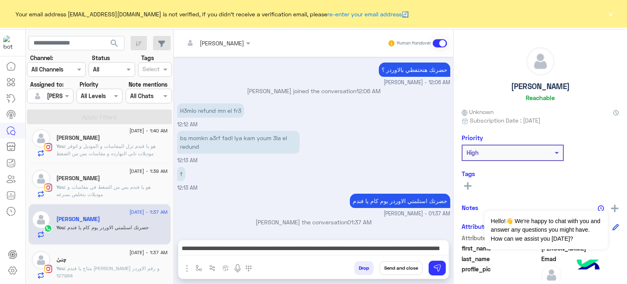
click at [399, 269] on button "Send and close" at bounding box center [401, 268] width 43 height 14
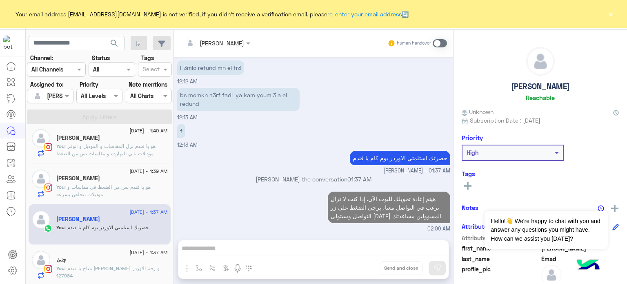
scroll to position [152, 0]
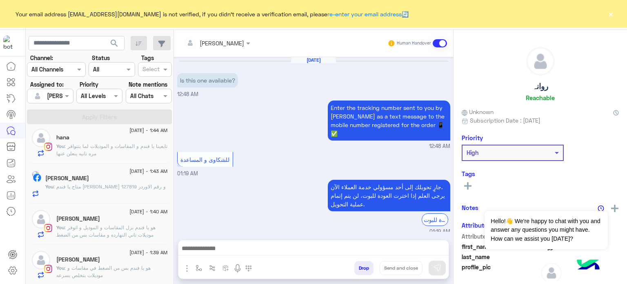
scroll to position [217, 0]
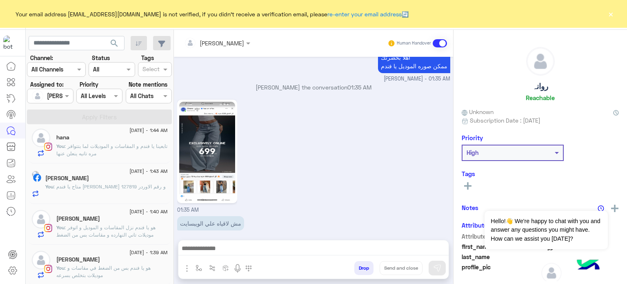
click at [123, 257] on div "Youstina Reda" at bounding box center [112, 260] width 112 height 9
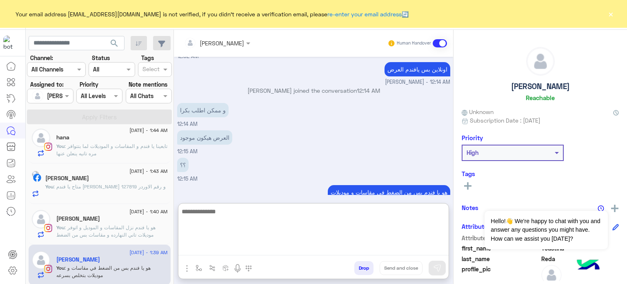
click at [234, 250] on textarea at bounding box center [314, 230] width 270 height 49
paste textarea "**********"
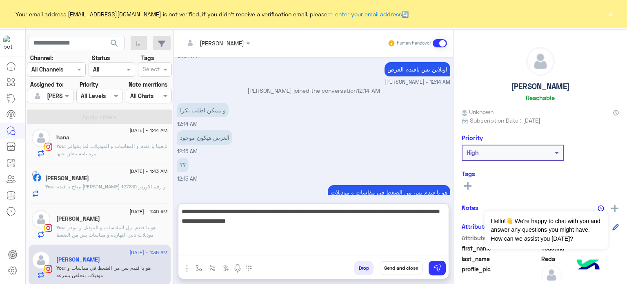
type textarea "**********"
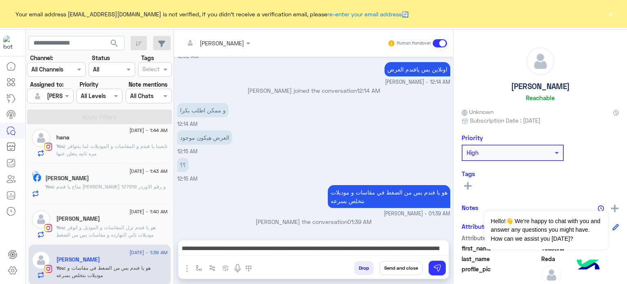
click at [388, 268] on button "Send and close" at bounding box center [401, 268] width 43 height 14
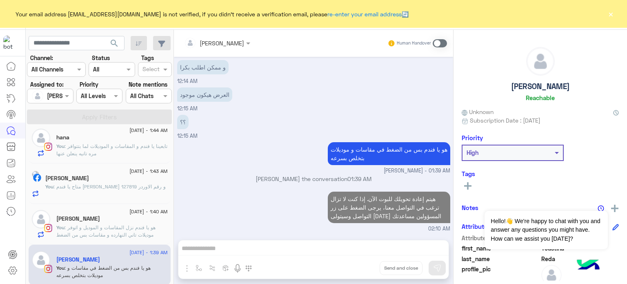
scroll to position [134, 0]
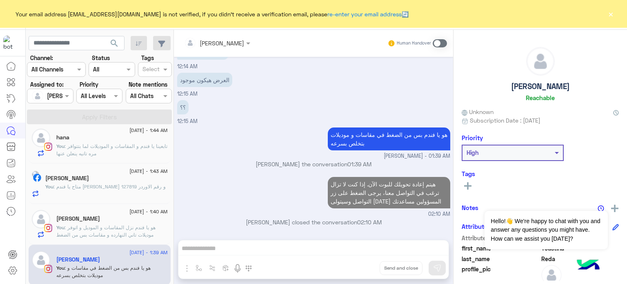
click at [113, 221] on div "Nadeen Hussein" at bounding box center [112, 219] width 112 height 9
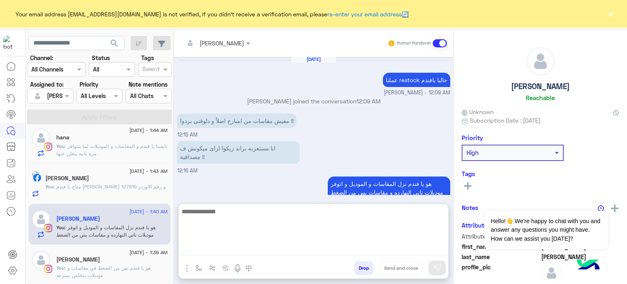
click at [257, 246] on textarea at bounding box center [314, 230] width 270 height 49
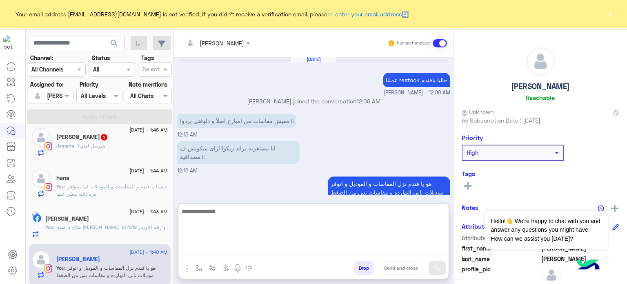
paste textarea "**********"
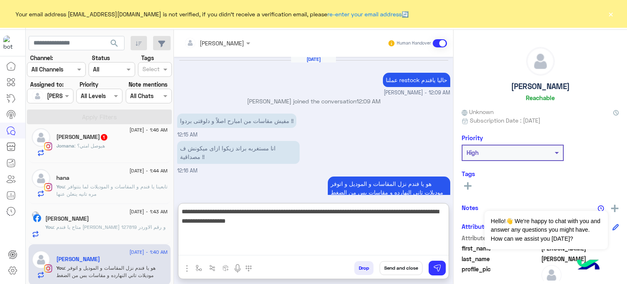
type textarea "**********"
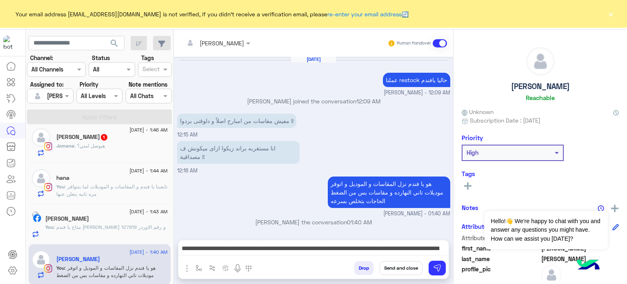
click at [396, 268] on button "Send and close" at bounding box center [401, 268] width 43 height 14
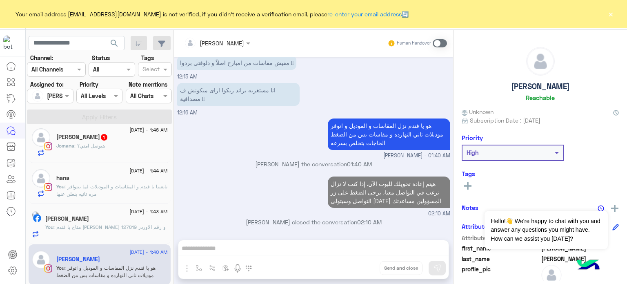
click at [58, 240] on div "search Channel: Channel All Channels Status Channel All Tags Select Assigned to…" at bounding box center [100, 158] width 148 height 257
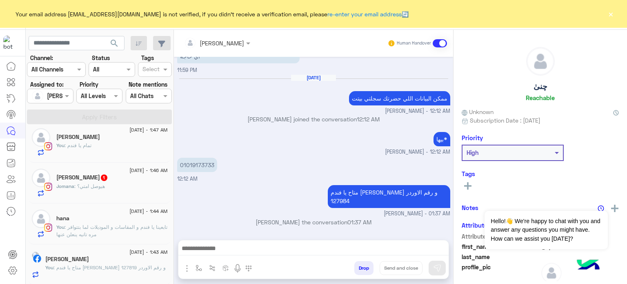
click at [132, 229] on p "You : تابعينا يا فندم و المقاسات و الموديلات لما بتتوافر مره تانيه ينعلن عنها" at bounding box center [112, 230] width 112 height 15
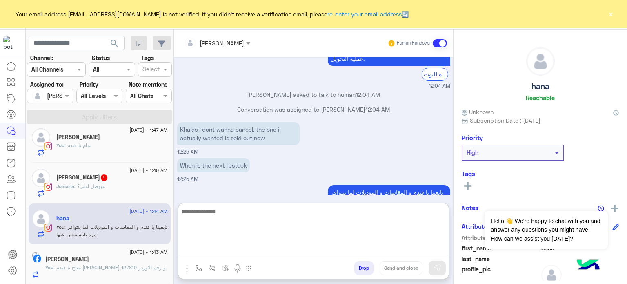
click at [247, 243] on textarea at bounding box center [314, 230] width 270 height 49
paste textarea "**********"
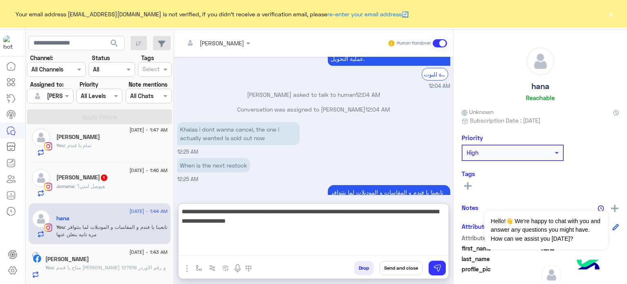
type textarea "**********"
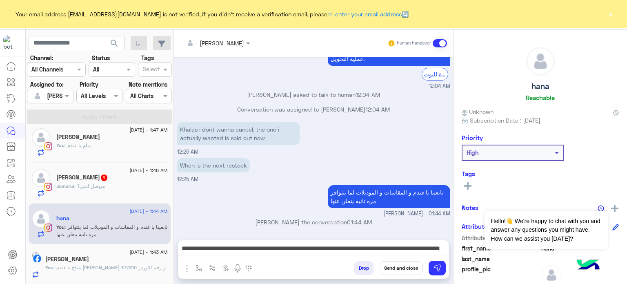
click at [409, 266] on button "Send and close" at bounding box center [401, 268] width 43 height 14
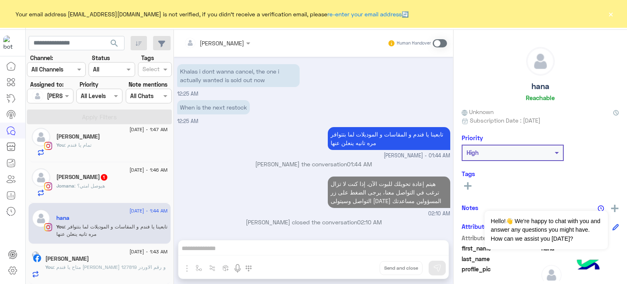
click at [115, 273] on div "You : متاح يا فندم اوردر و رقم الاوردر 127819" at bounding box center [106, 270] width 123 height 14
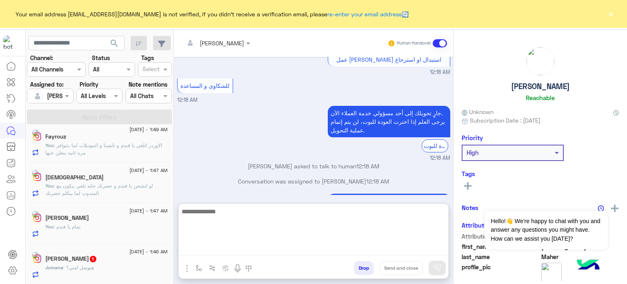
click at [250, 250] on textarea at bounding box center [314, 230] width 270 height 49
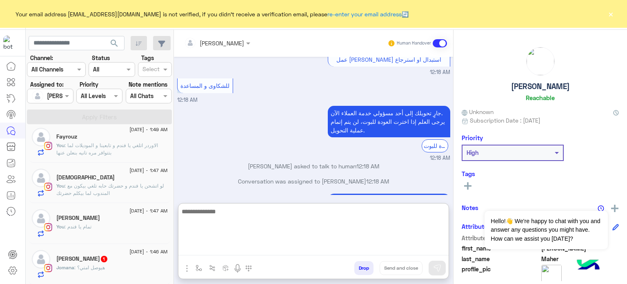
paste textarea "**********"
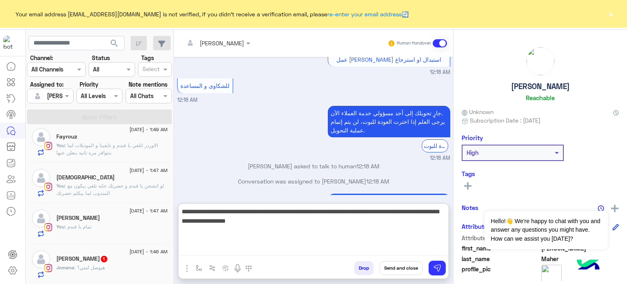
type textarea "**********"
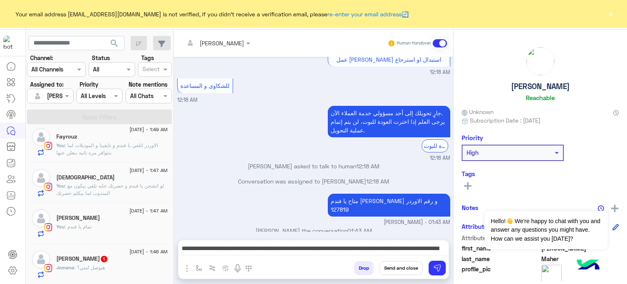
click at [414, 263] on button "Send and close" at bounding box center [401, 268] width 43 height 14
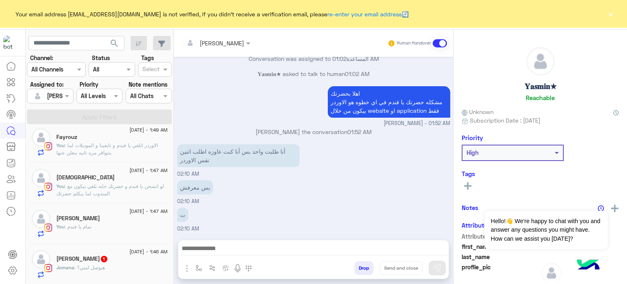
click at [98, 221] on div "Sherine Sherif" at bounding box center [112, 219] width 112 height 9
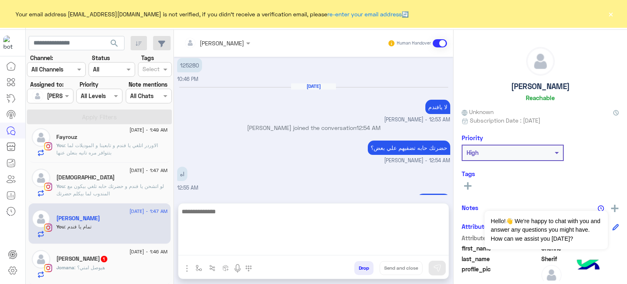
click at [256, 248] on textarea at bounding box center [314, 230] width 270 height 49
paste textarea "**********"
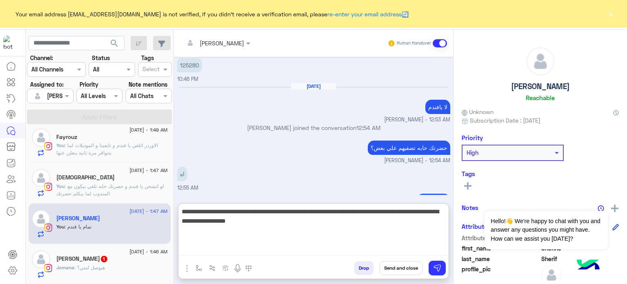
type textarea "**********"
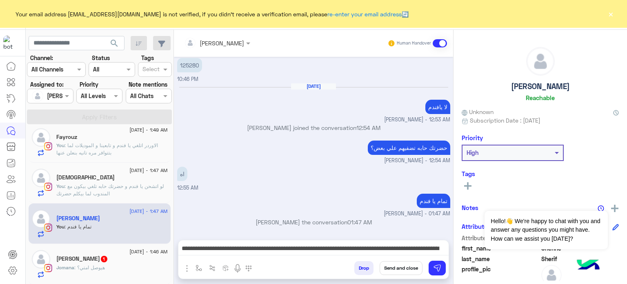
click at [386, 272] on button "Send and close" at bounding box center [401, 268] width 43 height 14
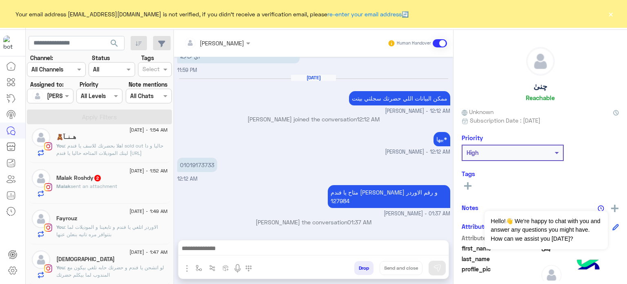
click at [118, 227] on span ": الاوردر اتلغي يا فندم و تابعينا و الموديلات لما بتتوافر مره تانيه بنعلن عنها" at bounding box center [107, 230] width 102 height 13
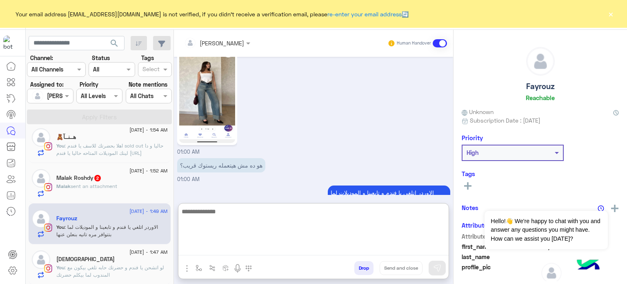
click at [255, 247] on textarea at bounding box center [314, 230] width 270 height 49
paste textarea "**********"
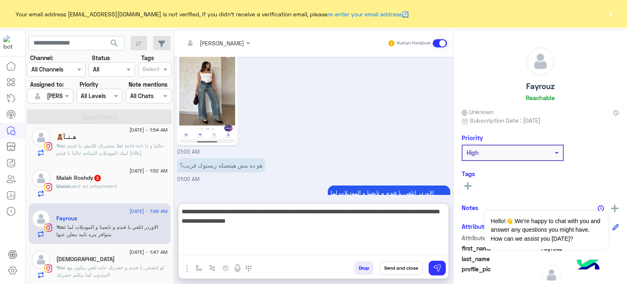
type textarea "**********"
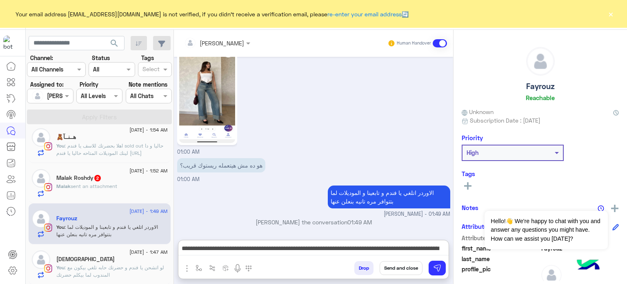
click at [403, 270] on button "Send and close" at bounding box center [401, 268] width 43 height 14
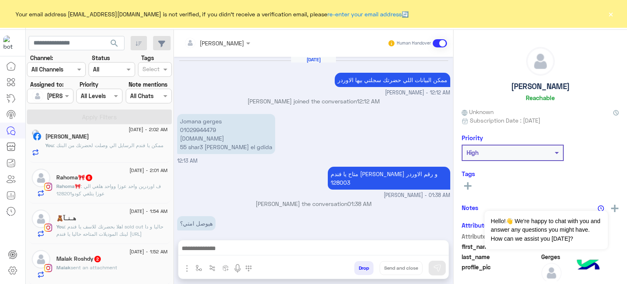
click at [120, 223] on span ": اهلا بحضرتك للاسف يا فندم sold out حاليا و دا لينك الموديلات المتاحه حاليا يا…" at bounding box center [109, 233] width 107 height 21
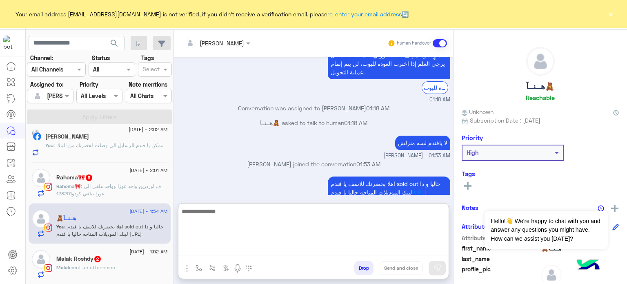
click at [278, 247] on textarea at bounding box center [314, 230] width 270 height 49
paste textarea "**********"
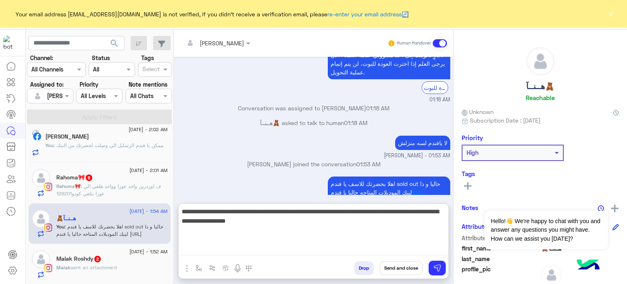
type textarea "**********"
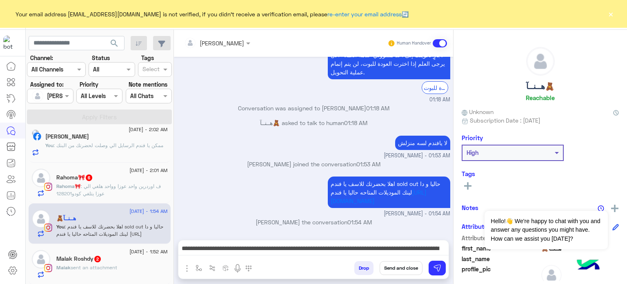
click at [405, 269] on button "Send and close" at bounding box center [401, 268] width 43 height 14
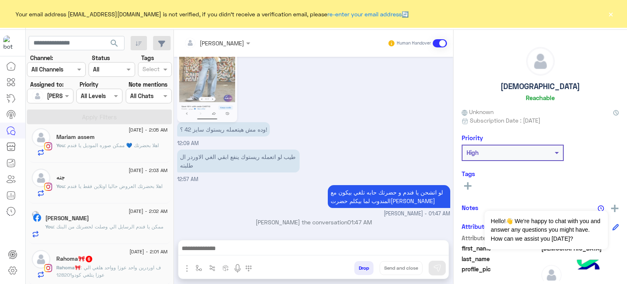
click at [114, 183] on span ": اهلا بحضرتك العروض حاليا اونلاين فقط يا فندم" at bounding box center [114, 186] width 98 height 6
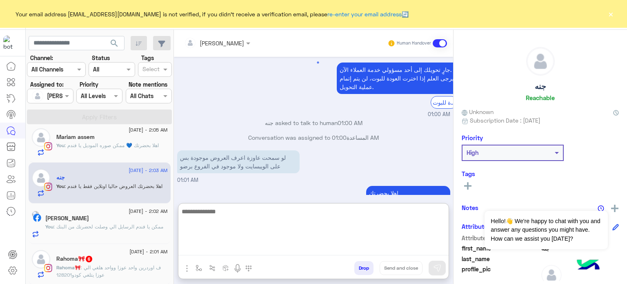
click at [234, 251] on textarea at bounding box center [314, 230] width 270 height 49
paste textarea "**********"
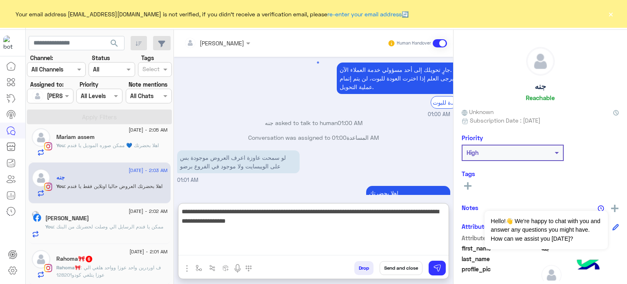
type textarea "**********"
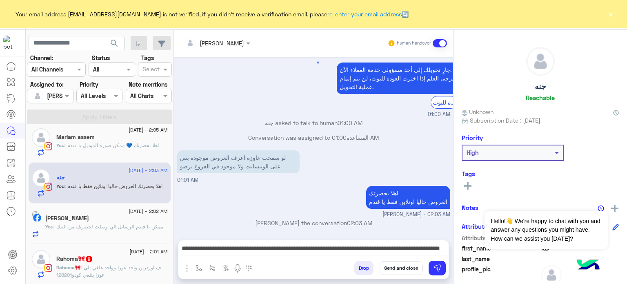
click at [396, 268] on button "Send and close" at bounding box center [401, 268] width 43 height 14
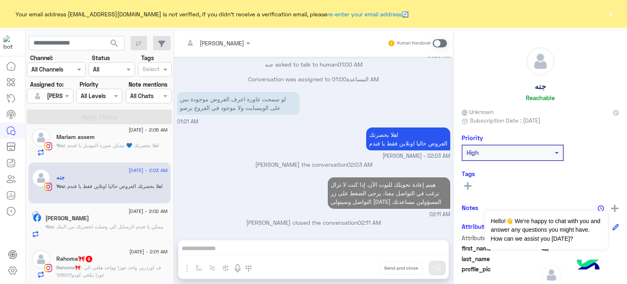
click at [111, 221] on div "Rawan Tarek" at bounding box center [106, 219] width 123 height 9
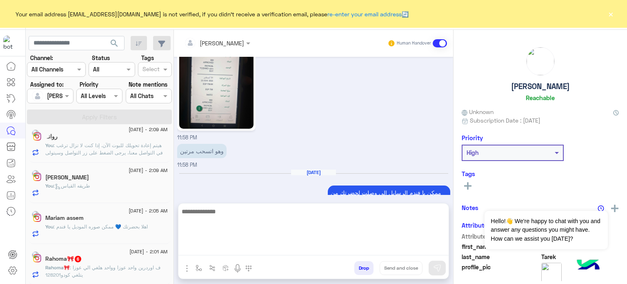
click at [242, 252] on textarea at bounding box center [314, 230] width 270 height 49
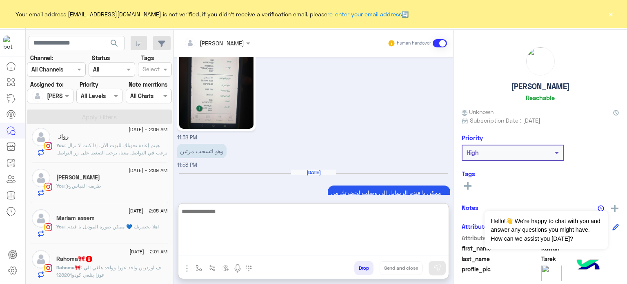
paste textarea "**********"
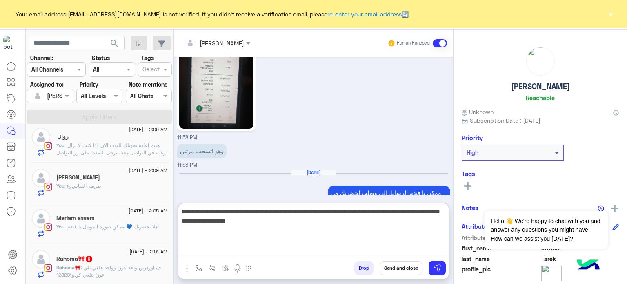
type textarea "**********"
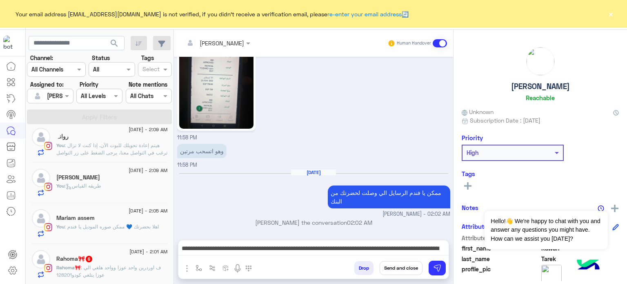
click at [413, 270] on button "Send and close" at bounding box center [401, 268] width 43 height 14
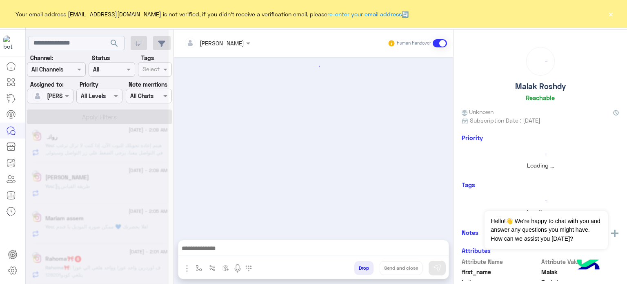
click at [119, 218] on div at bounding box center [97, 145] width 143 height 284
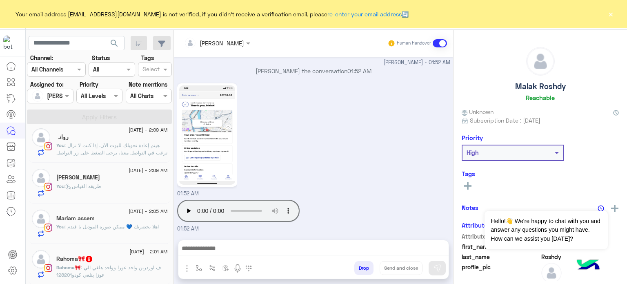
click at [118, 220] on div "Mariam assem" at bounding box center [112, 219] width 112 height 9
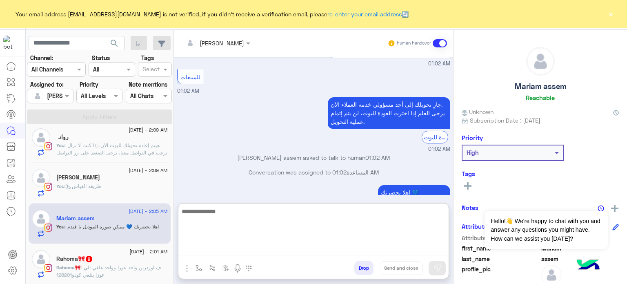
click at [243, 247] on textarea at bounding box center [314, 230] width 270 height 49
paste textarea "**********"
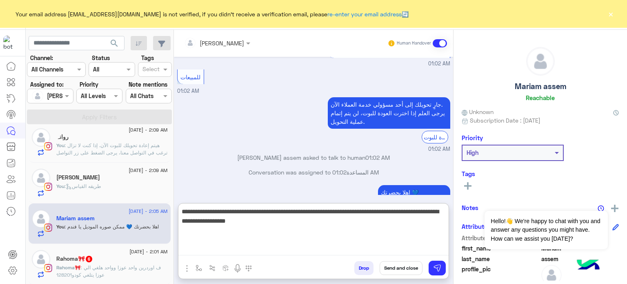
type textarea "**********"
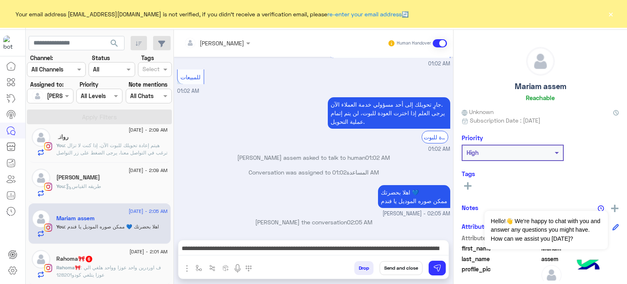
click at [389, 268] on button "Send and close" at bounding box center [401, 268] width 43 height 14
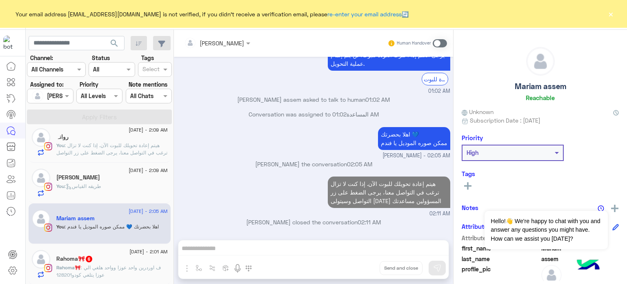
click at [127, 261] on div "Rahoma🎀 6" at bounding box center [112, 259] width 112 height 9
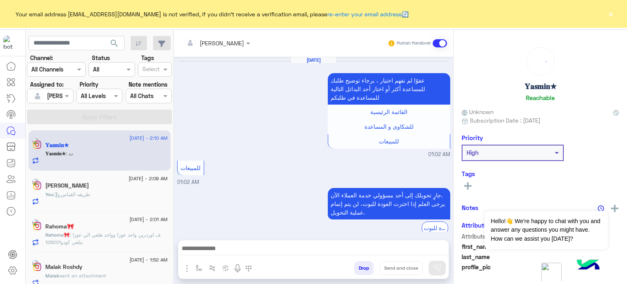
scroll to position [190, 0]
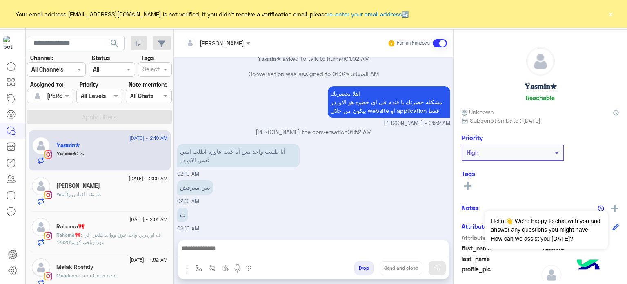
click at [101, 193] on span ": طريقه القياس" at bounding box center [83, 194] width 37 height 6
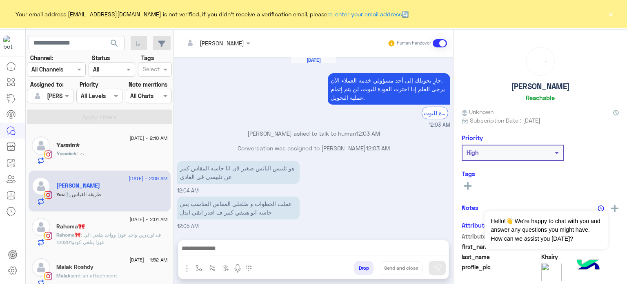
scroll to position [178, 0]
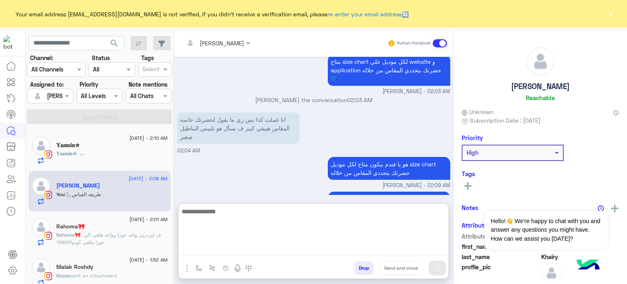
click at [224, 250] on textarea at bounding box center [314, 230] width 270 height 49
paste textarea "**********"
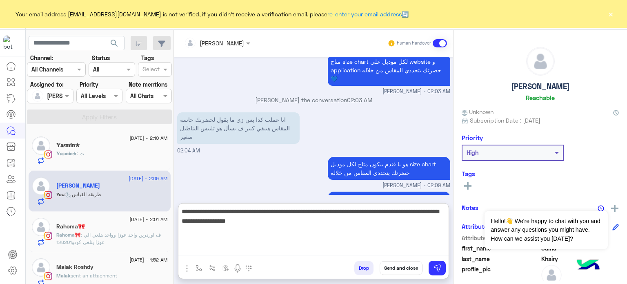
type textarea "**********"
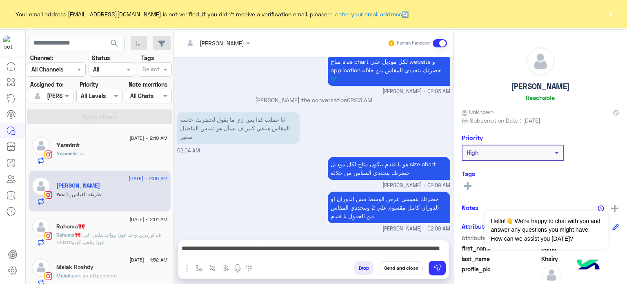
click at [407, 263] on button "Send and close" at bounding box center [401, 268] width 43 height 14
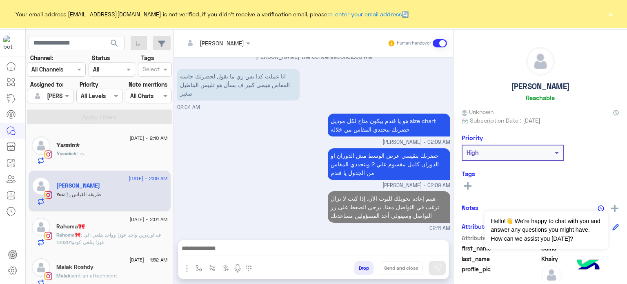
scroll to position [236, 0]
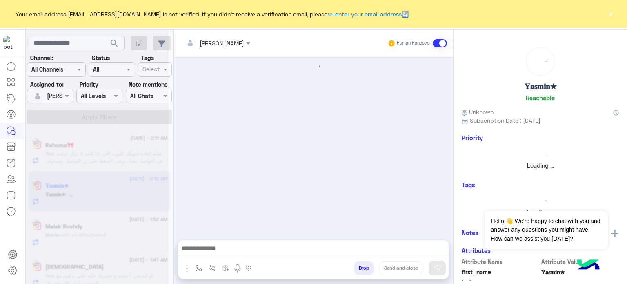
click at [118, 152] on div at bounding box center [97, 145] width 143 height 284
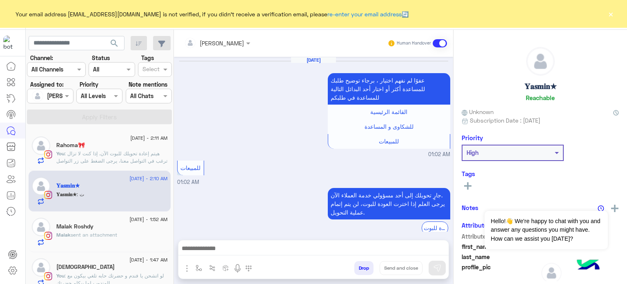
scroll to position [190, 0]
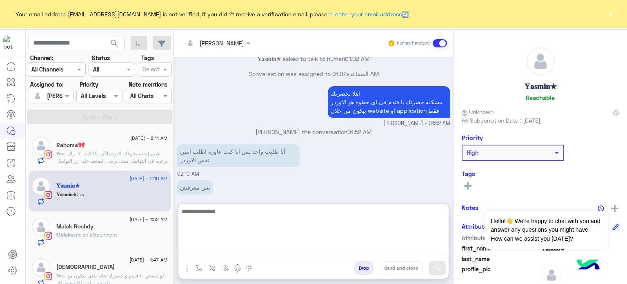
click at [276, 246] on textarea at bounding box center [314, 230] width 270 height 49
type textarea "**********"
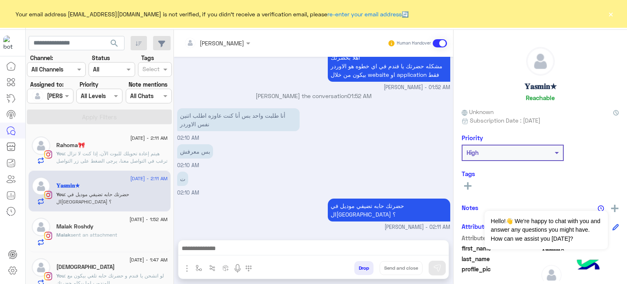
scroll to position [237, 0]
click at [110, 244] on div "Malak sent an attachment" at bounding box center [112, 238] width 112 height 14
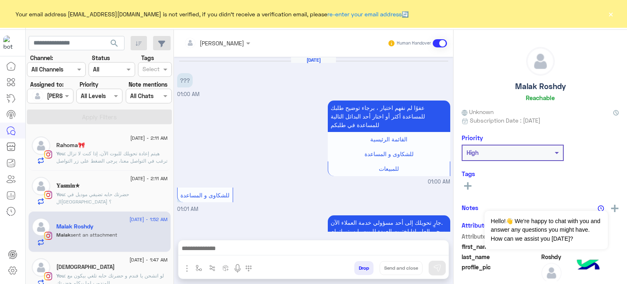
scroll to position [269, 0]
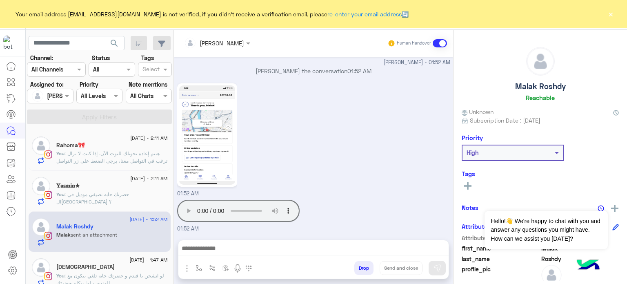
click at [366, 153] on div "01:52 AM" at bounding box center [313, 139] width 273 height 116
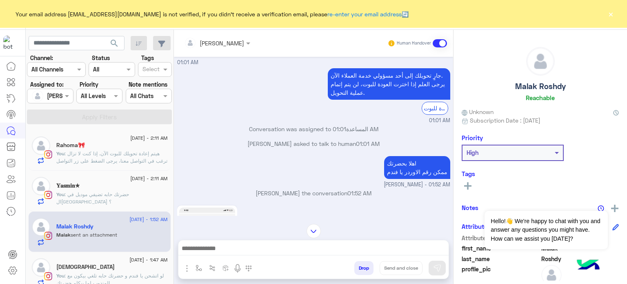
scroll to position [752, 0]
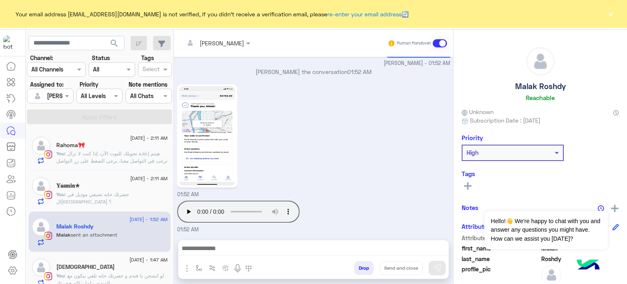
click at [222, 107] on img at bounding box center [207, 135] width 56 height 99
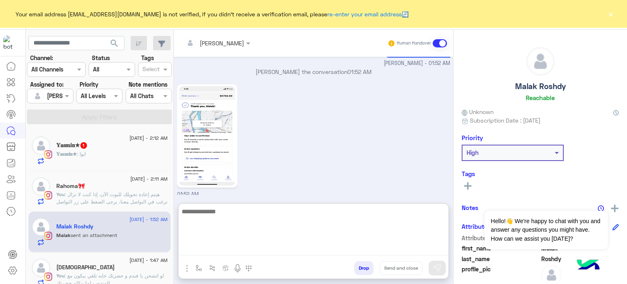
click at [257, 245] on textarea at bounding box center [314, 230] width 270 height 49
type textarea "*"
paste textarea "*******"
type textarea "**********"
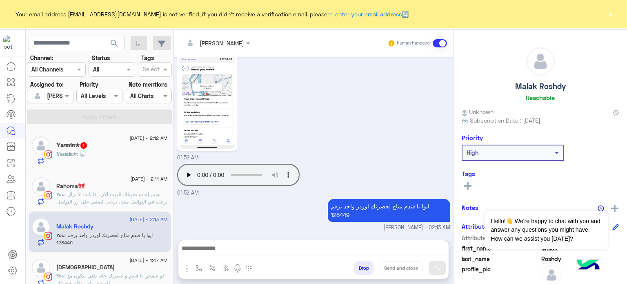
scroll to position [797, 0]
click at [118, 155] on div "𝐘𝐚𝐬𝐦𝐢𝐧★ : ايوا" at bounding box center [112, 157] width 112 height 14
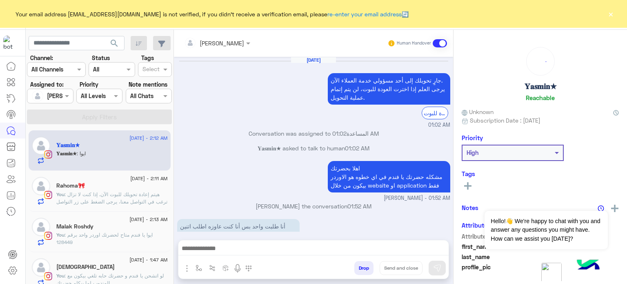
scroll to position [127, 0]
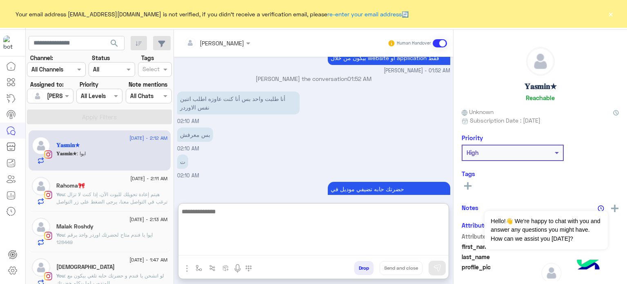
click at [273, 245] on textarea at bounding box center [314, 230] width 270 height 49
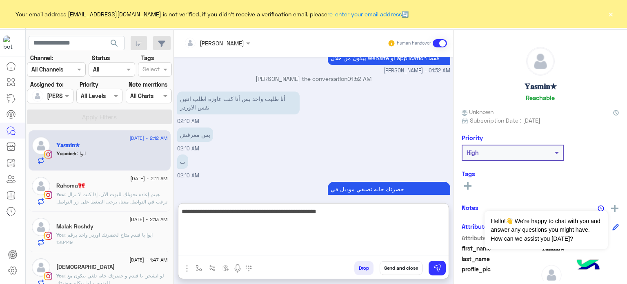
type textarea "**********"
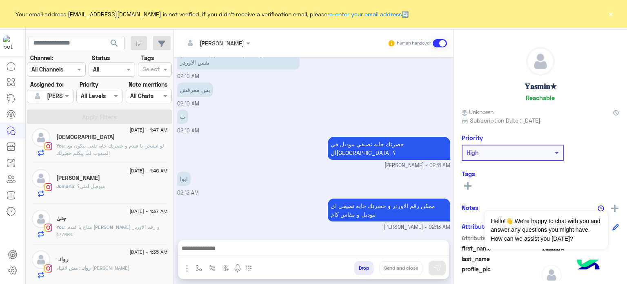
scroll to position [191, 0]
click at [110, 180] on div "[PERSON_NAME]" at bounding box center [112, 178] width 112 height 9
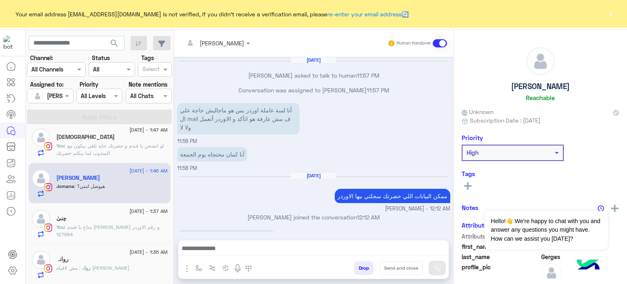
scroll to position [116, 0]
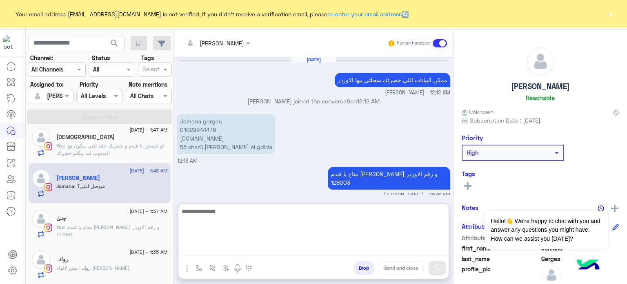
click at [253, 246] on textarea at bounding box center [314, 230] width 270 height 49
type textarea "*"
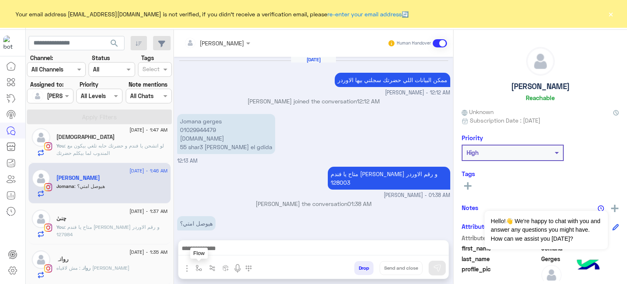
click at [197, 266] on img "button" at bounding box center [199, 268] width 7 height 7
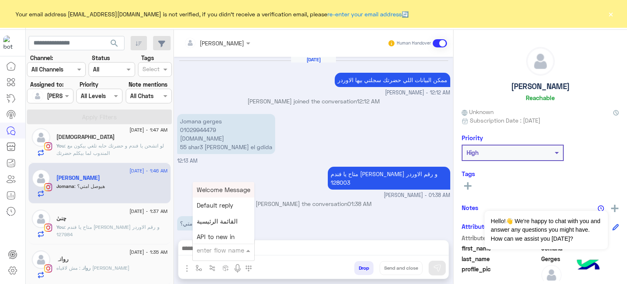
click at [207, 248] on input "text" at bounding box center [213, 250] width 33 height 9
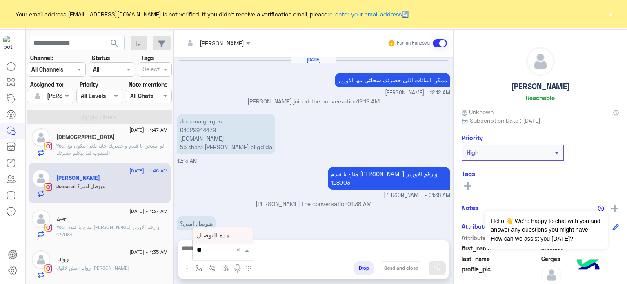
type input "***"
click at [205, 235] on span "مده التوصيل" at bounding box center [213, 235] width 33 height 7
type textarea "**********"
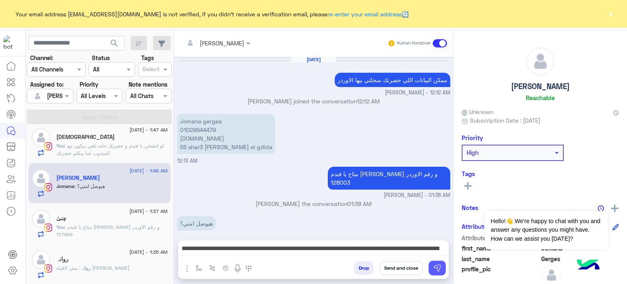
click at [434, 268] on img at bounding box center [437, 268] width 8 height 8
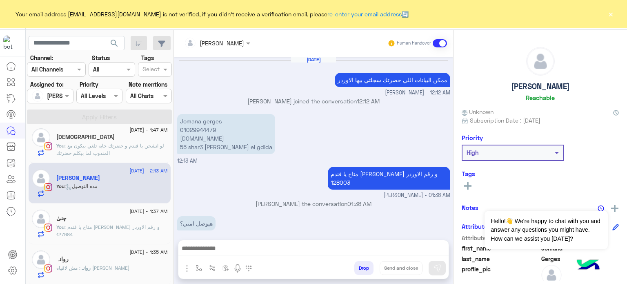
scroll to position [159, 0]
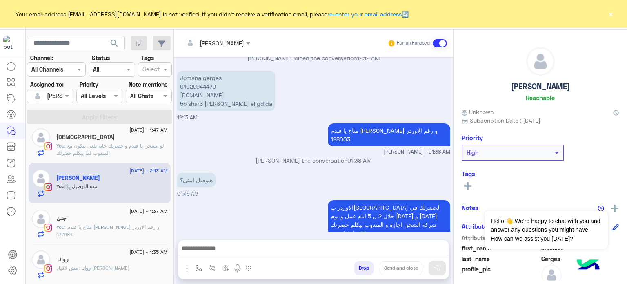
click at [100, 263] on div "روانہ" at bounding box center [112, 260] width 112 height 9
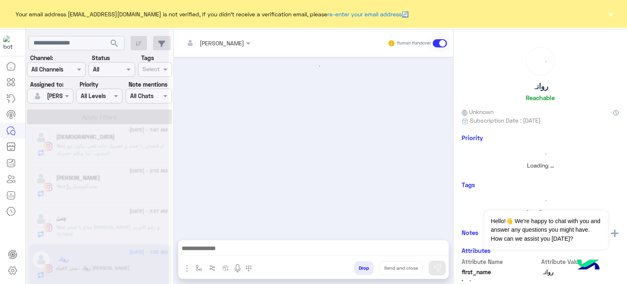
click at [100, 263] on div at bounding box center [97, 145] width 143 height 284
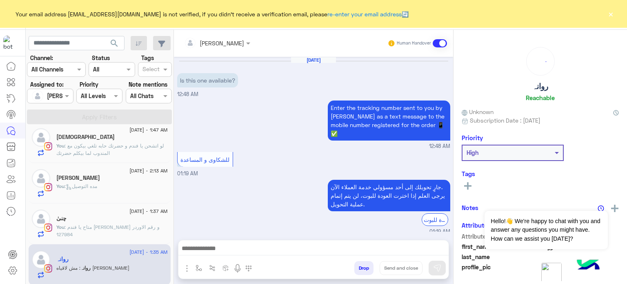
scroll to position [217, 0]
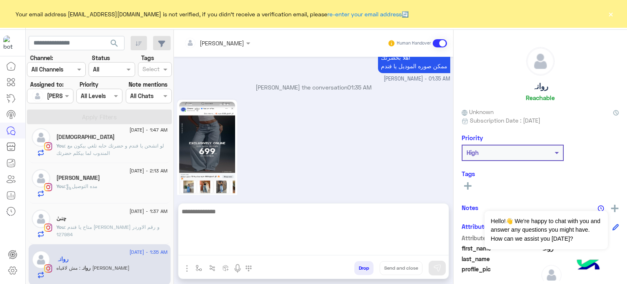
click at [260, 251] on textarea at bounding box center [314, 230] width 270 height 49
type textarea "**********"
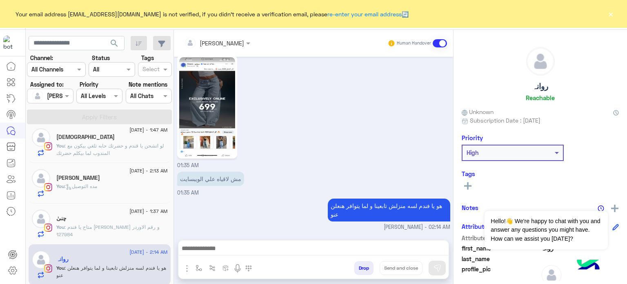
scroll to position [266, 0]
click at [112, 218] on div "چنىٰ" at bounding box center [112, 219] width 112 height 9
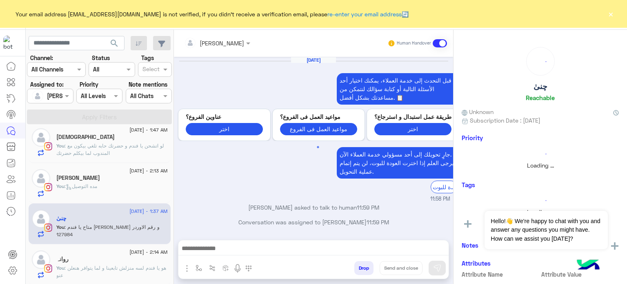
scroll to position [194, 0]
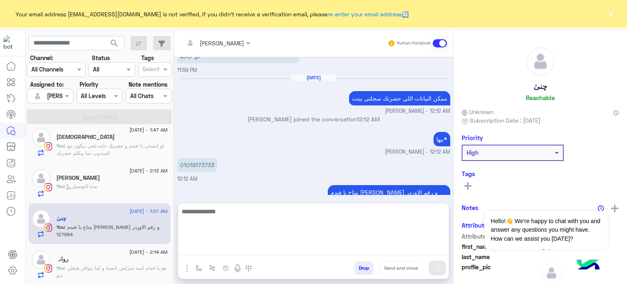
click at [245, 248] on textarea at bounding box center [314, 230] width 270 height 49
paste textarea "**********"
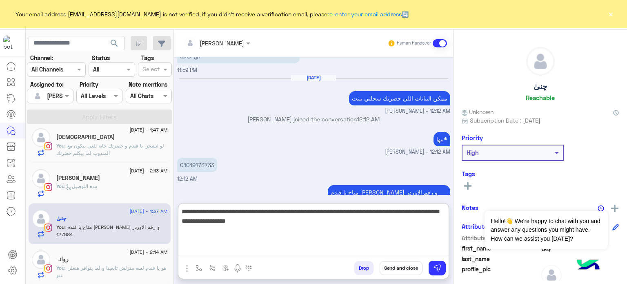
type textarea "**********"
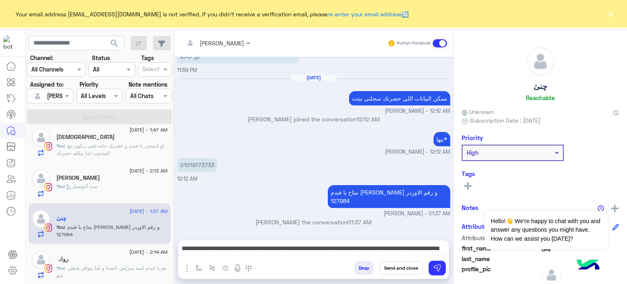
click at [407, 268] on button "Send and close" at bounding box center [401, 268] width 43 height 14
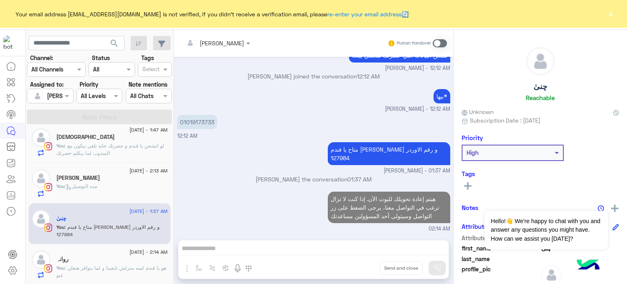
scroll to position [252, 0]
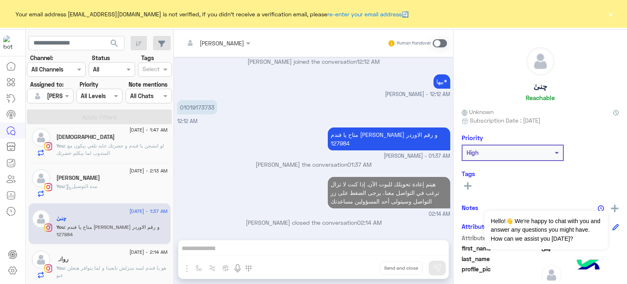
click at [96, 268] on div "search Channel: Channel All Channels Status Channel All Tags Select Assigned to…" at bounding box center [100, 158] width 148 height 257
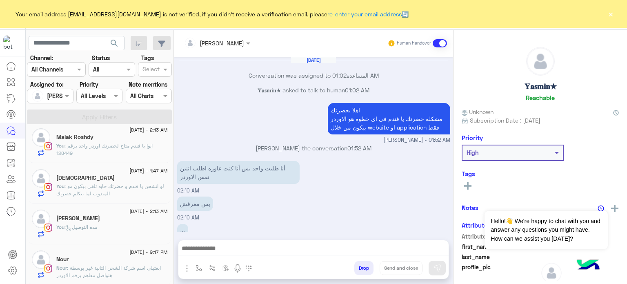
scroll to position [105, 0]
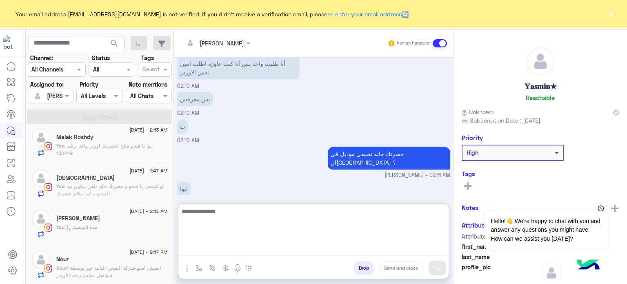
click at [239, 250] on textarea at bounding box center [314, 230] width 270 height 49
paste textarea "**********"
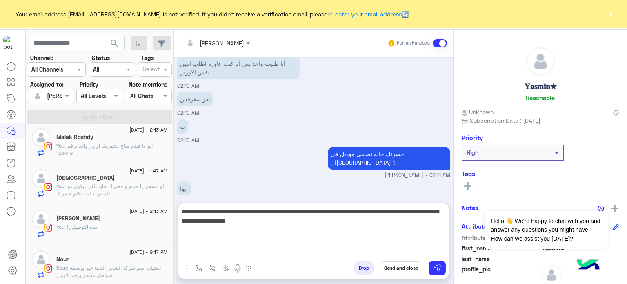
type textarea "**********"
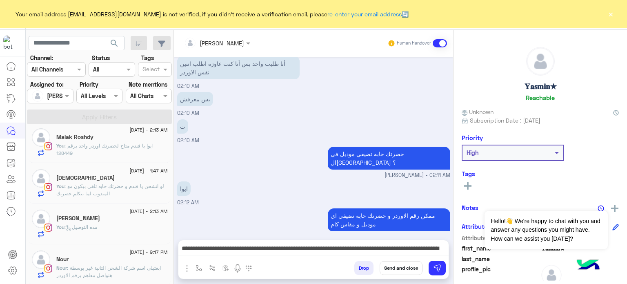
click at [397, 268] on button "Send and close" at bounding box center [401, 268] width 43 height 14
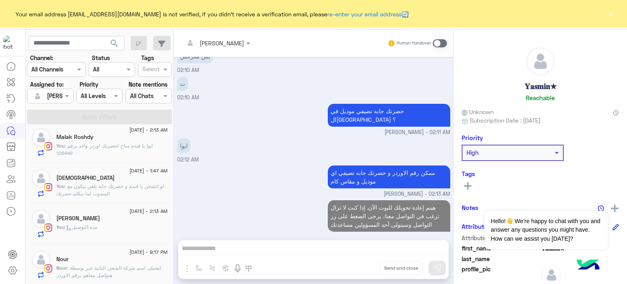
scroll to position [163, 0]
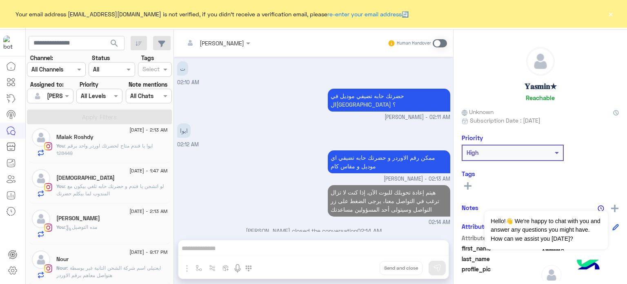
click at [94, 208] on div "[DATE] - 2:13 AM [PERSON_NAME] You : مده التوصيل" at bounding box center [100, 223] width 142 height 41
click at [107, 224] on div "search Channel: Channel All Channels Status Channel All Tags Select Assigned to…" at bounding box center [100, 158] width 148 height 257
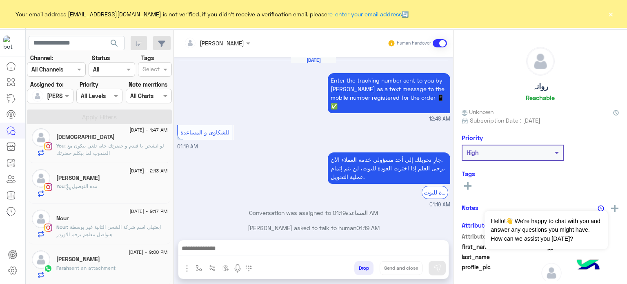
scroll to position [225, 0]
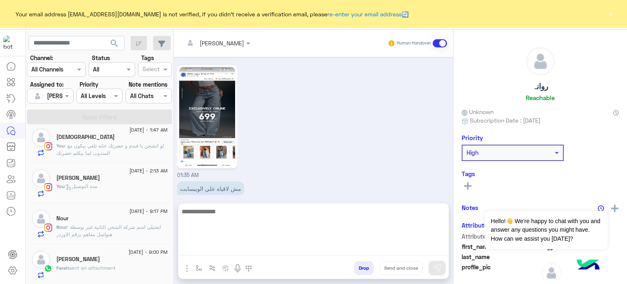
click at [257, 247] on textarea at bounding box center [314, 230] width 270 height 49
paste textarea "**********"
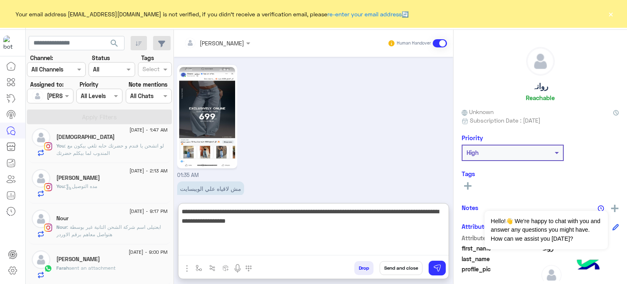
type textarea "**********"
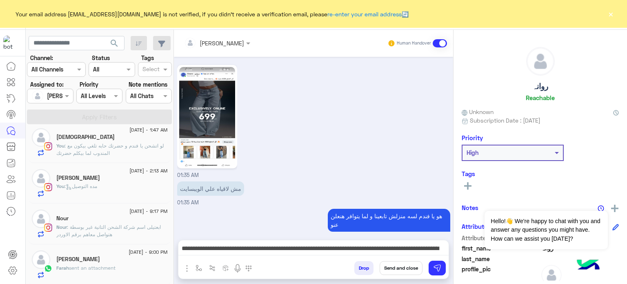
click at [398, 265] on button "Send and close" at bounding box center [401, 268] width 43 height 14
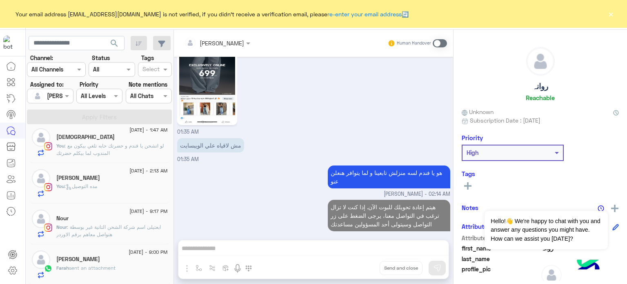
scroll to position [283, 0]
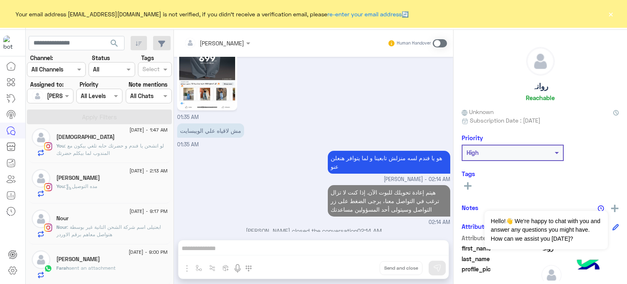
click at [136, 146] on span ": لو اتشحن يا فندم و حضرتك حابه تلغي بيكون مع المندوب لما بيكلم حضرتك" at bounding box center [110, 149] width 108 height 13
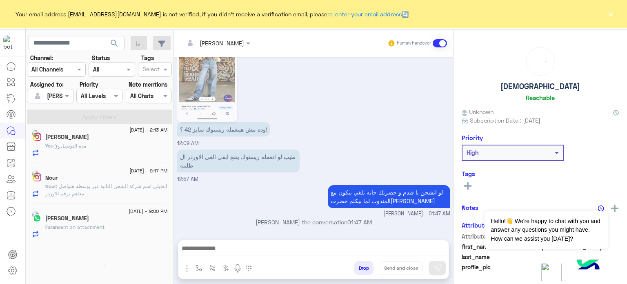
scroll to position [4, 0]
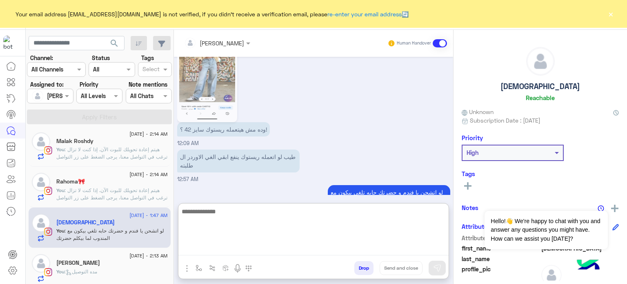
click at [258, 250] on textarea at bounding box center [314, 230] width 270 height 49
paste textarea "**********"
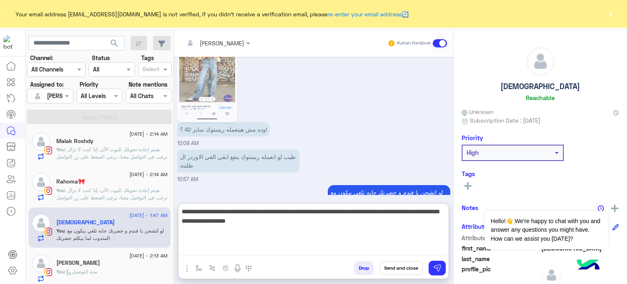
type textarea "**********"
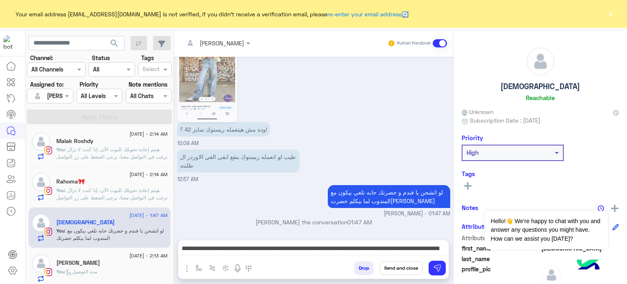
click at [400, 271] on button "Send and close" at bounding box center [401, 268] width 43 height 14
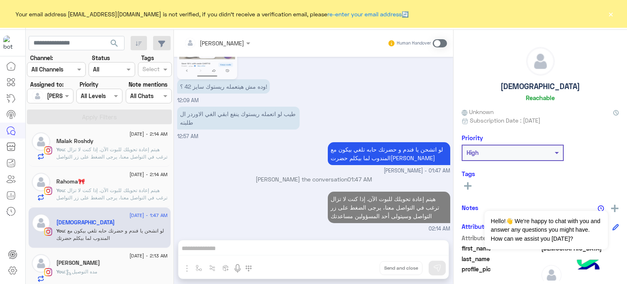
scroll to position [357, 0]
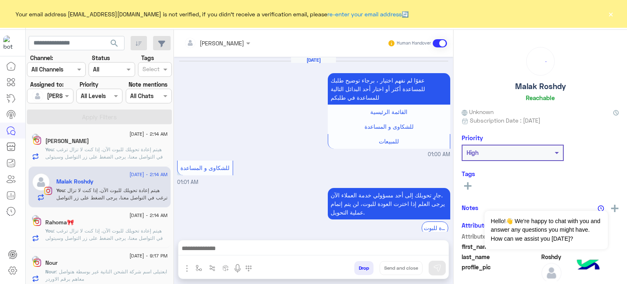
scroll to position [268, 0]
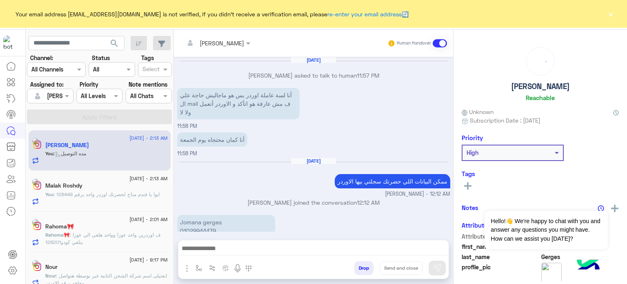
scroll to position [145, 0]
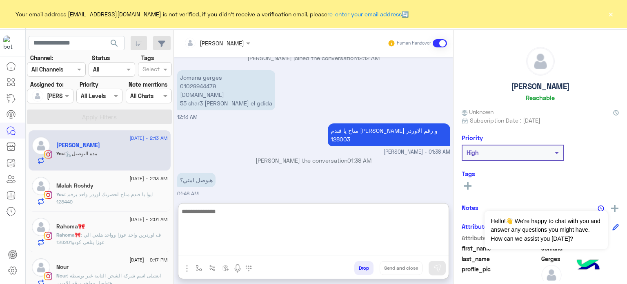
click at [326, 245] on textarea at bounding box center [314, 230] width 270 height 49
paste textarea "**********"
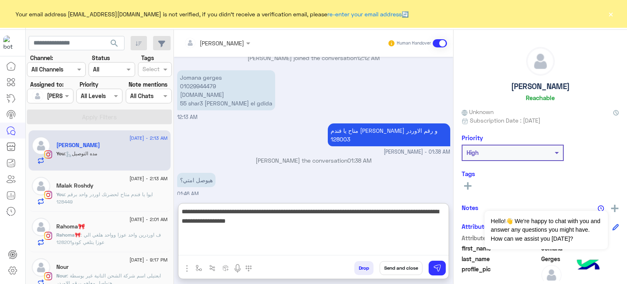
type textarea "**********"
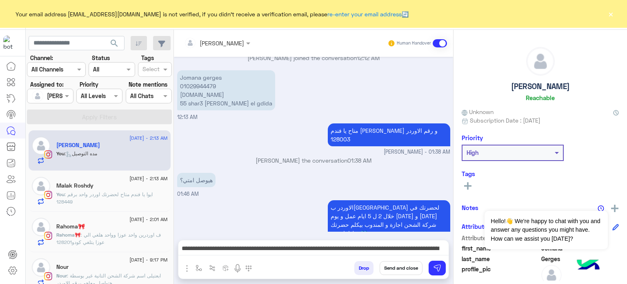
click at [406, 268] on button "Send and close" at bounding box center [401, 268] width 43 height 14
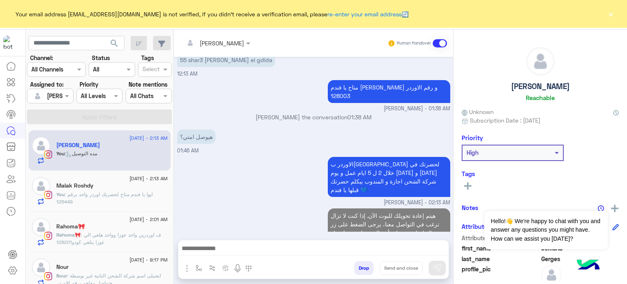
scroll to position [203, 0]
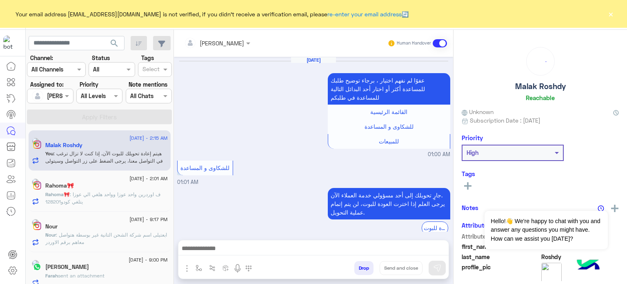
scroll to position [268, 0]
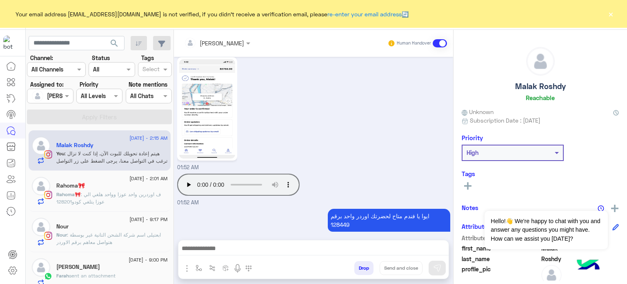
click at [112, 193] on span ": ف اوردرين واحد عوزا وواحد هلغي الي عوزا يتلغي كودو128201" at bounding box center [108, 197] width 105 height 13
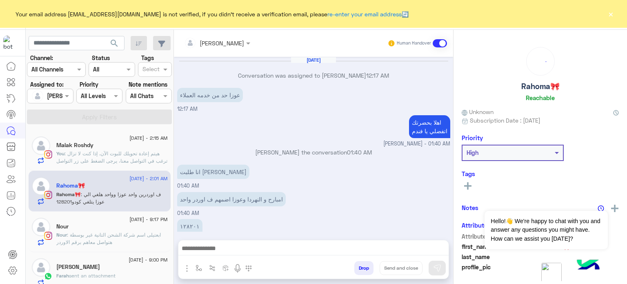
scroll to position [110, 0]
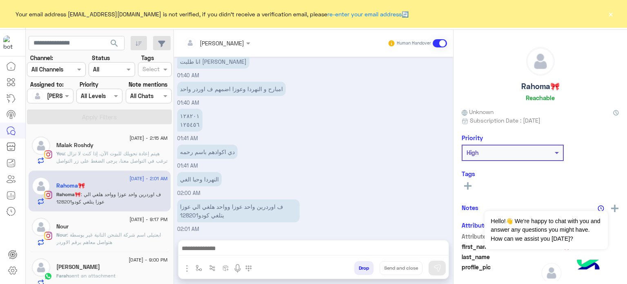
click at [305, 159] on div "دي اكوادهم باسم رحمه 01:41 AM" at bounding box center [313, 156] width 273 height 27
click at [263, 140] on div "١٢٨٢٠١ ١٢٥٤٥٦ 01:41 AM" at bounding box center [313, 125] width 273 height 36
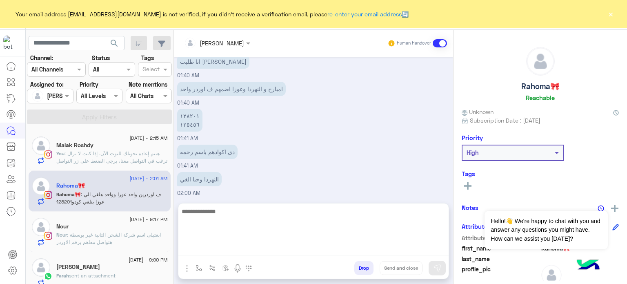
click at [237, 250] on textarea at bounding box center [314, 230] width 270 height 49
type textarea "**********"
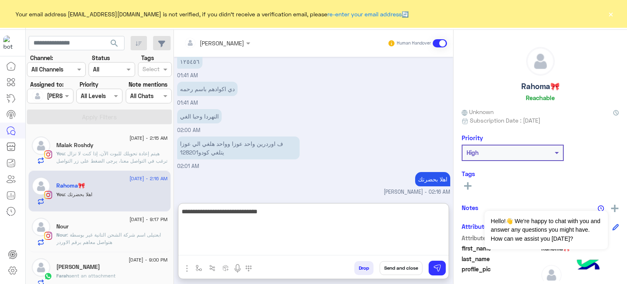
type textarea "**********"
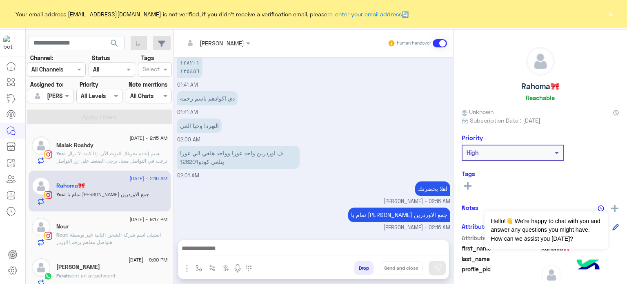
scroll to position [162, 0]
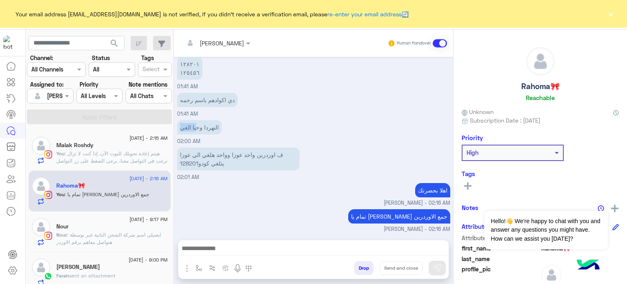
drag, startPoint x: 179, startPoint y: 123, endPoint x: 197, endPoint y: 130, distance: 18.6
click at [197, 130] on div "[DATE] Conversation was assigned to [PERSON_NAME] 12:17 AM عوزا حد من خدمه العم…" at bounding box center [313, 144] width 279 height 175
click at [197, 130] on p "النهردا وحبا الغي" at bounding box center [199, 127] width 45 height 14
drag, startPoint x: 179, startPoint y: 164, endPoint x: 199, endPoint y: 163, distance: 19.6
click at [199, 163] on p "ف اوردرين واحد عوزا وواحد هلغي الي عوزا يتلغي كودو128201" at bounding box center [238, 158] width 123 height 23
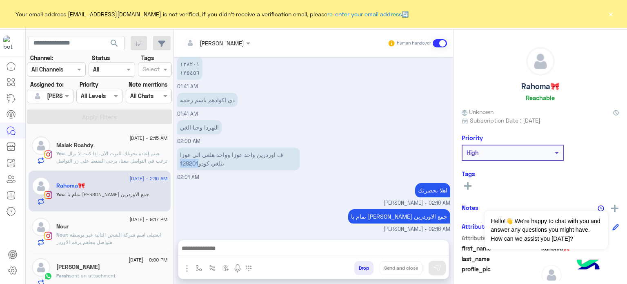
copy p "128201"
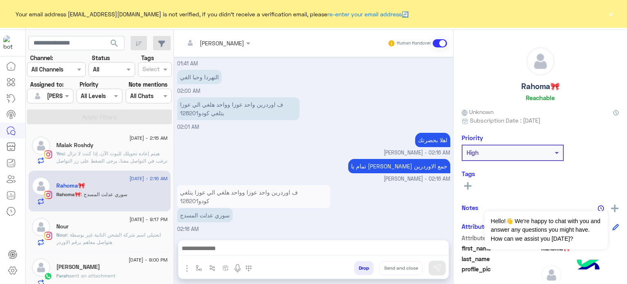
click at [312, 135] on div "اهلا بحضرتك [PERSON_NAME] - 02:16 AM" at bounding box center [313, 144] width 273 height 26
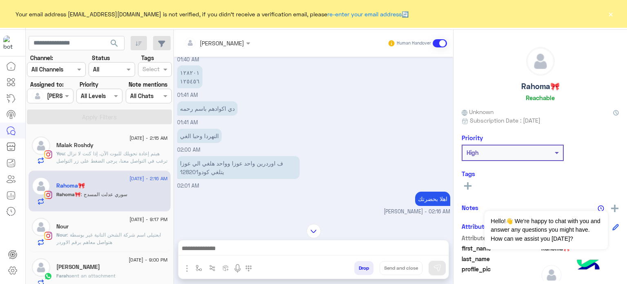
scroll to position [134, 0]
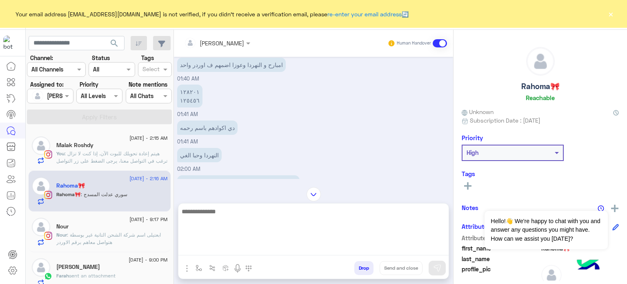
click at [219, 250] on textarea at bounding box center [314, 230] width 270 height 49
type textarea "*"
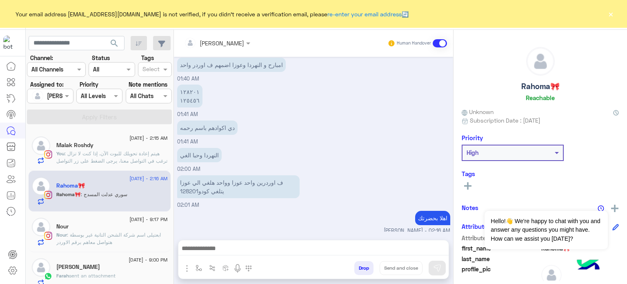
scroll to position [212, 0]
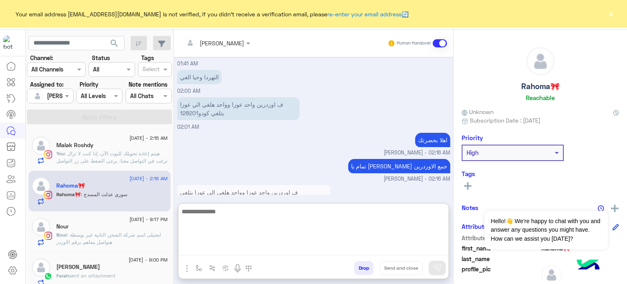
click at [236, 251] on textarea at bounding box center [314, 230] width 270 height 49
type textarea "*"
type textarea "**********"
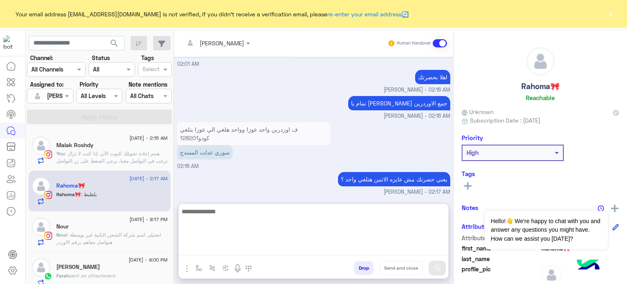
scroll to position [302, 0]
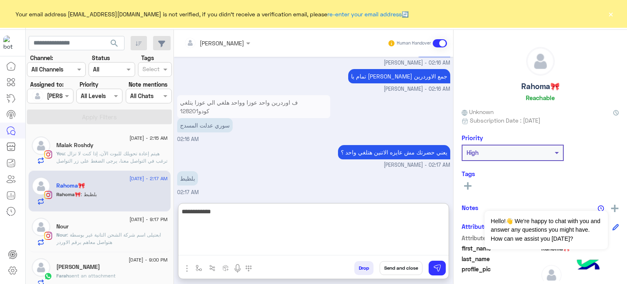
type textarea "**********"
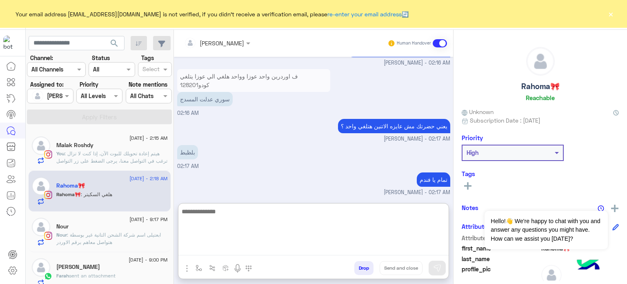
scroll to position [356, 0]
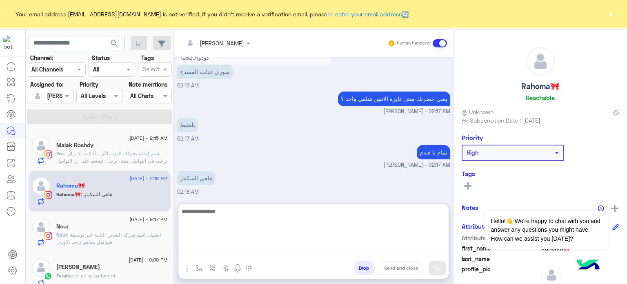
click at [236, 227] on textarea at bounding box center [314, 230] width 270 height 49
type textarea "**********"
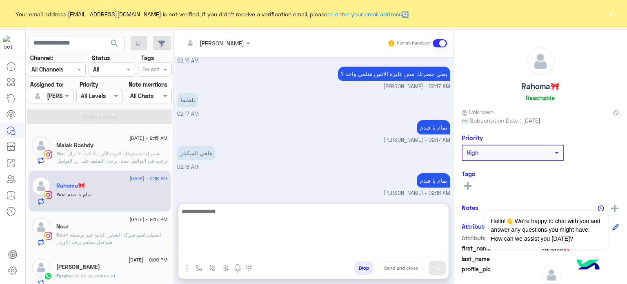
scroll to position [382, 0]
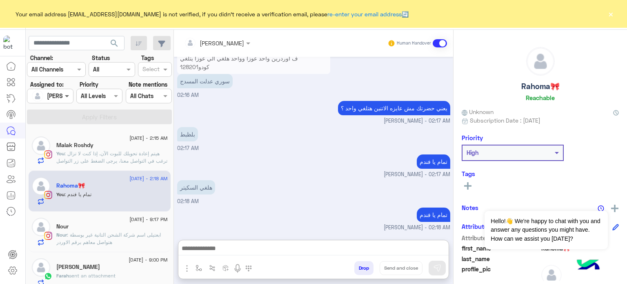
click at [65, 94] on span at bounding box center [68, 96] width 10 height 9
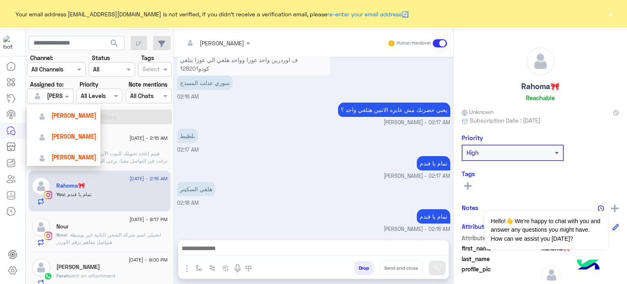
scroll to position [37, 0]
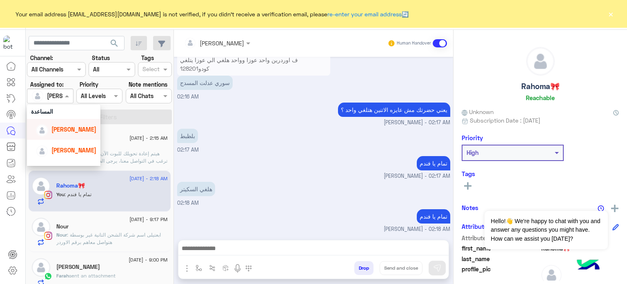
click at [76, 130] on span "[PERSON_NAME]" at bounding box center [73, 129] width 45 height 7
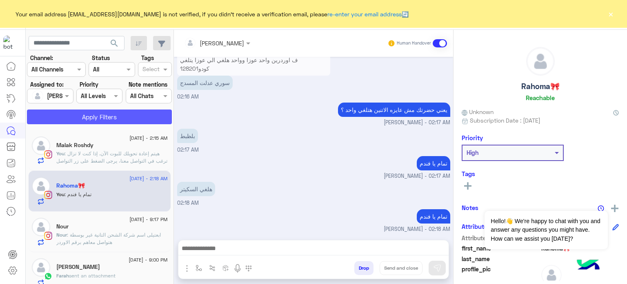
click at [104, 116] on button "Apply Filters" at bounding box center [99, 116] width 145 height 15
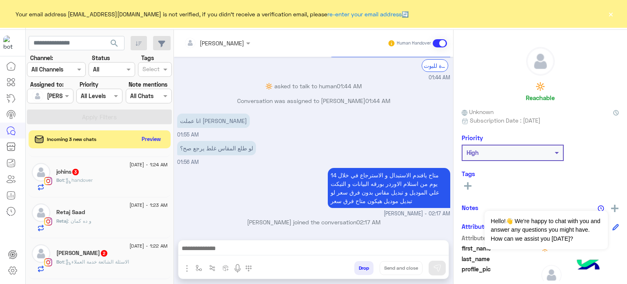
scroll to position [248, 0]
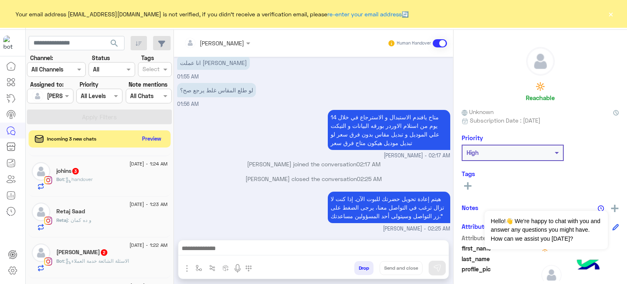
click at [159, 142] on button "Preview" at bounding box center [151, 138] width 25 height 11
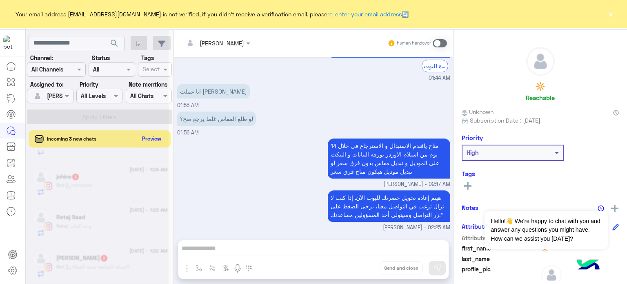
scroll to position [188, 0]
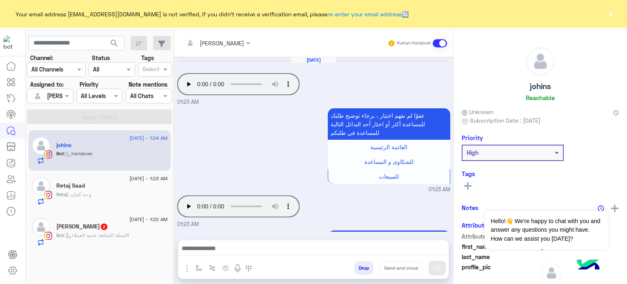
scroll to position [199, 0]
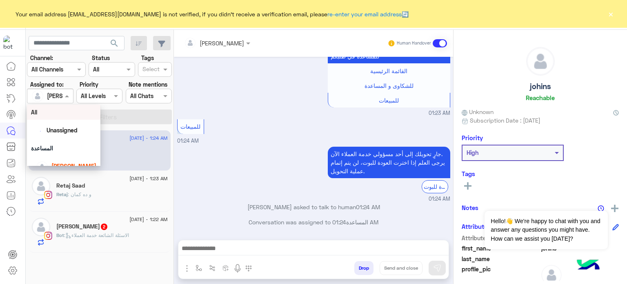
click at [54, 97] on div at bounding box center [49, 95] width 45 height 9
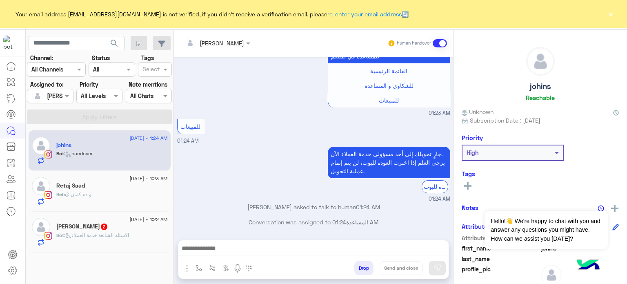
click at [214, 103] on div "عفوًا لم نفهم اختيار ، برجاء توضيح طلبك للمساعدة أكثر أو اختار [DATE] البدائل ا…" at bounding box center [313, 73] width 273 height 87
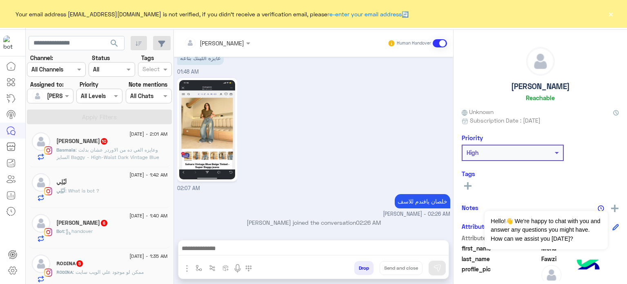
scroll to position [173, 0]
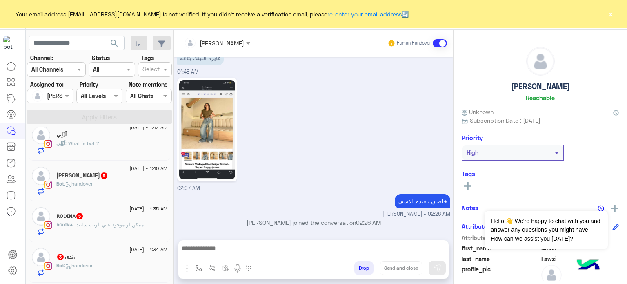
click at [110, 186] on div "Bot : handover" at bounding box center [112, 187] width 112 height 14
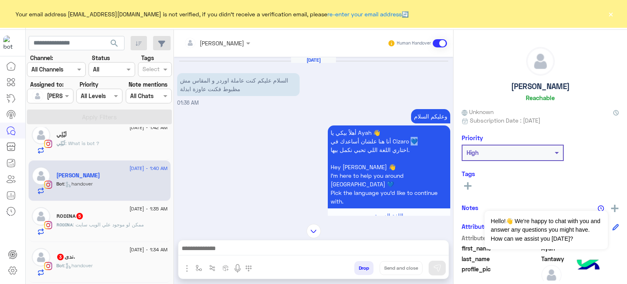
drag, startPoint x: 420, startPoint y: 143, endPoint x: 409, endPoint y: 138, distance: 11.7
click at [409, 138] on p "أهلاً بيكي يا [PERSON_NAME] 👋 أنا هنا علشان أساعدك في Cizaro 💙 اختاري اللغة الل…" at bounding box center [389, 166] width 123 height 83
copy p "💙"
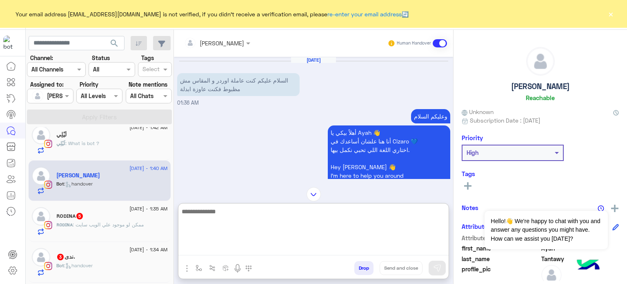
click at [263, 248] on textarea at bounding box center [314, 230] width 270 height 49
paste textarea "***"
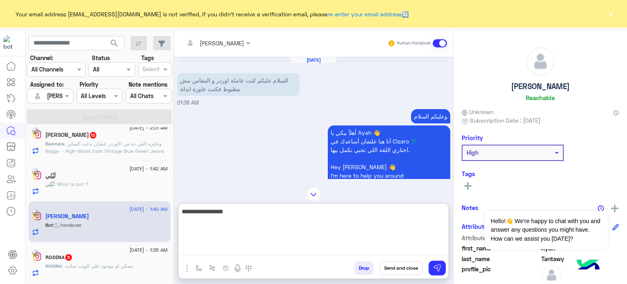
scroll to position [173, 0]
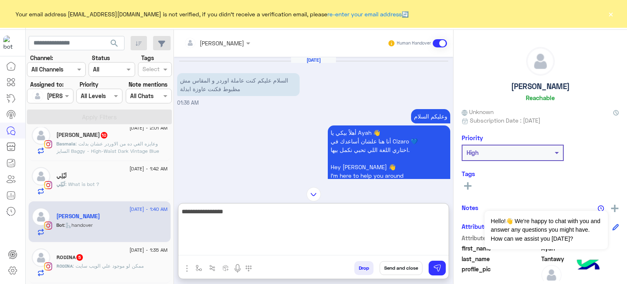
paste textarea "**********"
type textarea "**********"
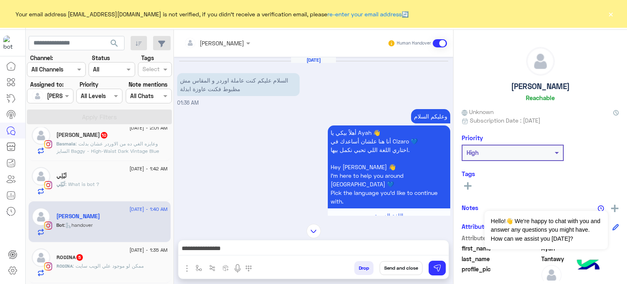
click at [412, 265] on button "Send and close" at bounding box center [401, 268] width 43 height 14
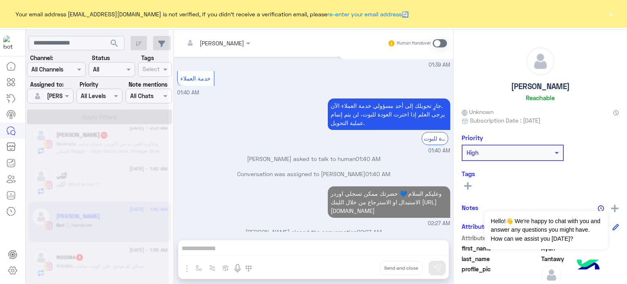
scroll to position [0, 0]
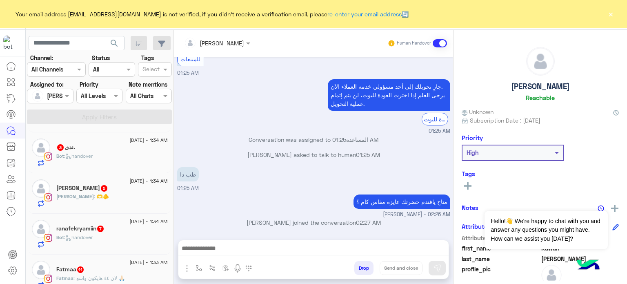
scroll to position [284, 0]
click at [109, 155] on div "Bot : handover" at bounding box center [112, 158] width 112 height 14
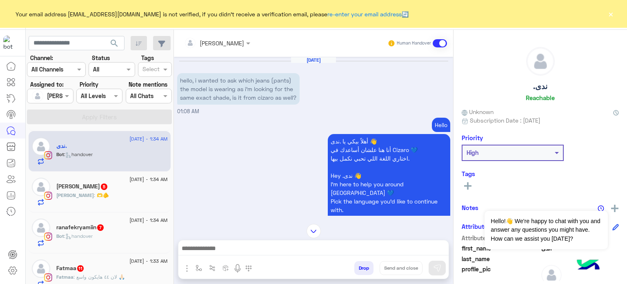
scroll to position [667, 0]
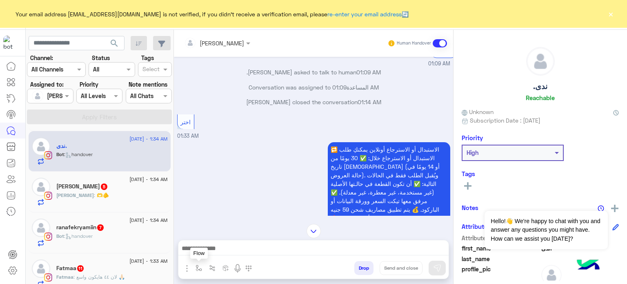
click at [196, 268] on img "button" at bounding box center [199, 268] width 7 height 7
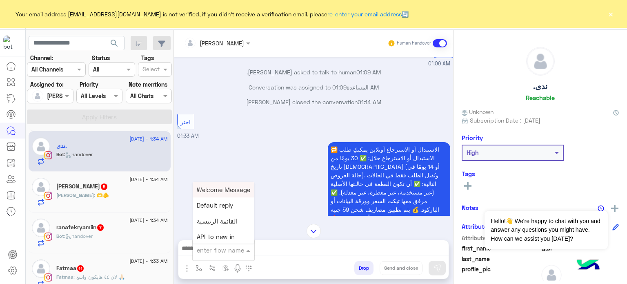
click at [233, 255] on div "enter flow name" at bounding box center [220, 250] width 47 height 9
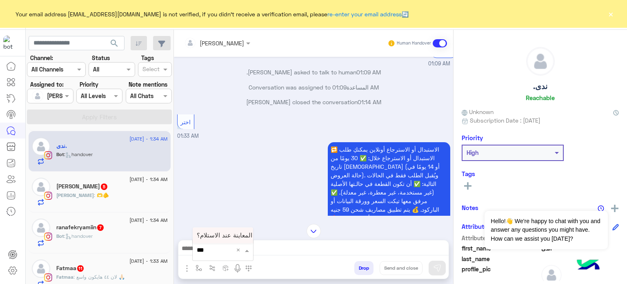
type input "****"
click at [225, 236] on span "هل يمكن المعاينة عند الاستلام؟" at bounding box center [237, 235] width 80 height 7
type textarea "**********"
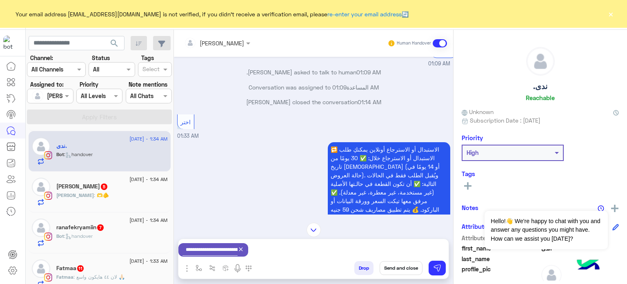
click at [399, 267] on button "Send and close" at bounding box center [401, 268] width 43 height 14
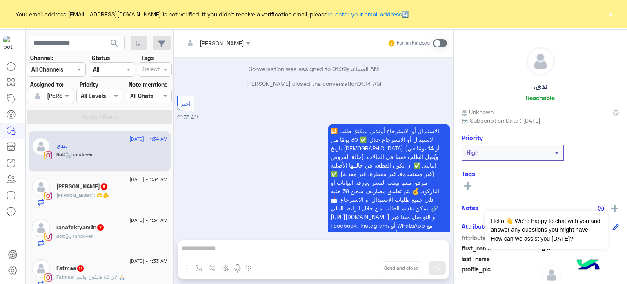
scroll to position [994, 0]
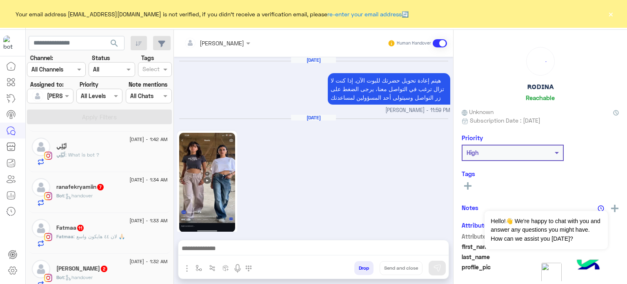
scroll to position [297, 0]
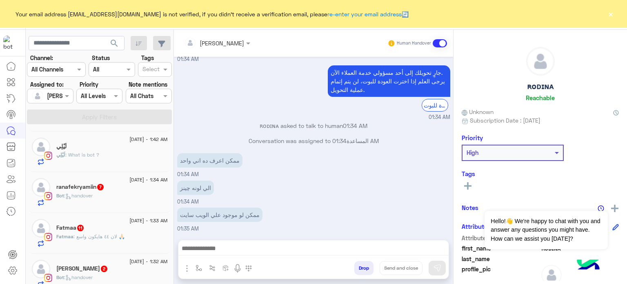
click at [94, 184] on h5 "ranafekryamiin 7" at bounding box center [80, 186] width 48 height 7
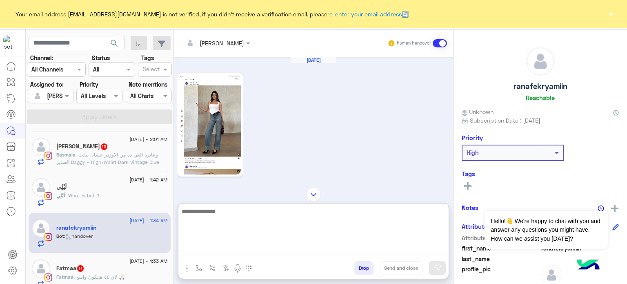
click at [248, 245] on textarea at bounding box center [314, 230] width 270 height 49
paste textarea "**********"
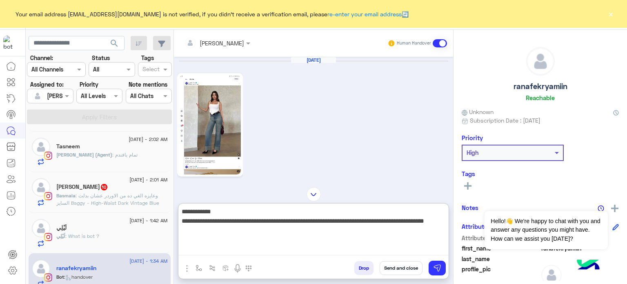
type textarea "**********"
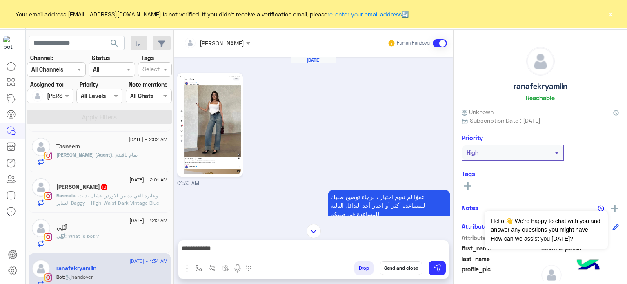
click at [395, 268] on button "Send and close" at bounding box center [401, 268] width 43 height 14
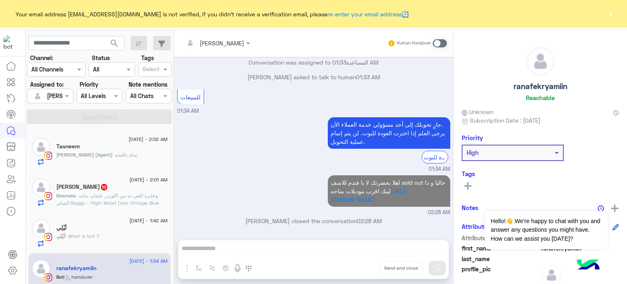
scroll to position [798, 0]
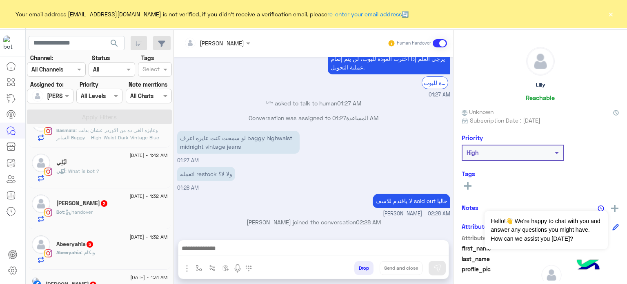
scroll to position [391, 0]
click at [105, 202] on span "2" at bounding box center [104, 202] width 7 height 7
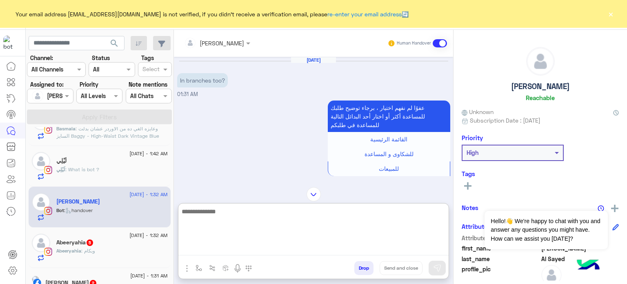
click at [253, 247] on textarea at bounding box center [314, 230] width 270 height 49
type textarea "**********"
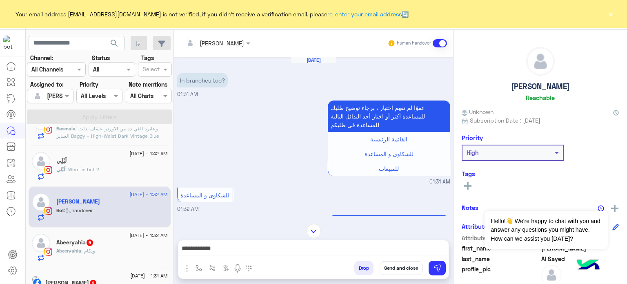
click at [399, 268] on button "Send and close" at bounding box center [401, 268] width 43 height 14
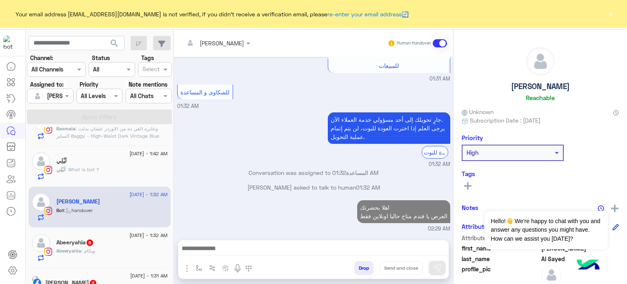
scroll to position [118, 0]
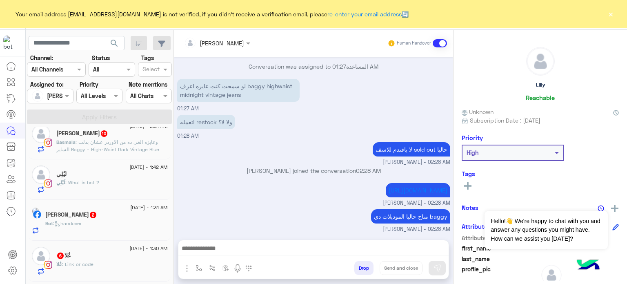
scroll to position [497, 0]
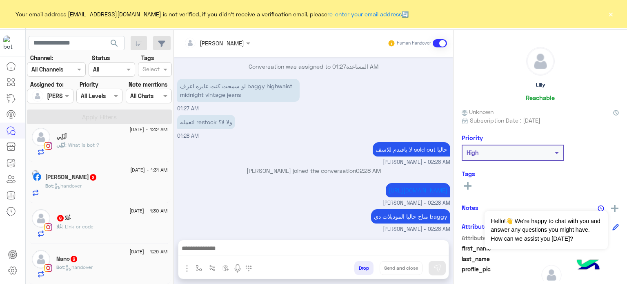
click at [108, 185] on div "Bot : handover" at bounding box center [106, 189] width 123 height 14
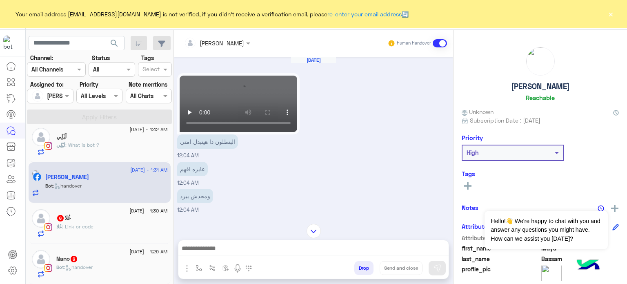
scroll to position [379, 0]
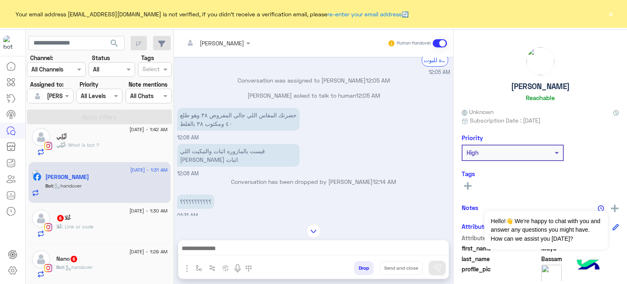
click at [97, 224] on div "عُلا : Link or code" at bounding box center [112, 230] width 112 height 14
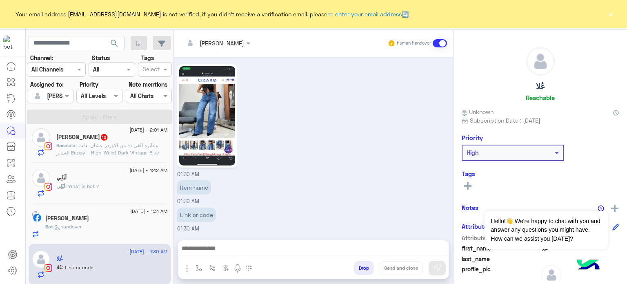
scroll to position [496, 0]
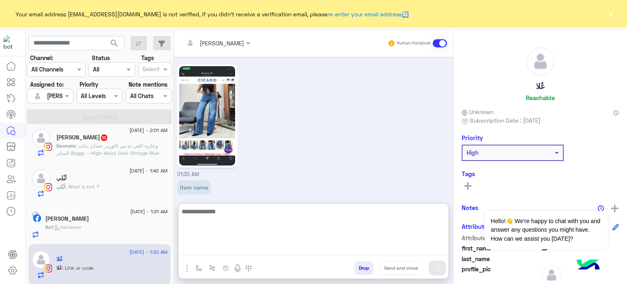
click at [246, 245] on textarea at bounding box center [314, 230] width 270 height 49
paste textarea "**********"
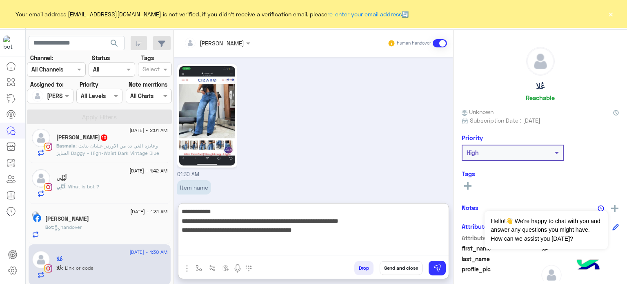
scroll to position [404, 0]
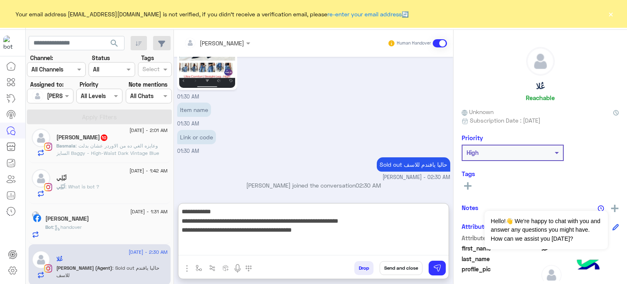
type textarea "**********"
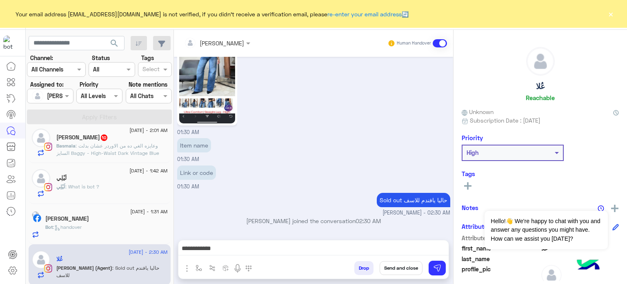
click at [395, 268] on button "Send and close" at bounding box center [401, 268] width 43 height 14
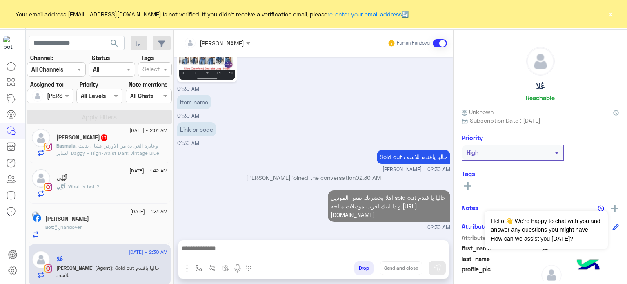
scroll to position [434, 0]
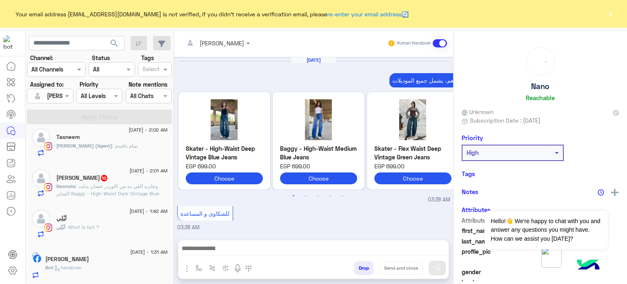
scroll to position [230, 0]
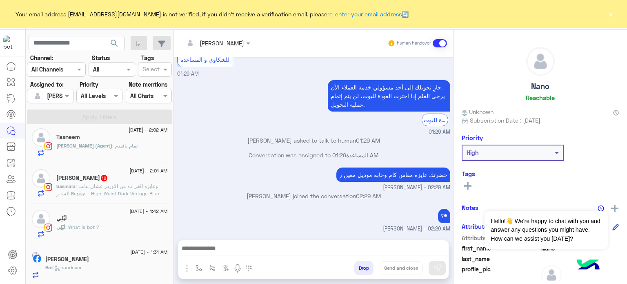
click at [119, 256] on div "[PERSON_NAME]" at bounding box center [106, 260] width 123 height 9
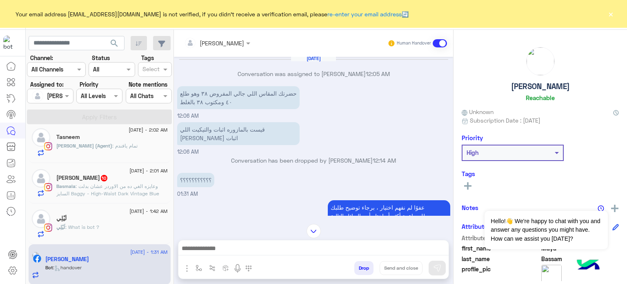
scroll to position [2, 0]
click at [98, 222] on div "لَيْلِي" at bounding box center [112, 219] width 112 height 9
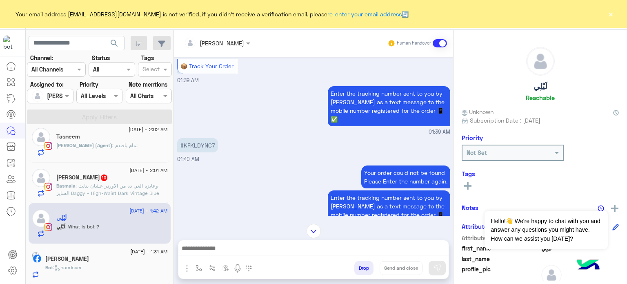
scroll to position [273, 0]
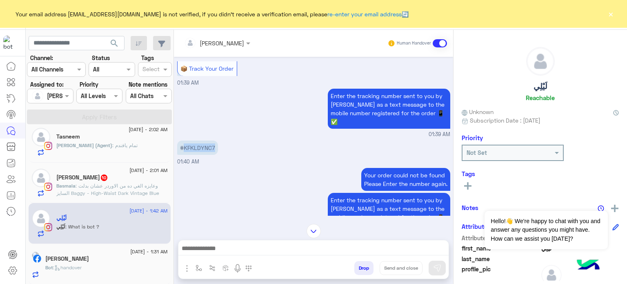
drag, startPoint x: 214, startPoint y: 127, endPoint x: 185, endPoint y: 126, distance: 29.5
click at [185, 141] on p "#KFKLDYNC7" at bounding box center [197, 148] width 41 height 14
copy p "KFKLDYNC7"
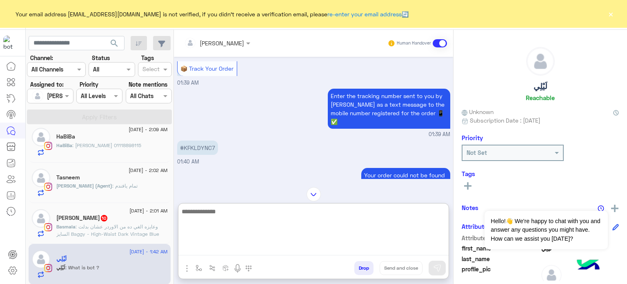
click at [242, 250] on textarea at bounding box center [314, 230] width 270 height 49
paste textarea "*******"
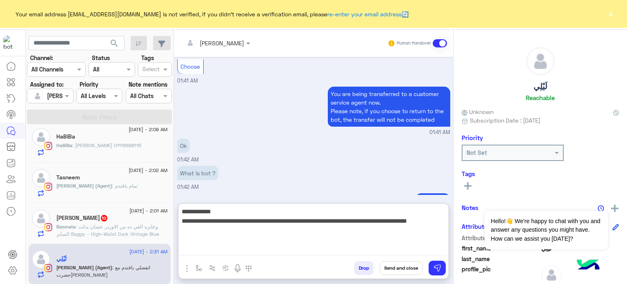
scroll to position [985, 0]
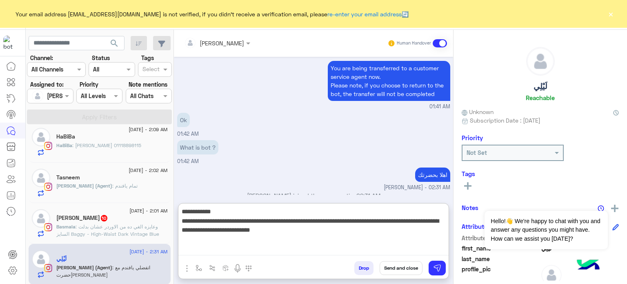
type textarea "**********"
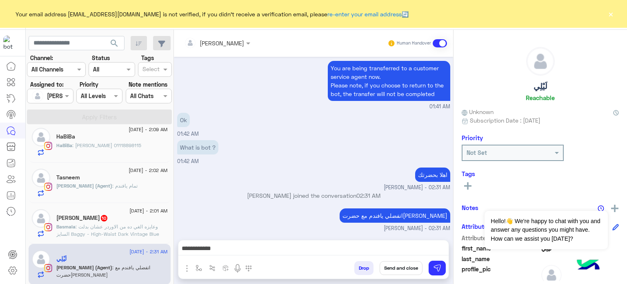
click at [404, 263] on button "Send and close" at bounding box center [401, 268] width 43 height 14
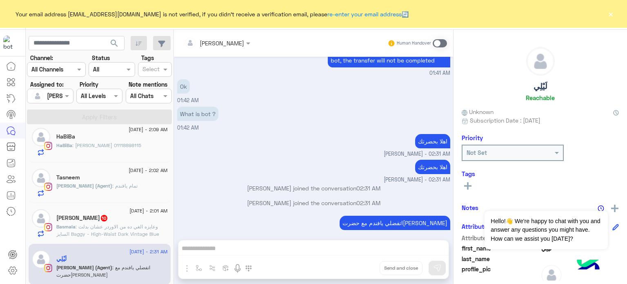
scroll to position [1082, 0]
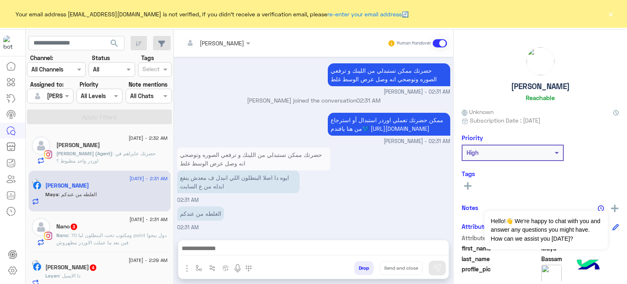
click at [223, 111] on div "ممكن حضرتك تعملي اوردر استبدال أو استرجاع من هنا يافندم💙 [URL][DOMAIN_NAME] [PE…" at bounding box center [313, 128] width 273 height 35
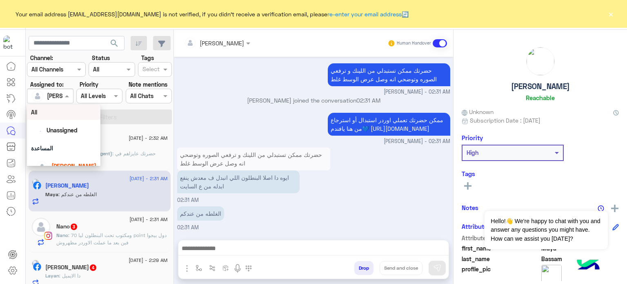
click at [40, 94] on input "text" at bounding box center [40, 96] width 19 height 9
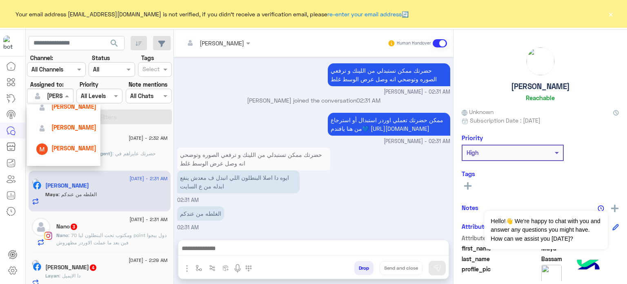
scroll to position [94, 0]
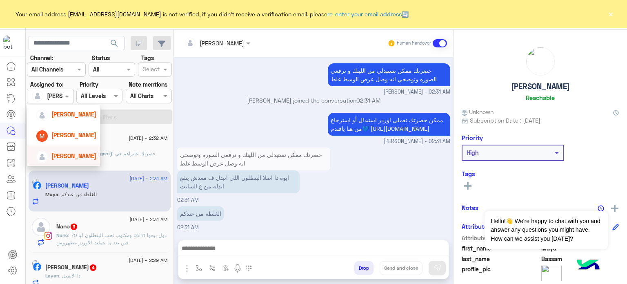
click at [63, 153] on span "[PERSON_NAME]" at bounding box center [73, 155] width 45 height 7
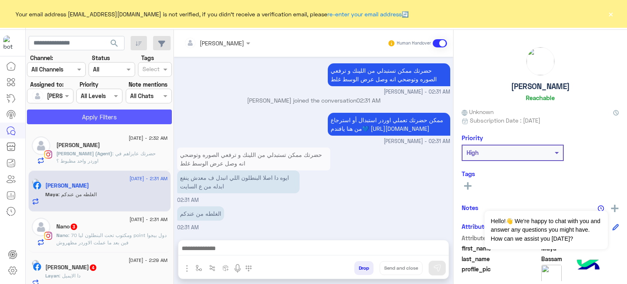
click at [106, 116] on button "Apply Filters" at bounding box center [99, 116] width 145 height 15
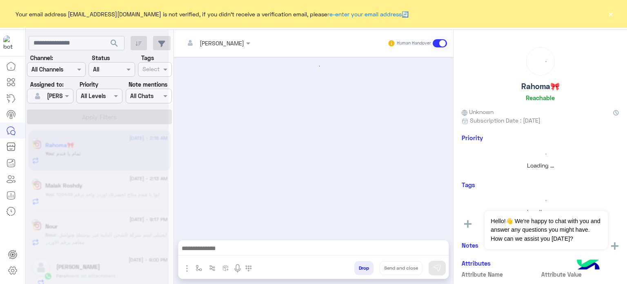
scroll to position [136, 0]
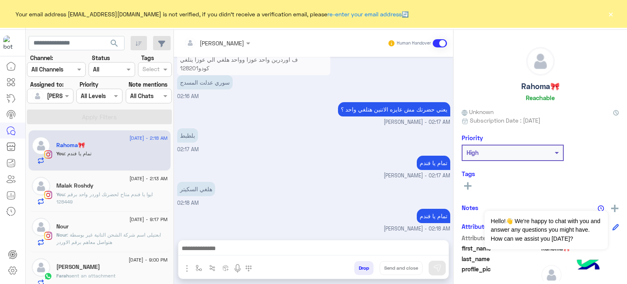
click at [364, 268] on button "Drop" at bounding box center [364, 268] width 19 height 14
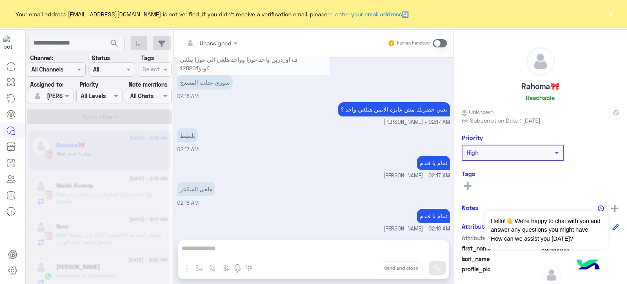
scroll to position [151, 0]
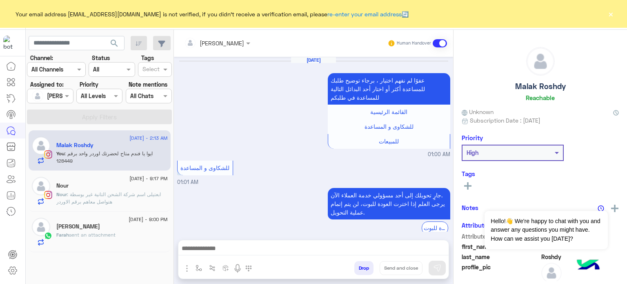
scroll to position [268, 0]
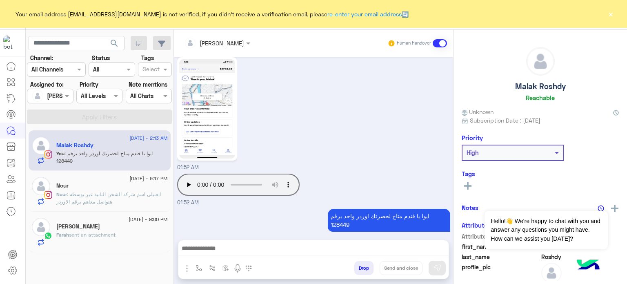
click at [368, 268] on button "Drop" at bounding box center [364, 268] width 19 height 14
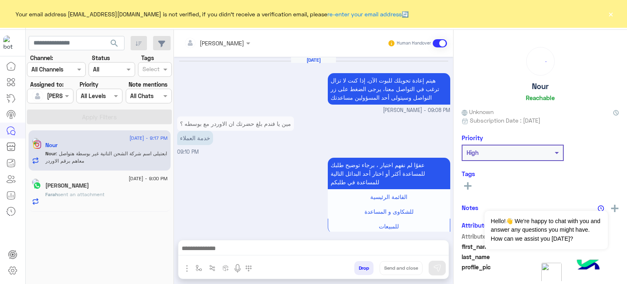
scroll to position [191, 0]
